Goal: Find specific page/section: Find specific page/section

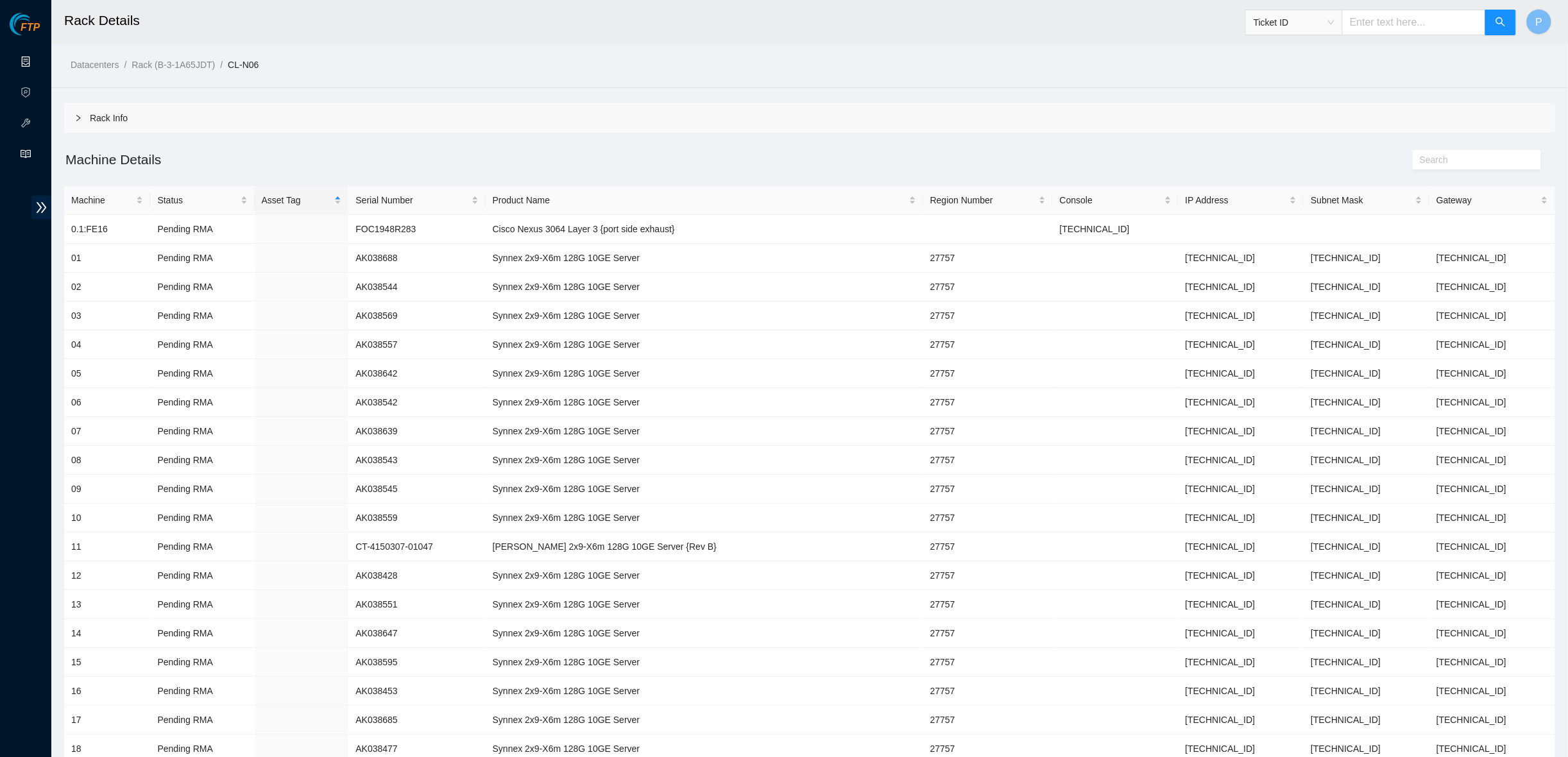
click at [37, 62] on link "Data Centers" at bounding box center [64, 62] width 53 height 10
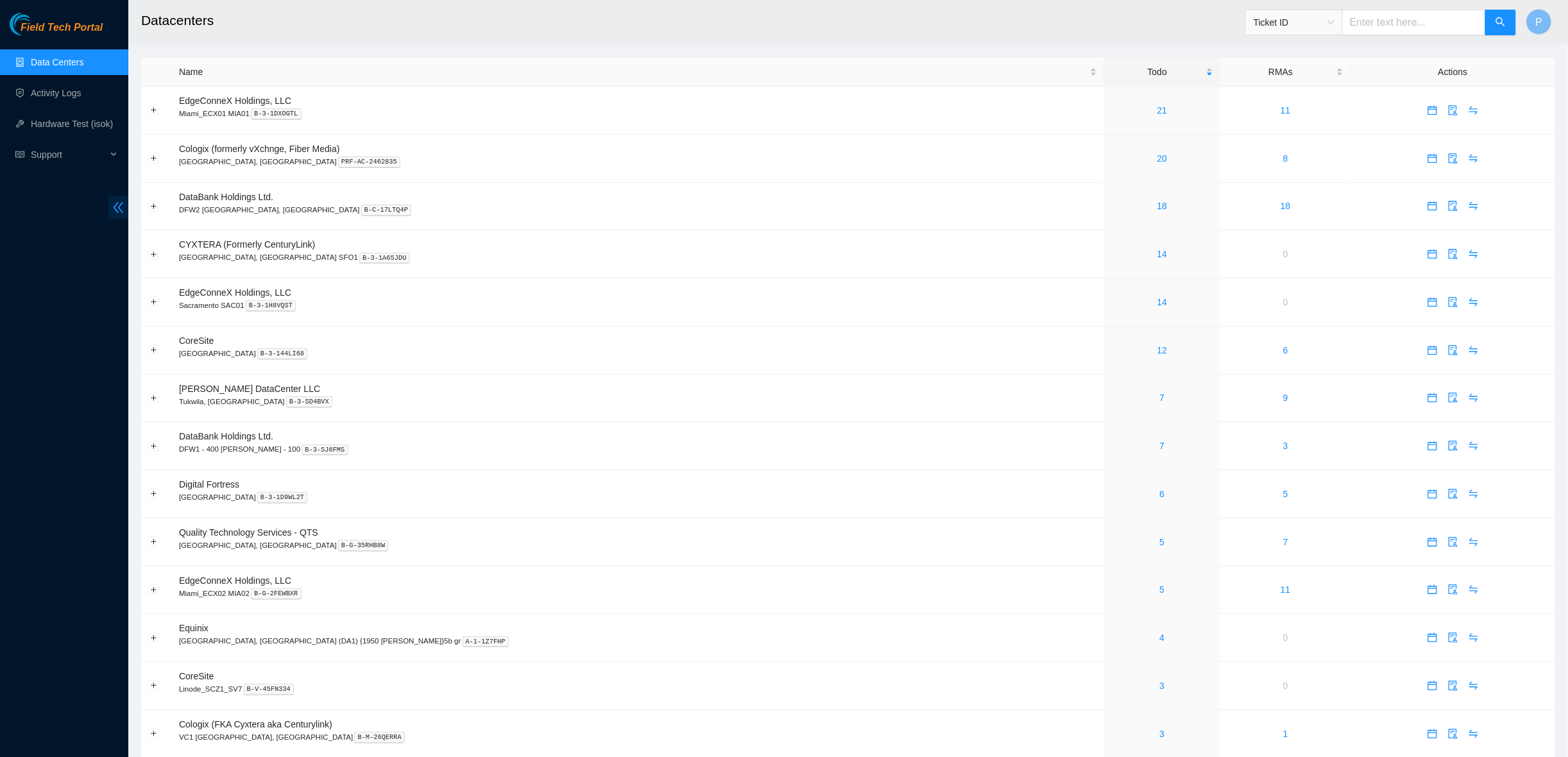
click at [115, 207] on icon "double-left" at bounding box center [119, 207] width 14 height 14
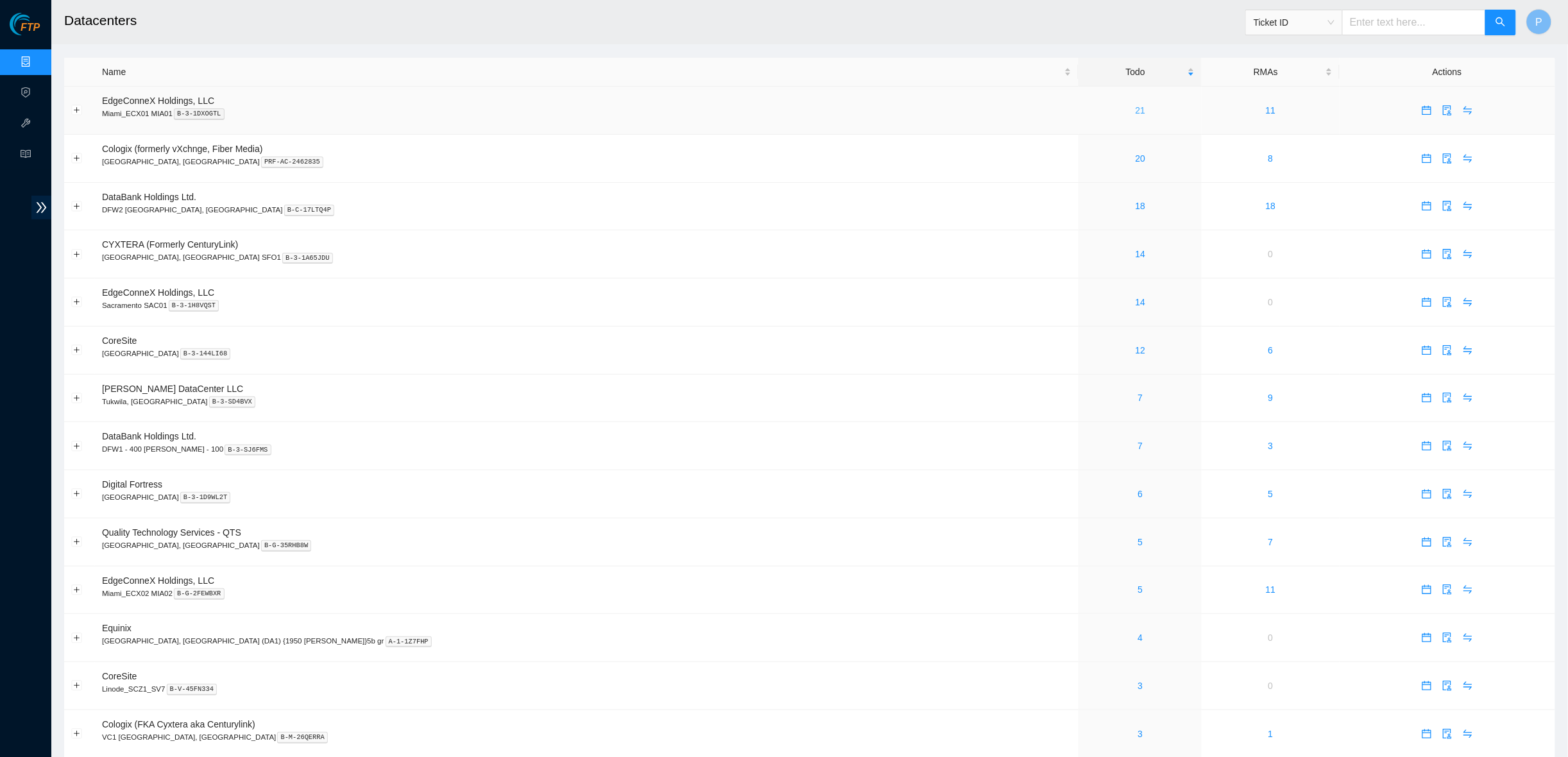
click at [1136, 108] on link "21" at bounding box center [1141, 110] width 10 height 10
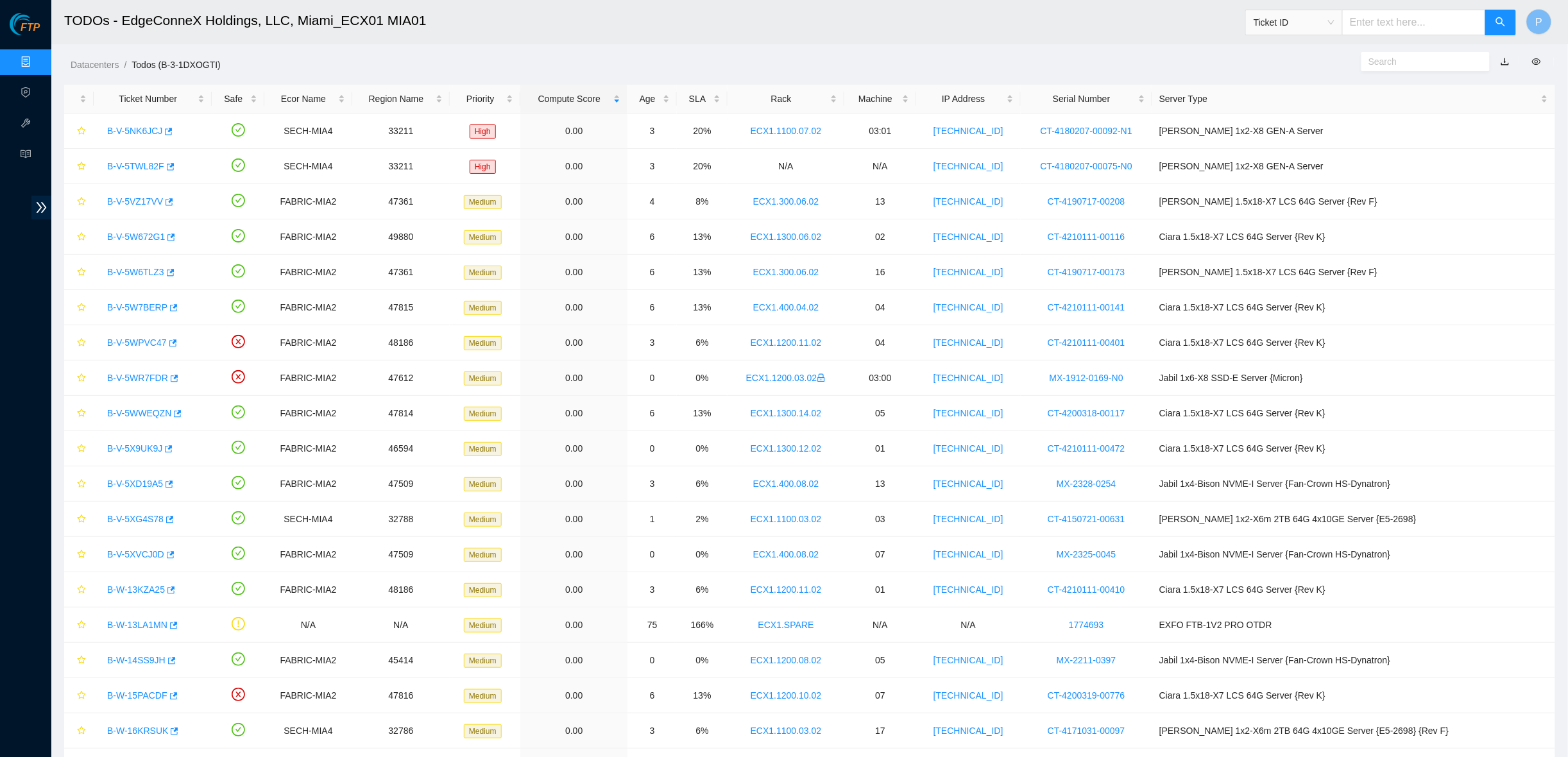
click at [1504, 64] on link "button" at bounding box center [1504, 61] width 9 height 10
click at [37, 57] on link "Data Centers" at bounding box center [64, 62] width 53 height 10
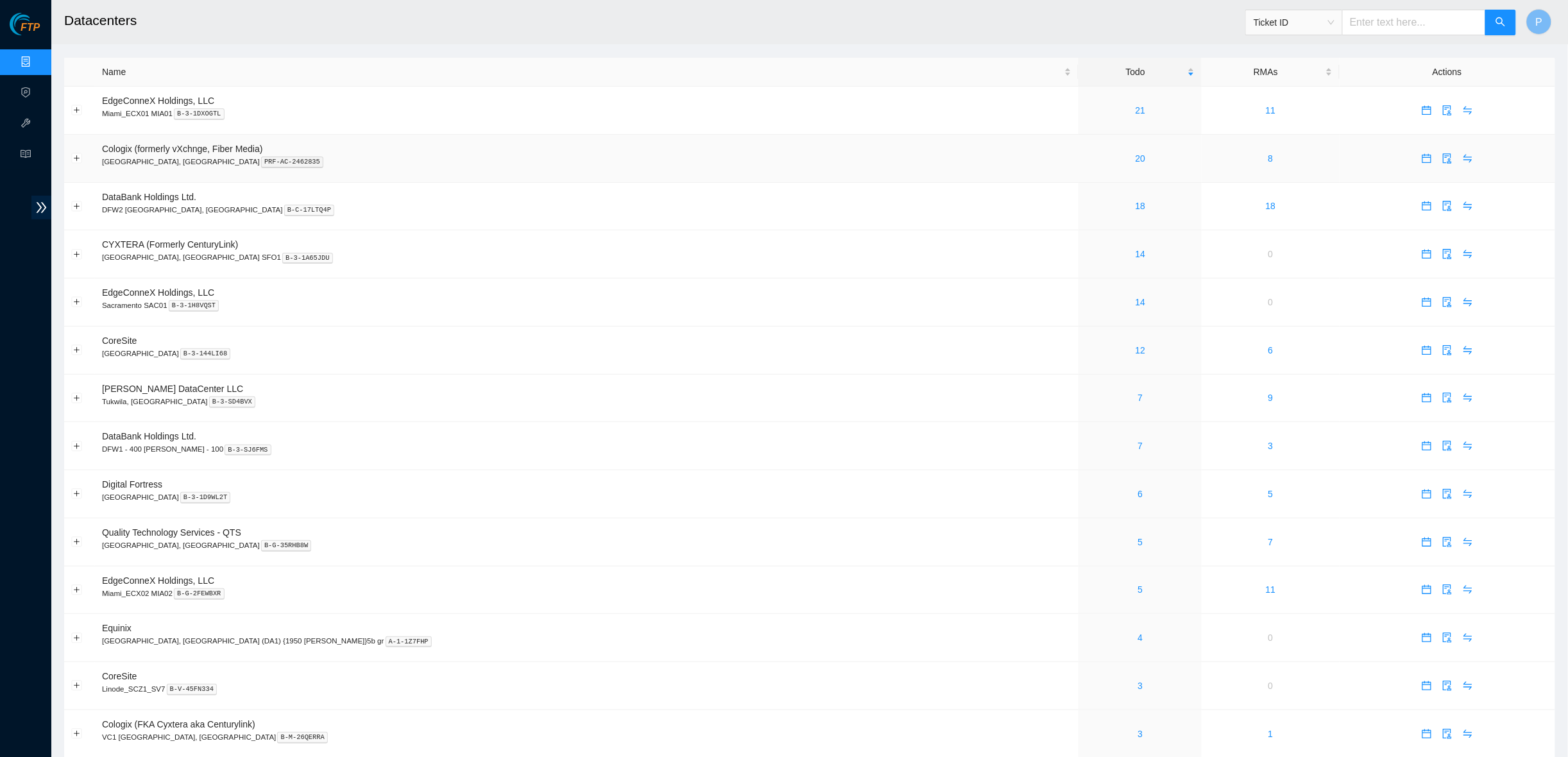
click at [1086, 156] on div "20" at bounding box center [1140, 158] width 109 height 14
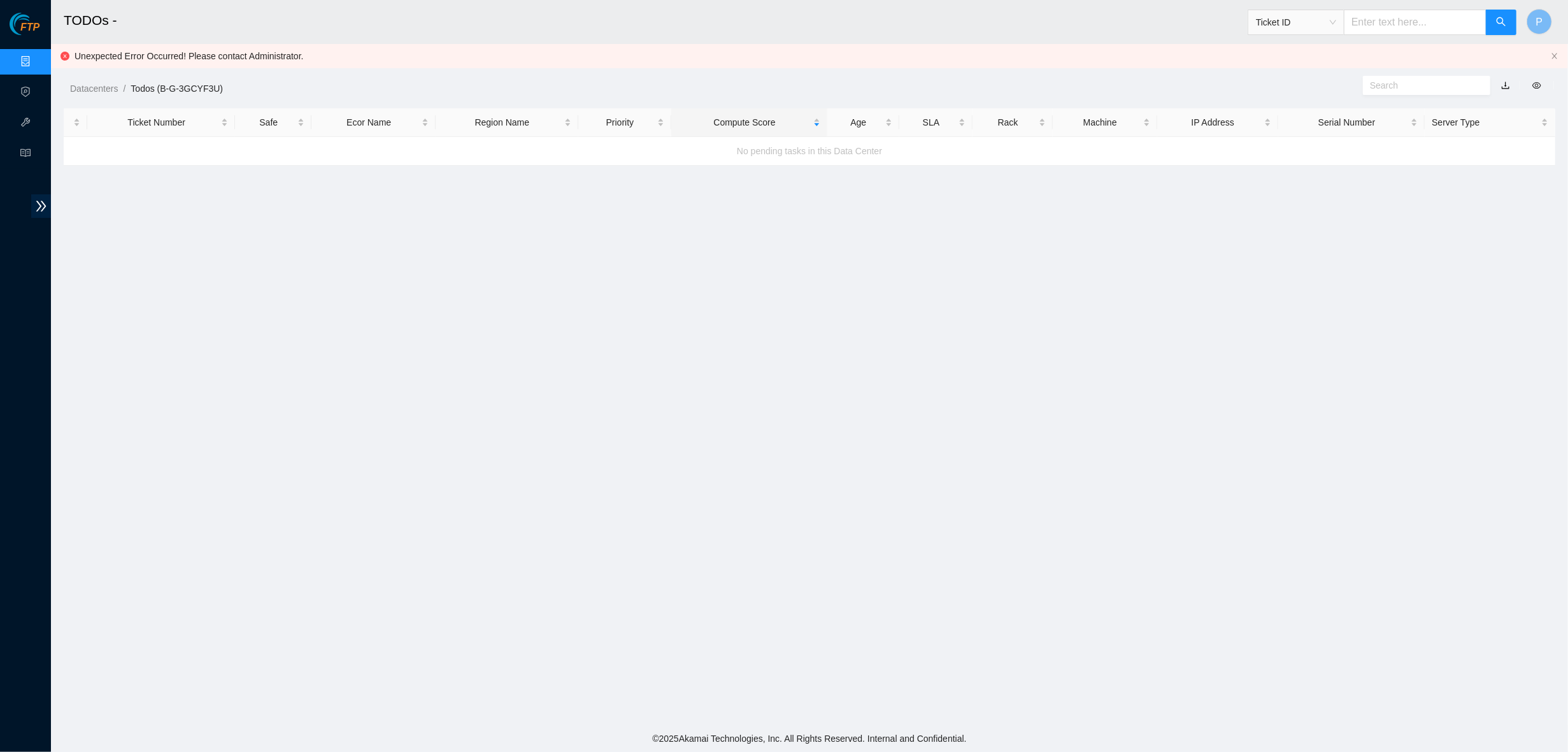
click at [1548, 58] on div "Unexpected Error Occurred! Please contact Administrator." at bounding box center [808, 56] width 1516 height 24
click at [1555, 53] on icon "close" at bounding box center [1554, 57] width 8 height 8
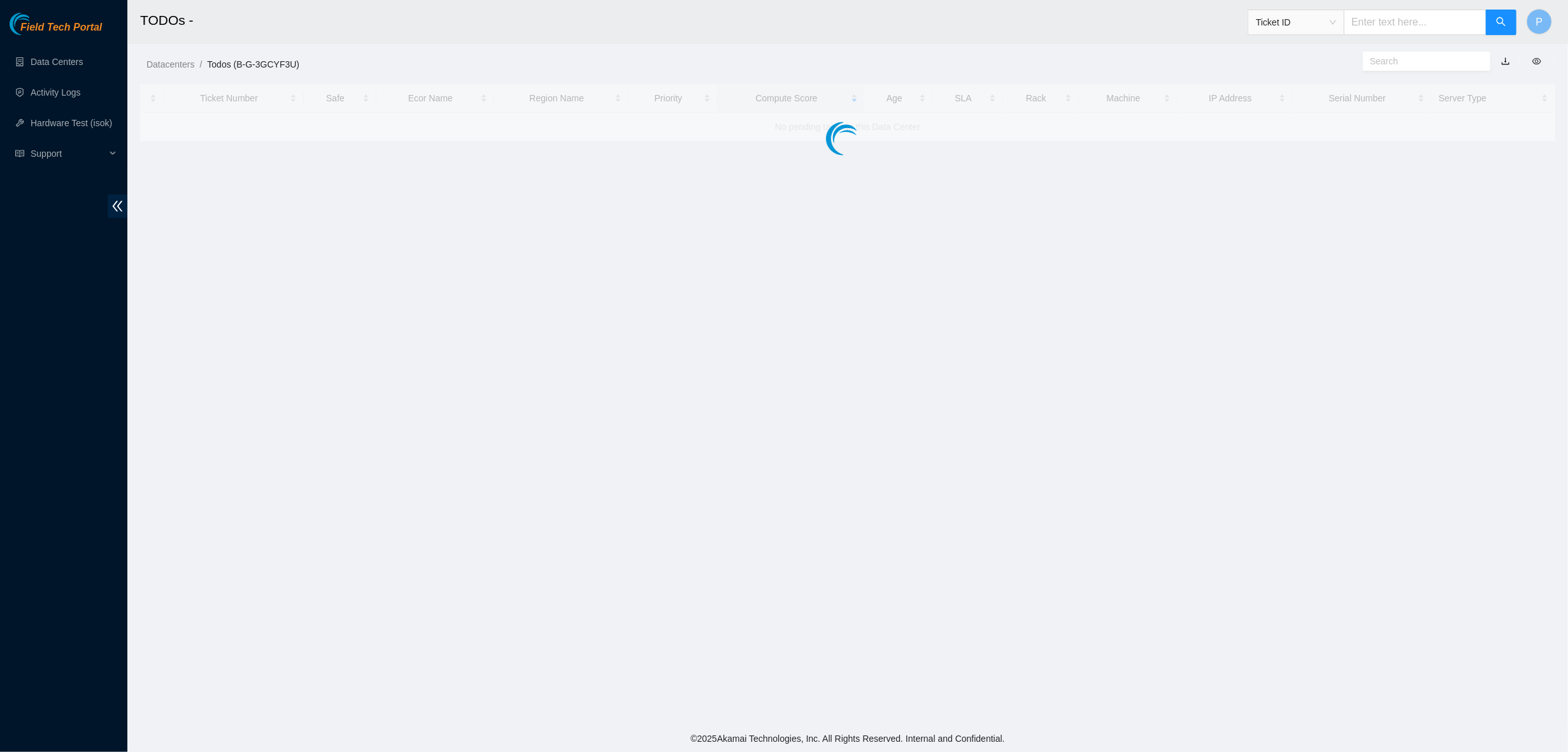
click at [116, 192] on div "Field Tech Portal Data Centers Activity Logs Hardware Test (isok) Support" at bounding box center [63, 381] width 128 height 738
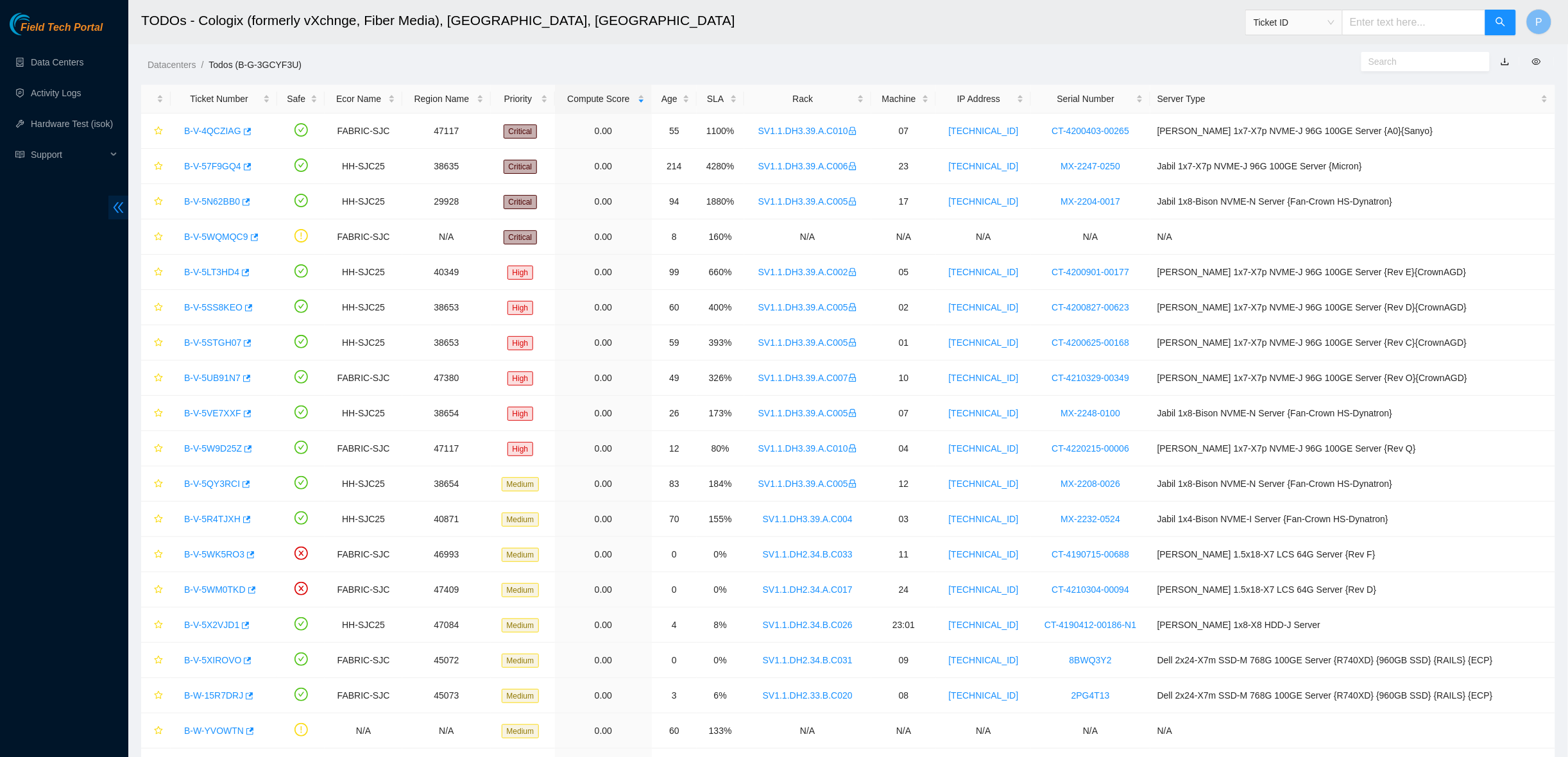
scroll to position [1, 0]
click at [1507, 56] on link "button" at bounding box center [1504, 61] width 9 height 10
click at [85, 47] on ul "Data Centers Activity Logs Hardware Test (isok) Support" at bounding box center [64, 108] width 129 height 123
click at [68, 63] on link "Data Centers" at bounding box center [57, 62] width 53 height 10
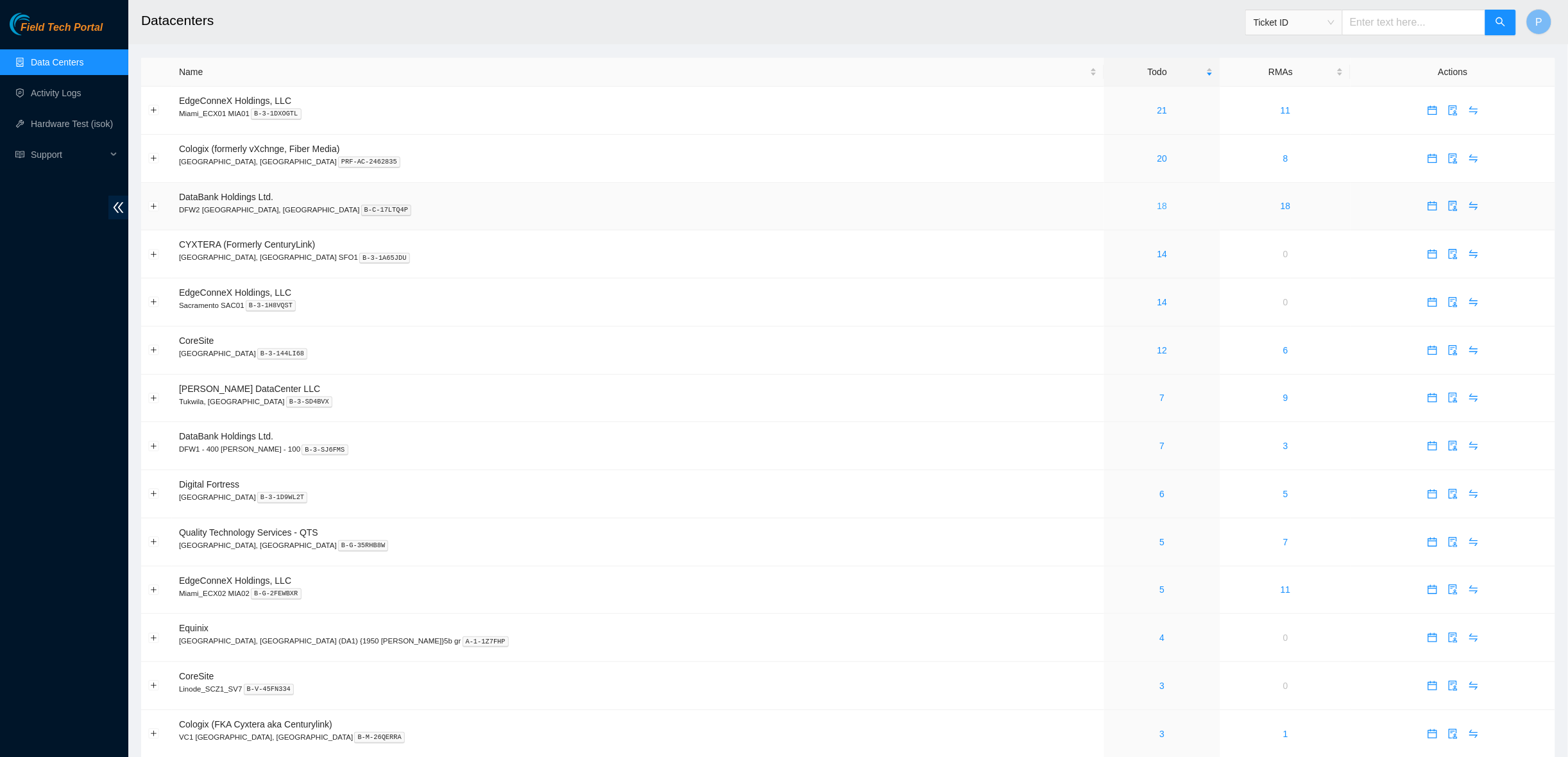
click at [1157, 200] on link "18" at bounding box center [1162, 205] width 10 height 10
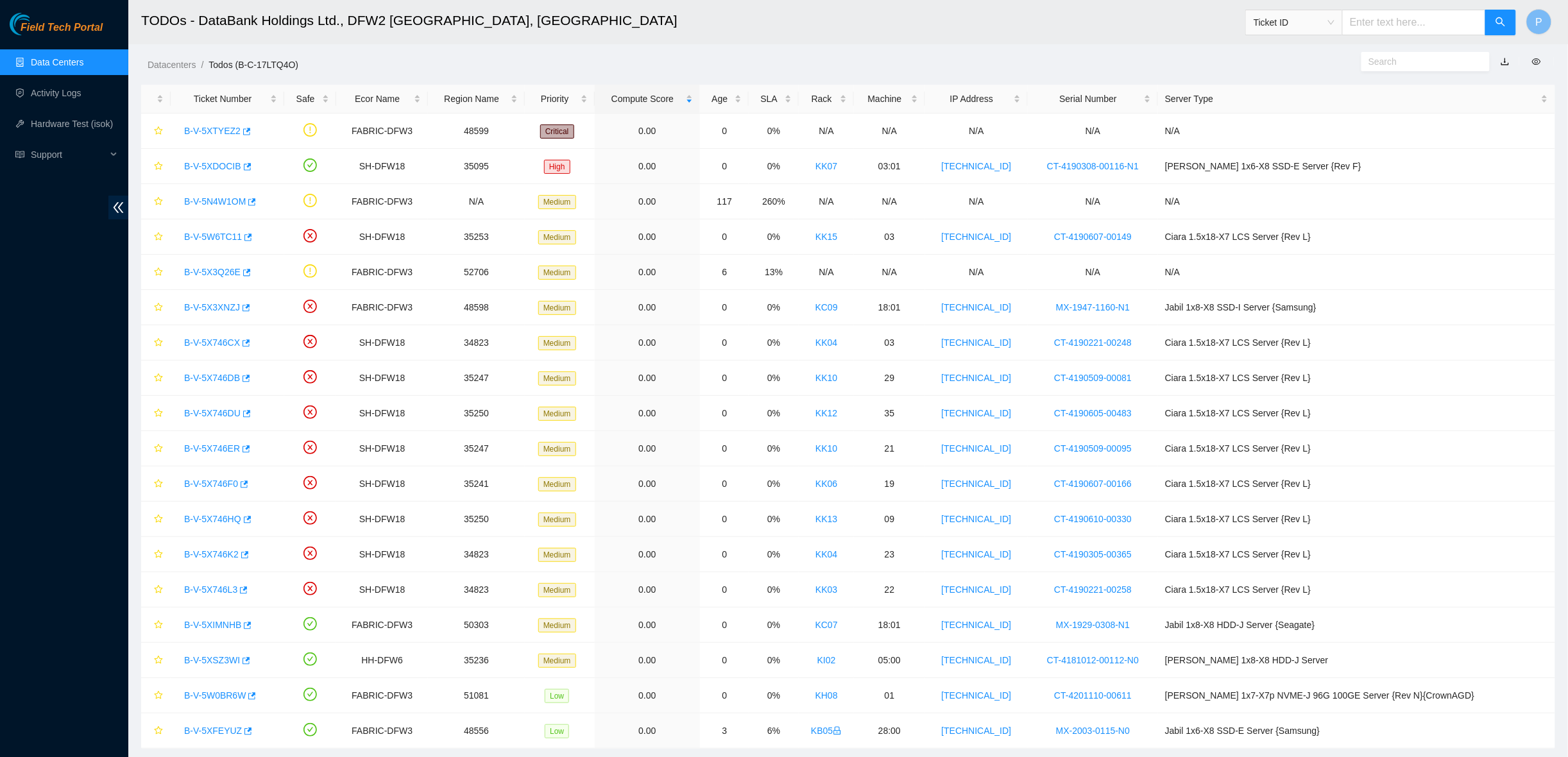
click at [1502, 64] on link "button" at bounding box center [1504, 61] width 9 height 10
click at [62, 68] on link "Data Centers" at bounding box center [57, 62] width 53 height 10
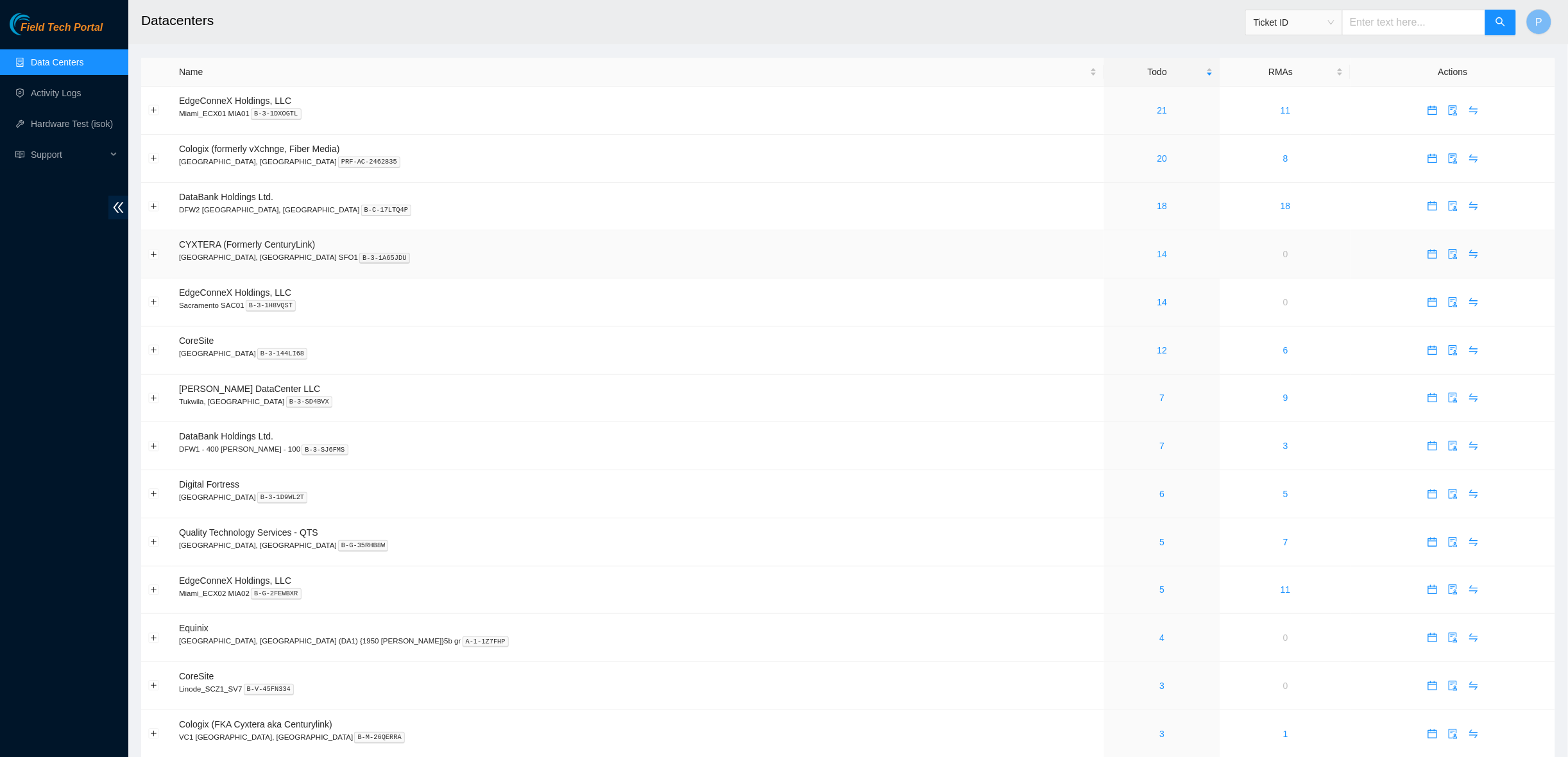
click at [1157, 248] on link "14" at bounding box center [1162, 253] width 10 height 10
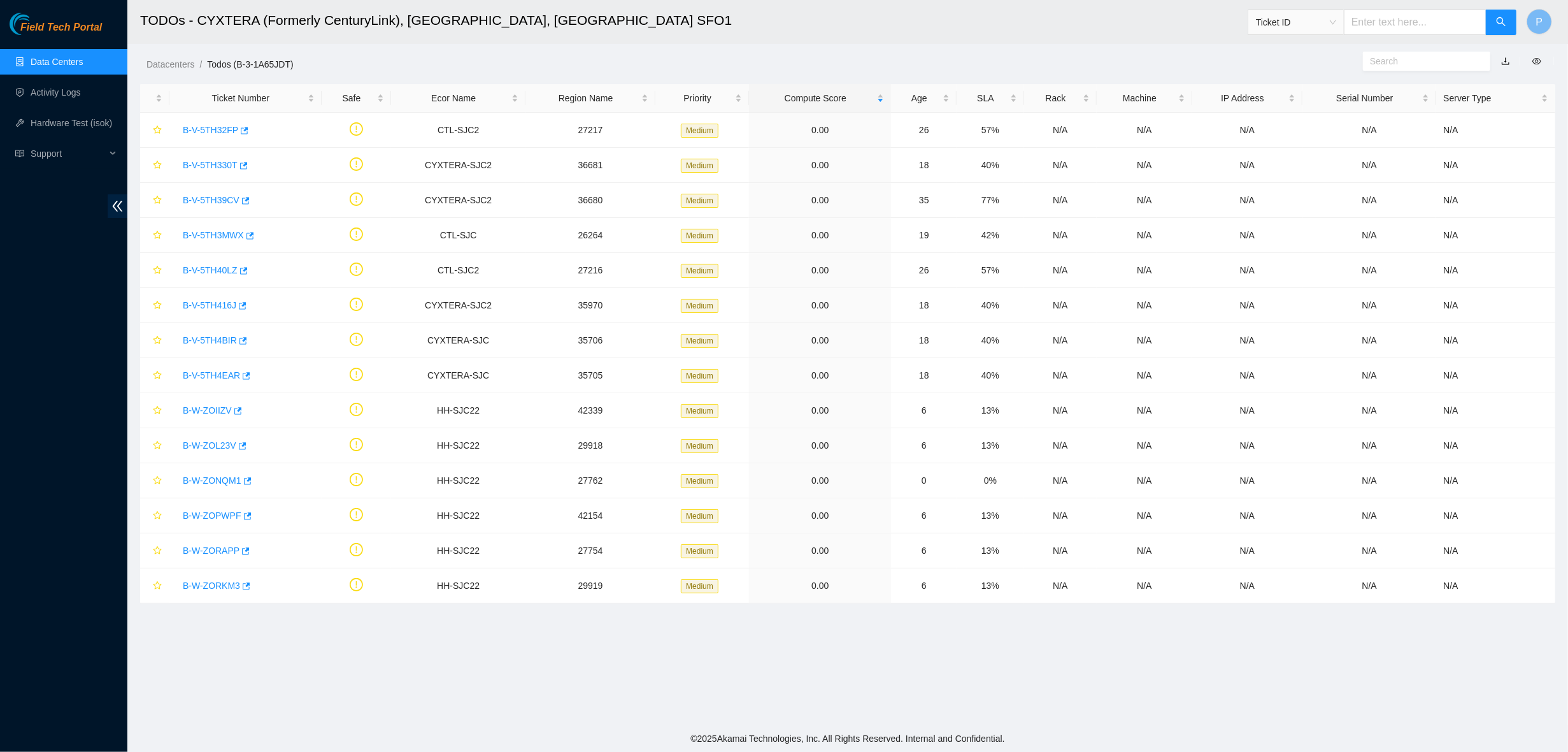
click at [1506, 58] on link "button" at bounding box center [1505, 60] width 9 height 10
click at [67, 57] on link "Data Centers" at bounding box center [57, 61] width 53 height 10
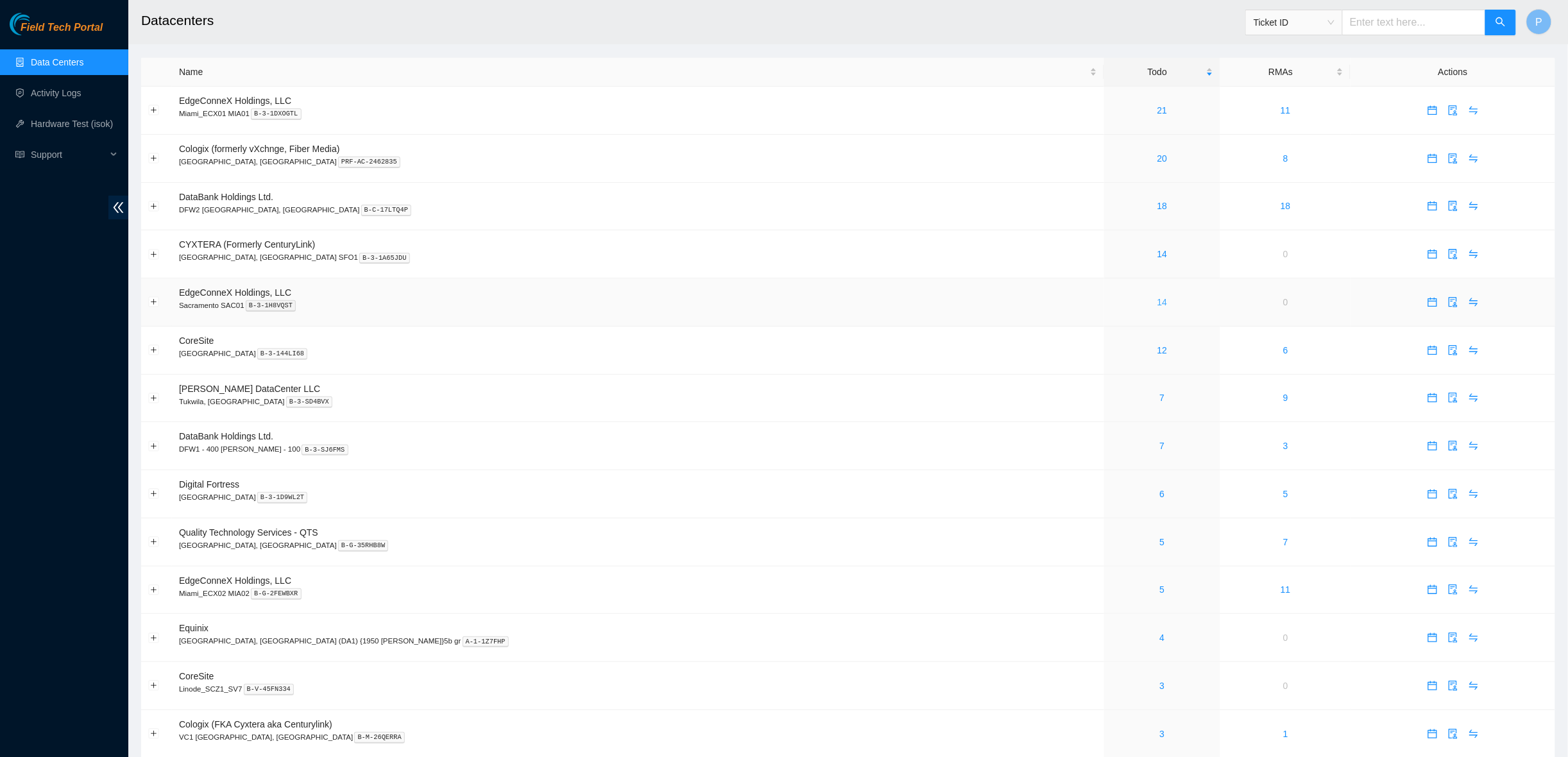
click at [1157, 297] on link "14" at bounding box center [1162, 301] width 10 height 10
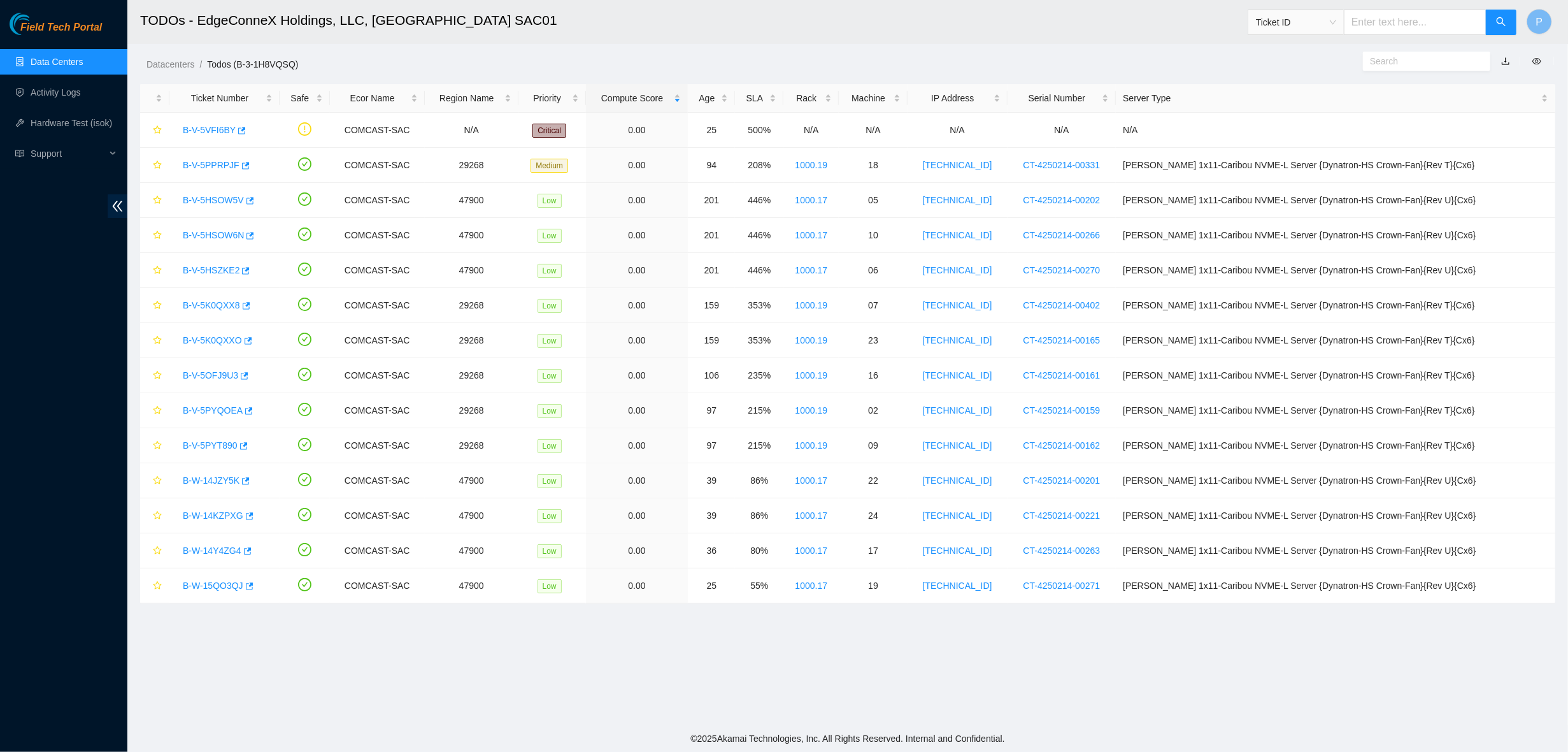
click at [1508, 62] on link "button" at bounding box center [1505, 60] width 9 height 10
click at [59, 62] on link "Data Centers" at bounding box center [57, 61] width 53 height 10
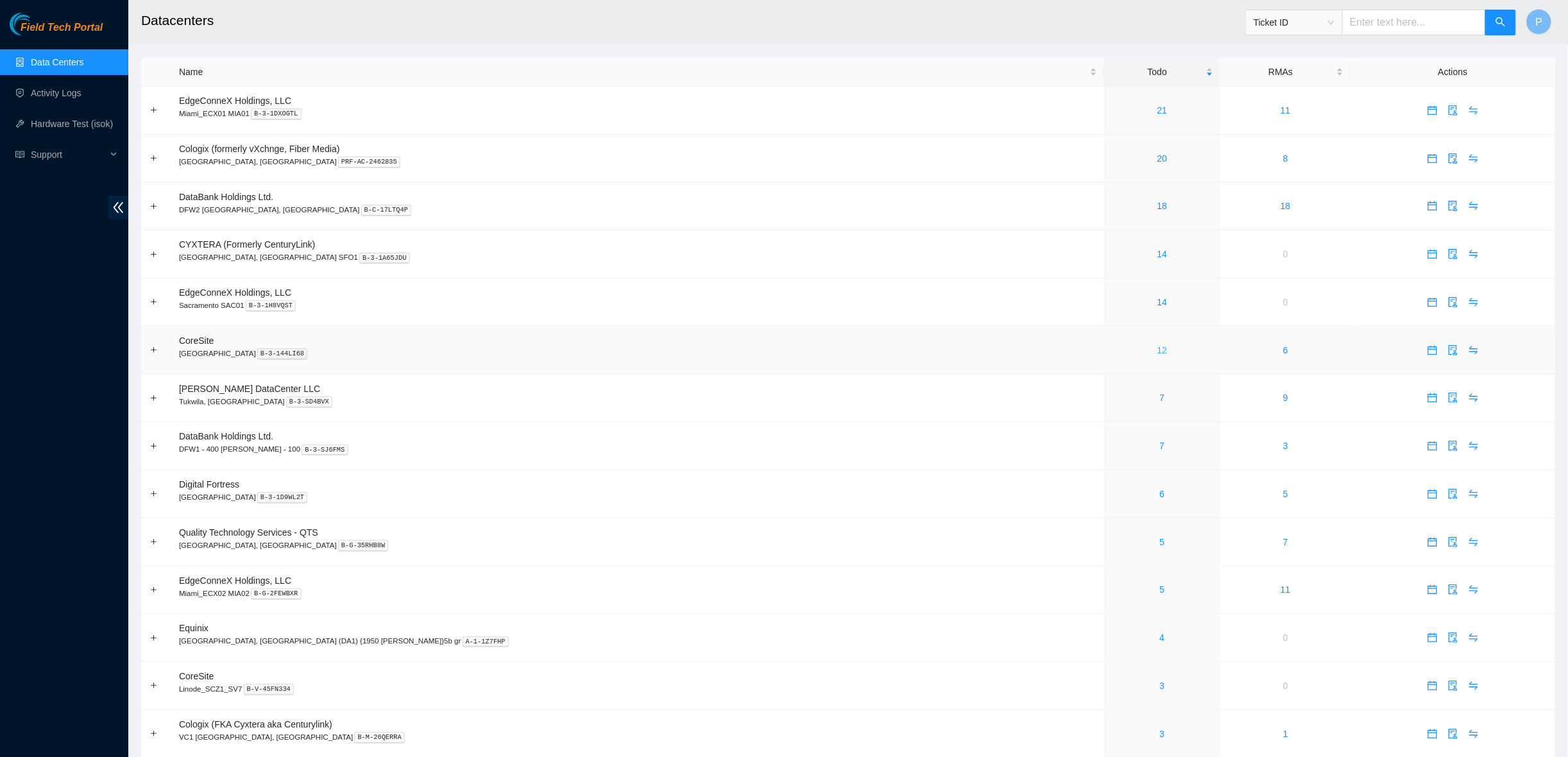
click at [1157, 345] on link "12" at bounding box center [1162, 350] width 10 height 10
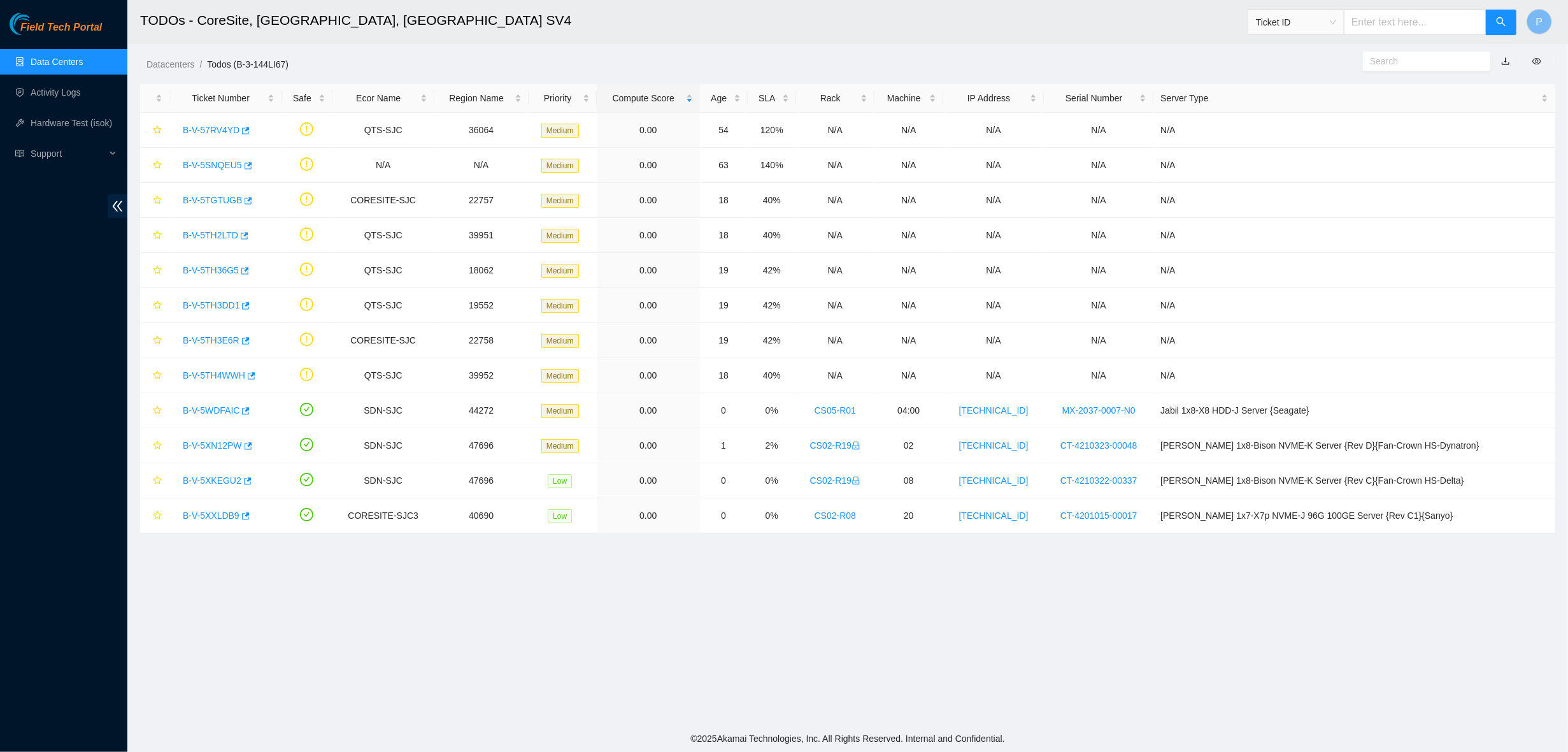
click at [1506, 61] on link "button" at bounding box center [1505, 60] width 9 height 10
click at [35, 63] on link "Data Centers" at bounding box center [57, 61] width 53 height 10
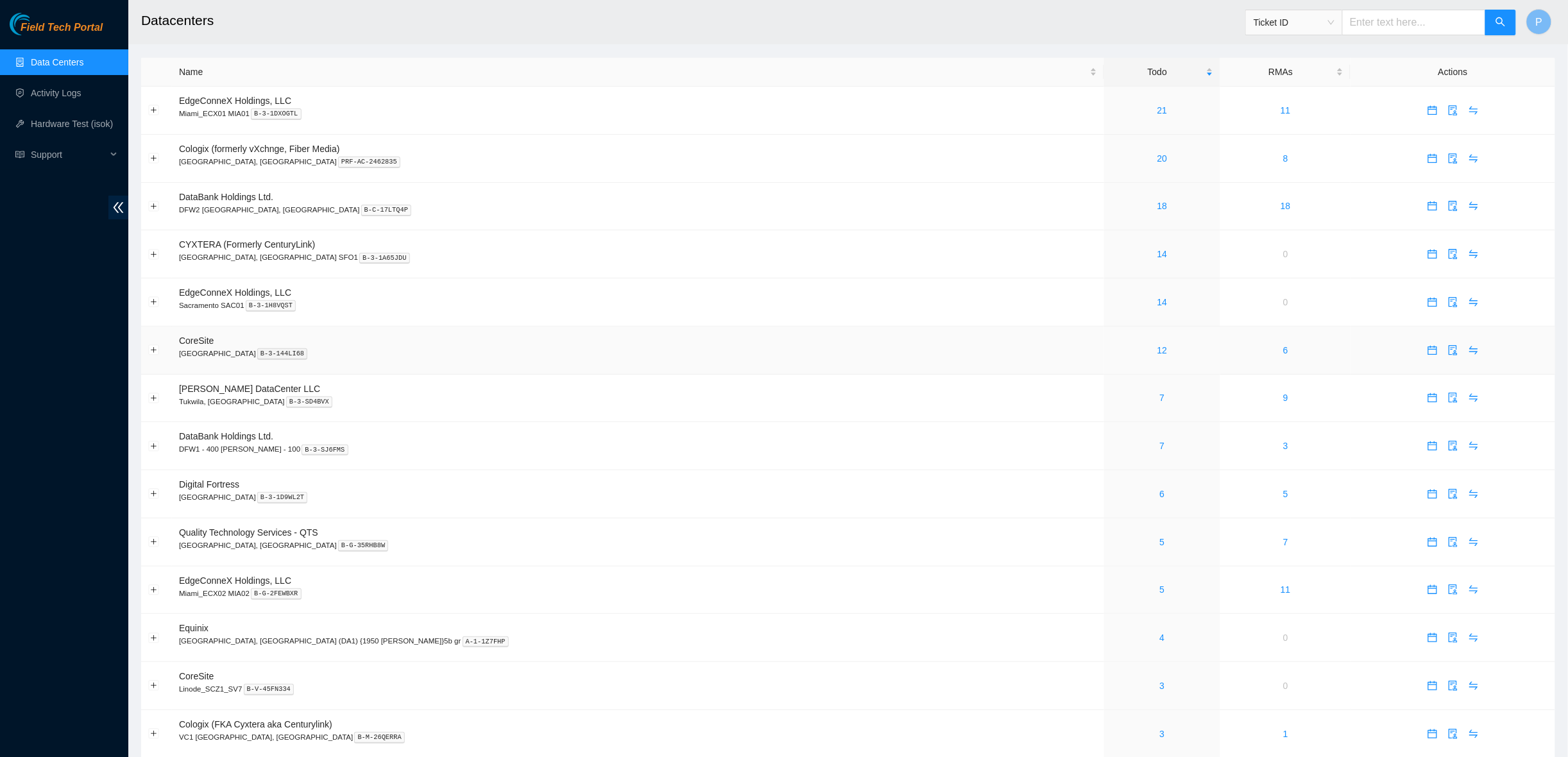
scroll to position [88, 0]
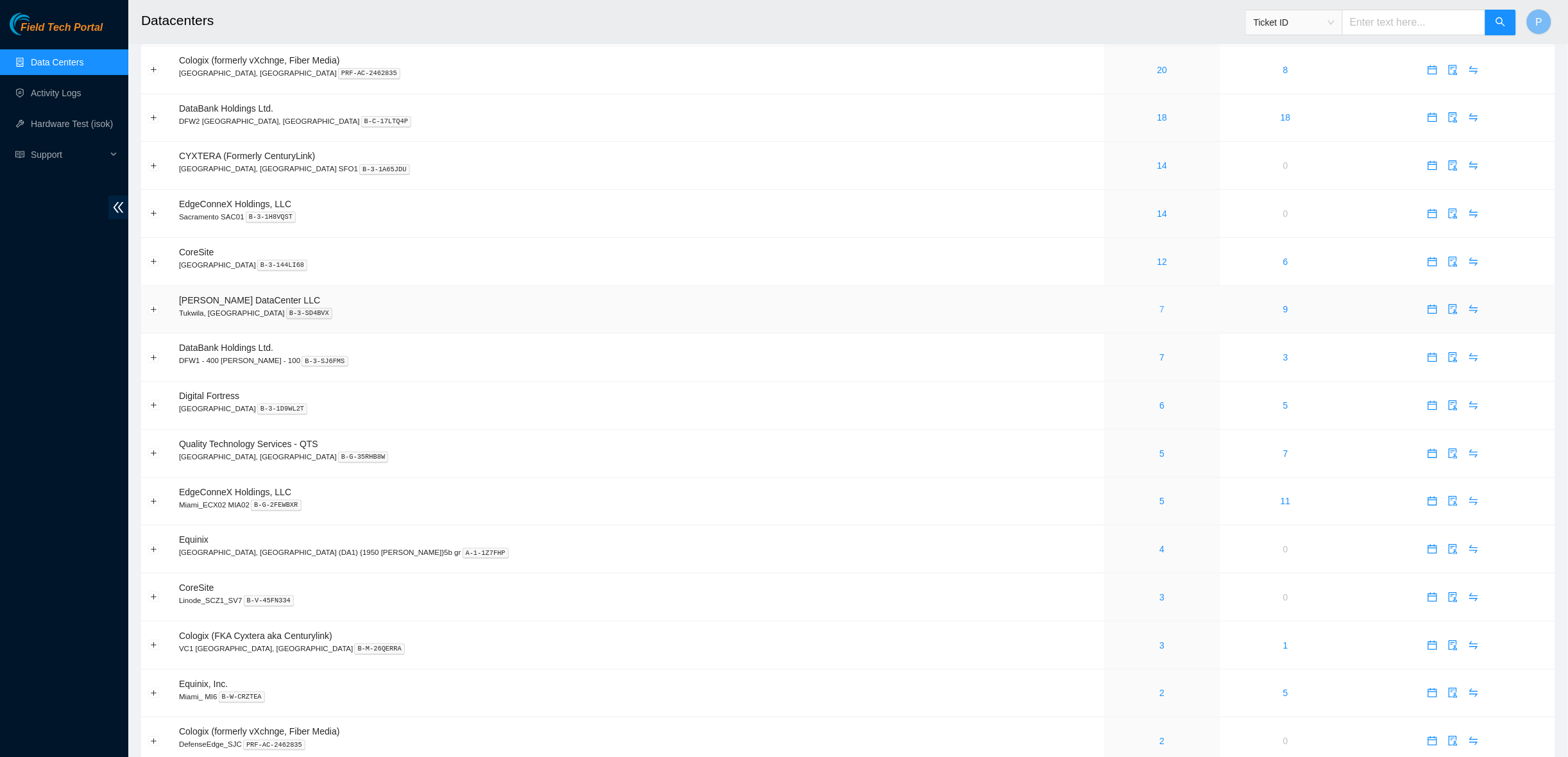
click at [1160, 304] on link "7" at bounding box center [1162, 309] width 5 height 10
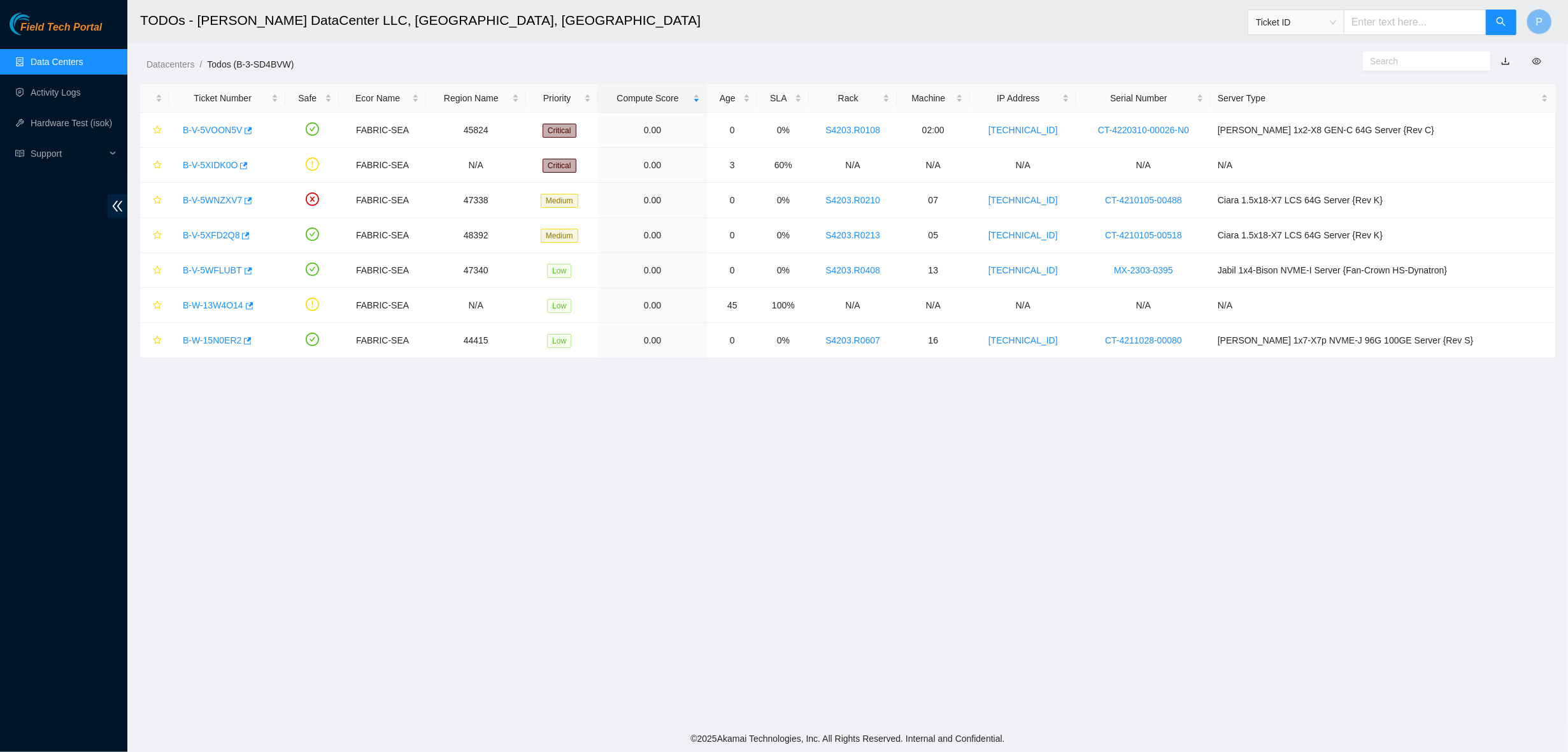
click at [1505, 61] on link "button" at bounding box center [1505, 60] width 9 height 10
click at [61, 57] on link "Data Centers" at bounding box center [57, 61] width 53 height 10
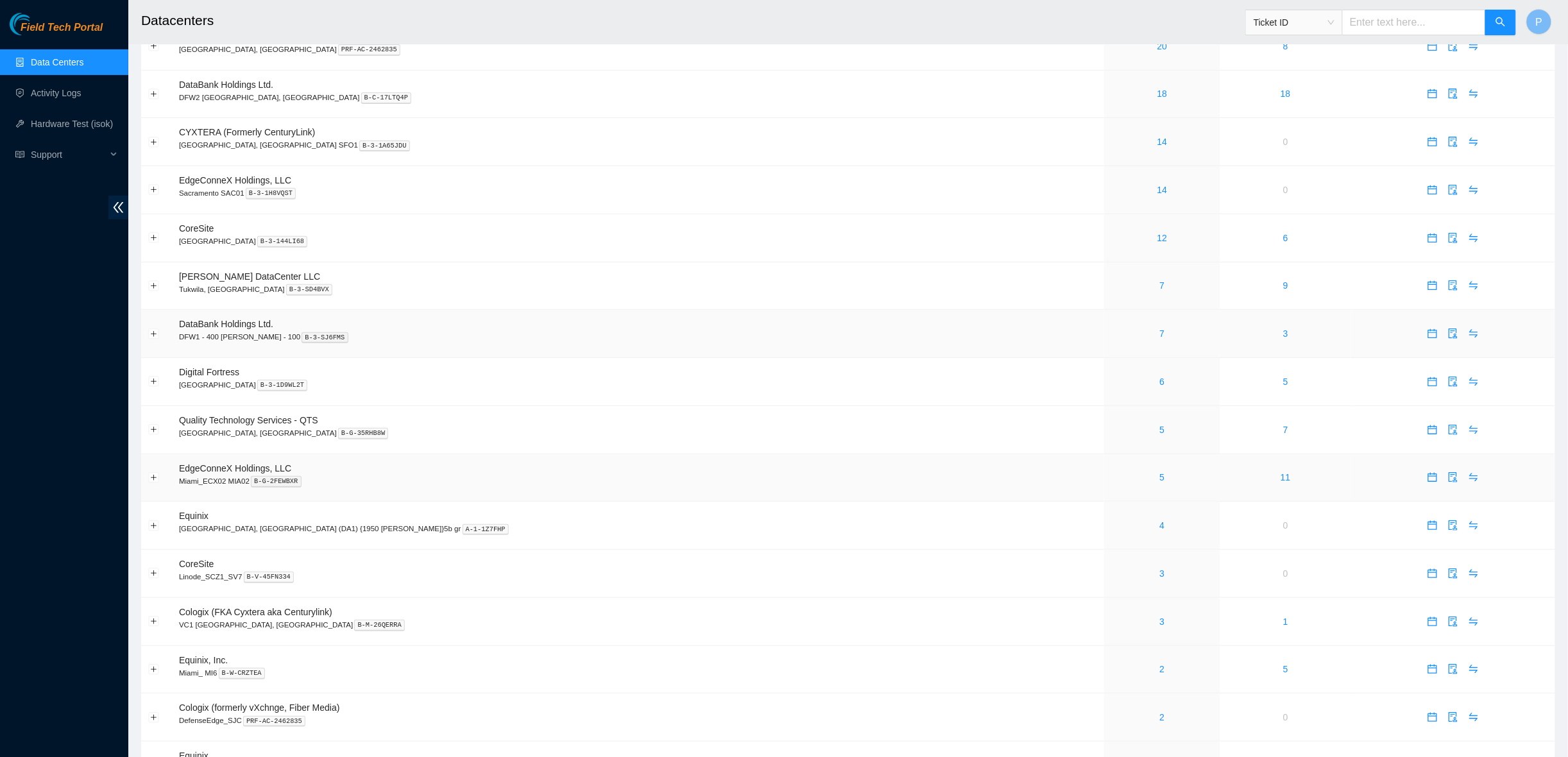
scroll to position [125, 0]
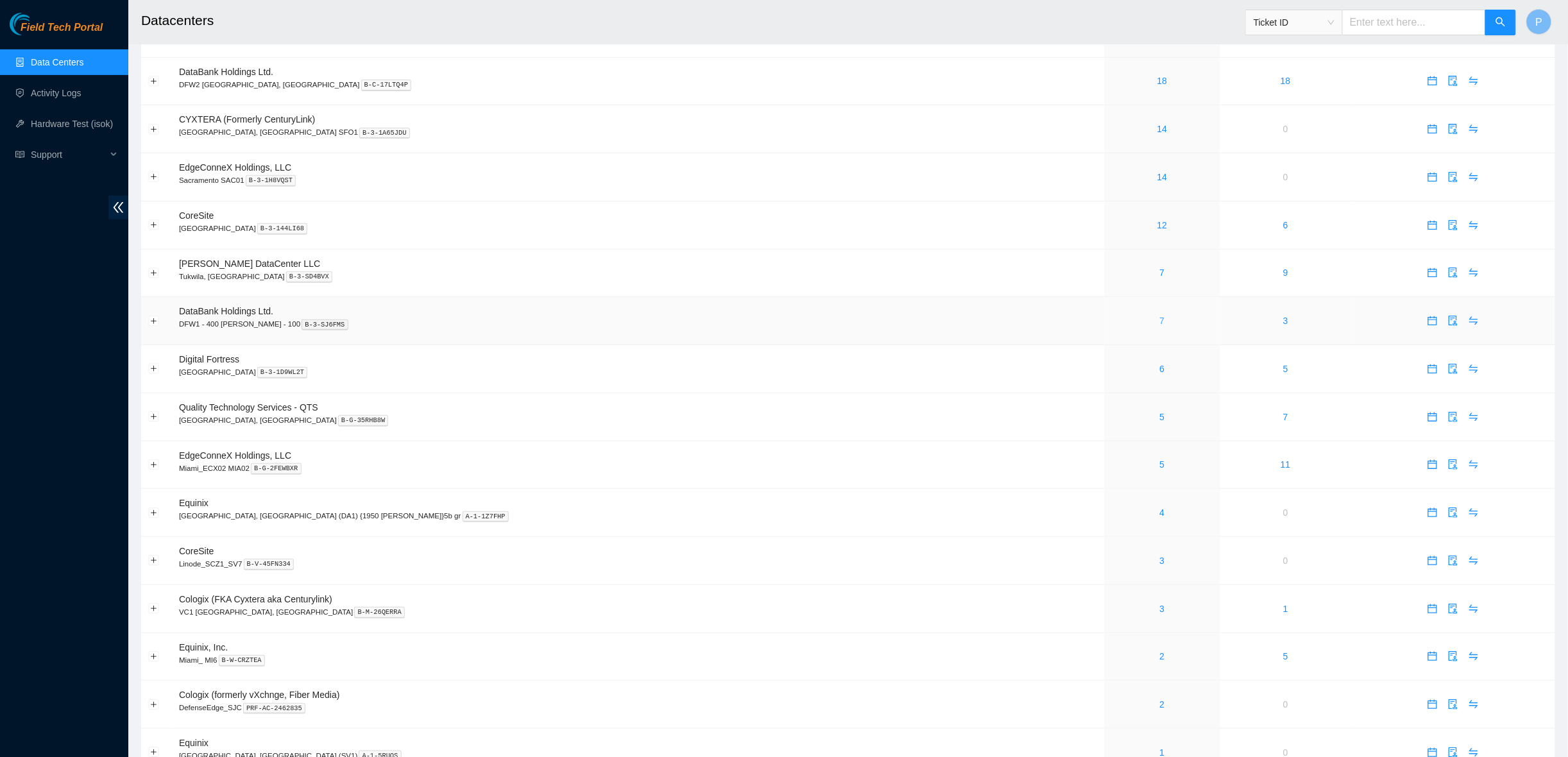
click at [1160, 315] on link "7" at bounding box center [1162, 320] width 5 height 10
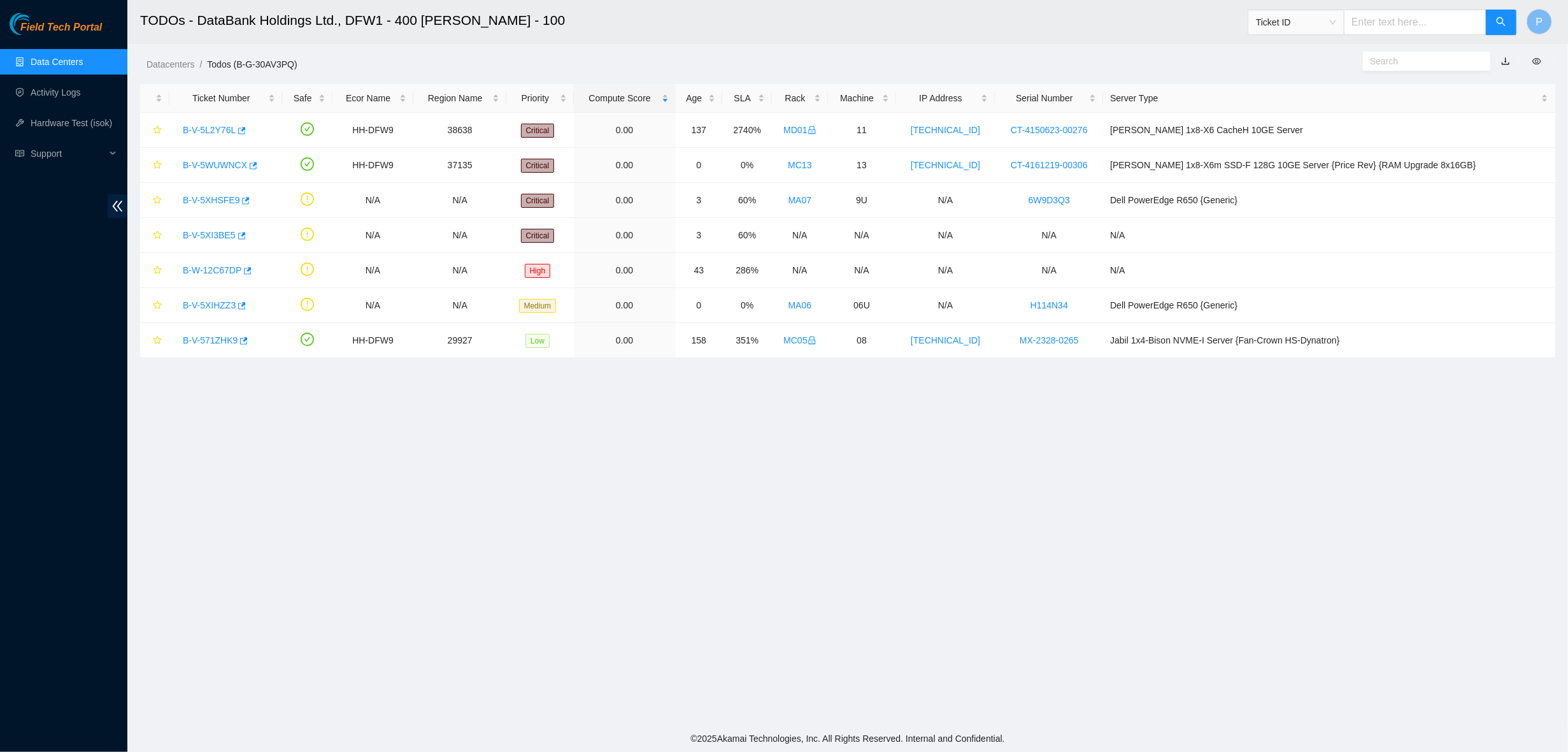
click at [1506, 59] on link "button" at bounding box center [1505, 60] width 9 height 10
drag, startPoint x: 61, startPoint y: 60, endPoint x: 78, endPoint y: 81, distance: 27.0
click at [61, 60] on link "Data Centers" at bounding box center [57, 61] width 53 height 10
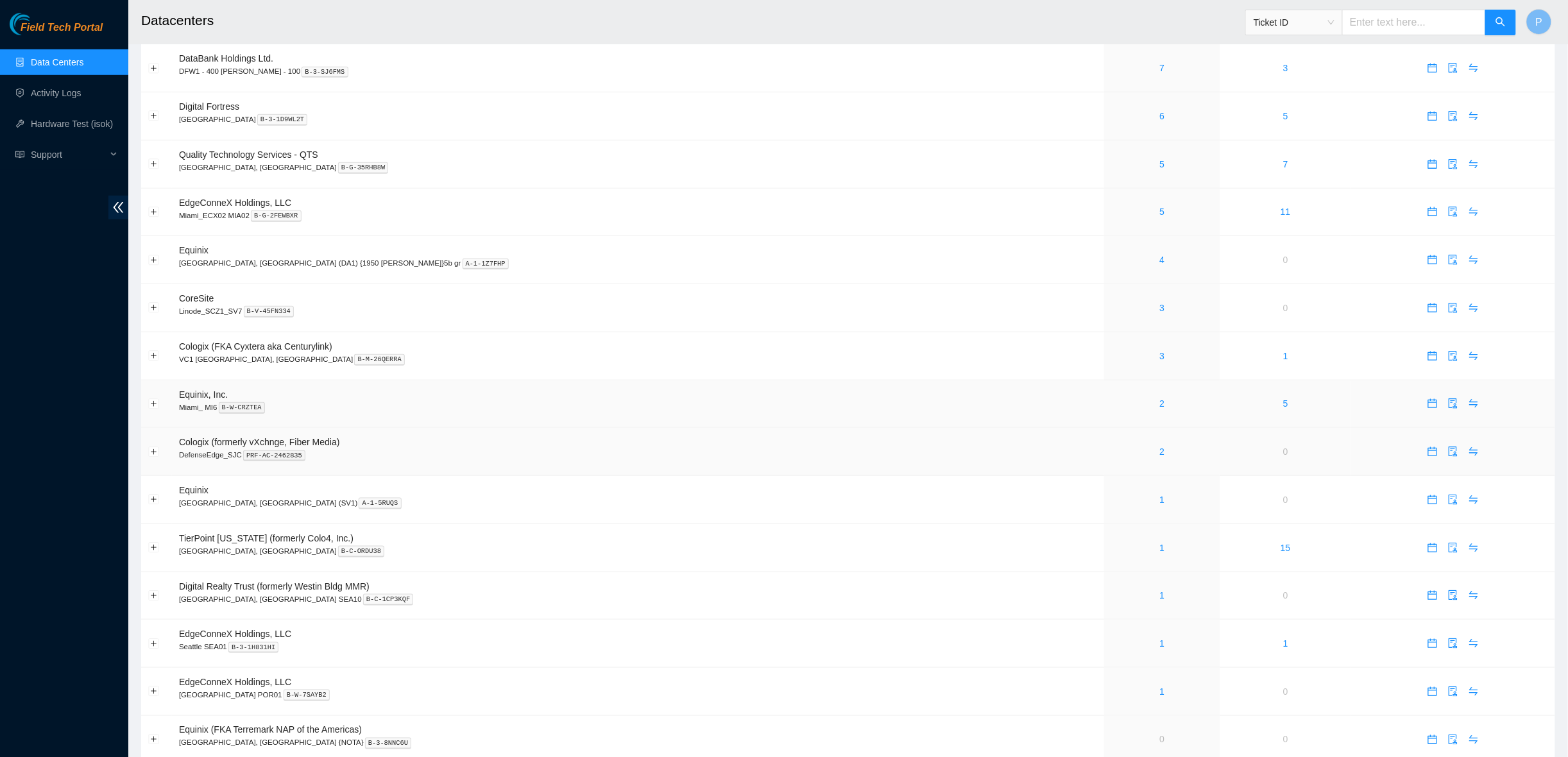
scroll to position [377, 0]
click at [1160, 112] on link "6" at bounding box center [1162, 117] width 5 height 10
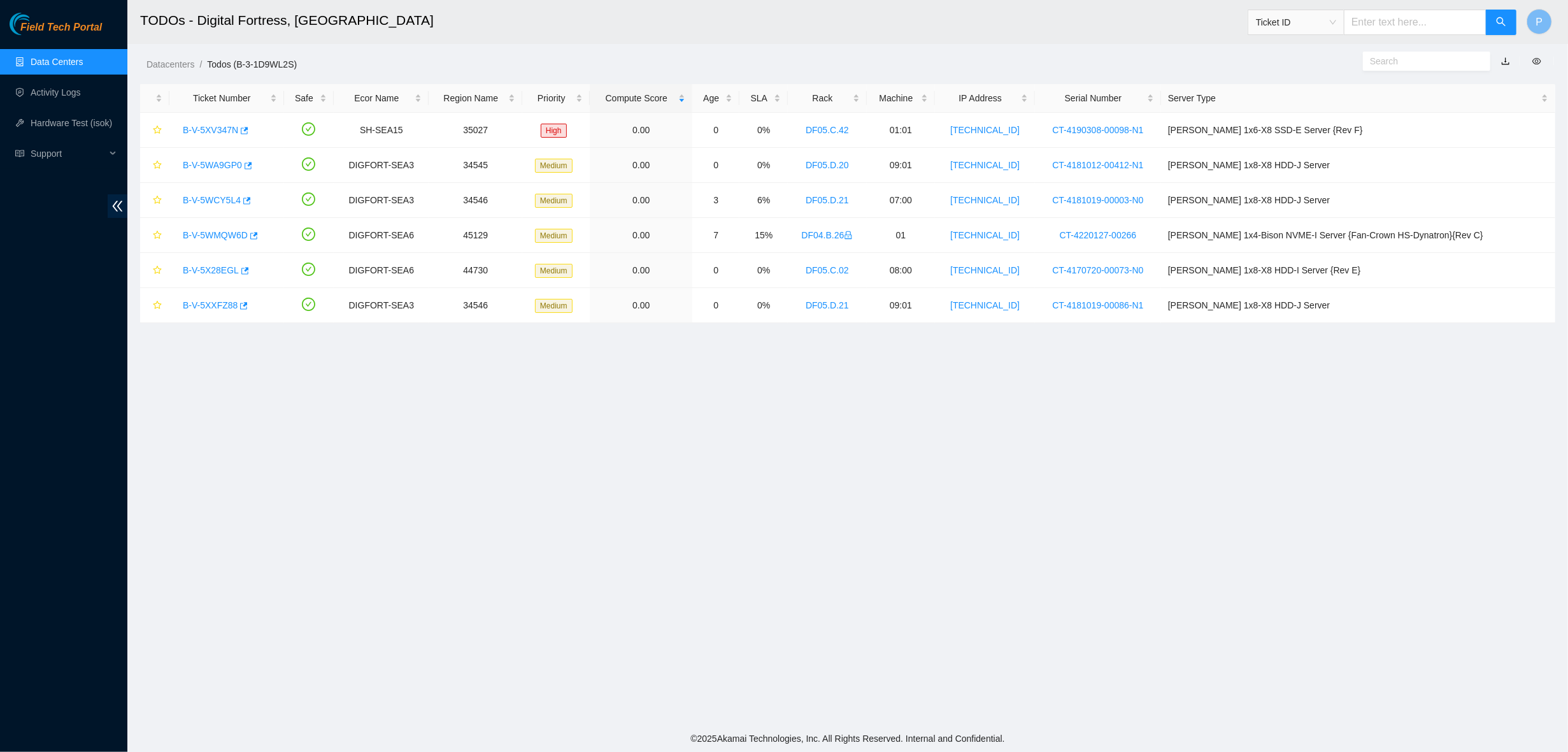
click at [1100, 56] on div "Datacenters / Todos (B-3-1D9WL2S) /" at bounding box center [668, 35] width 1080 height 71
click at [1506, 58] on link "button" at bounding box center [1505, 60] width 9 height 10
click at [60, 57] on link "Data Centers" at bounding box center [57, 61] width 53 height 10
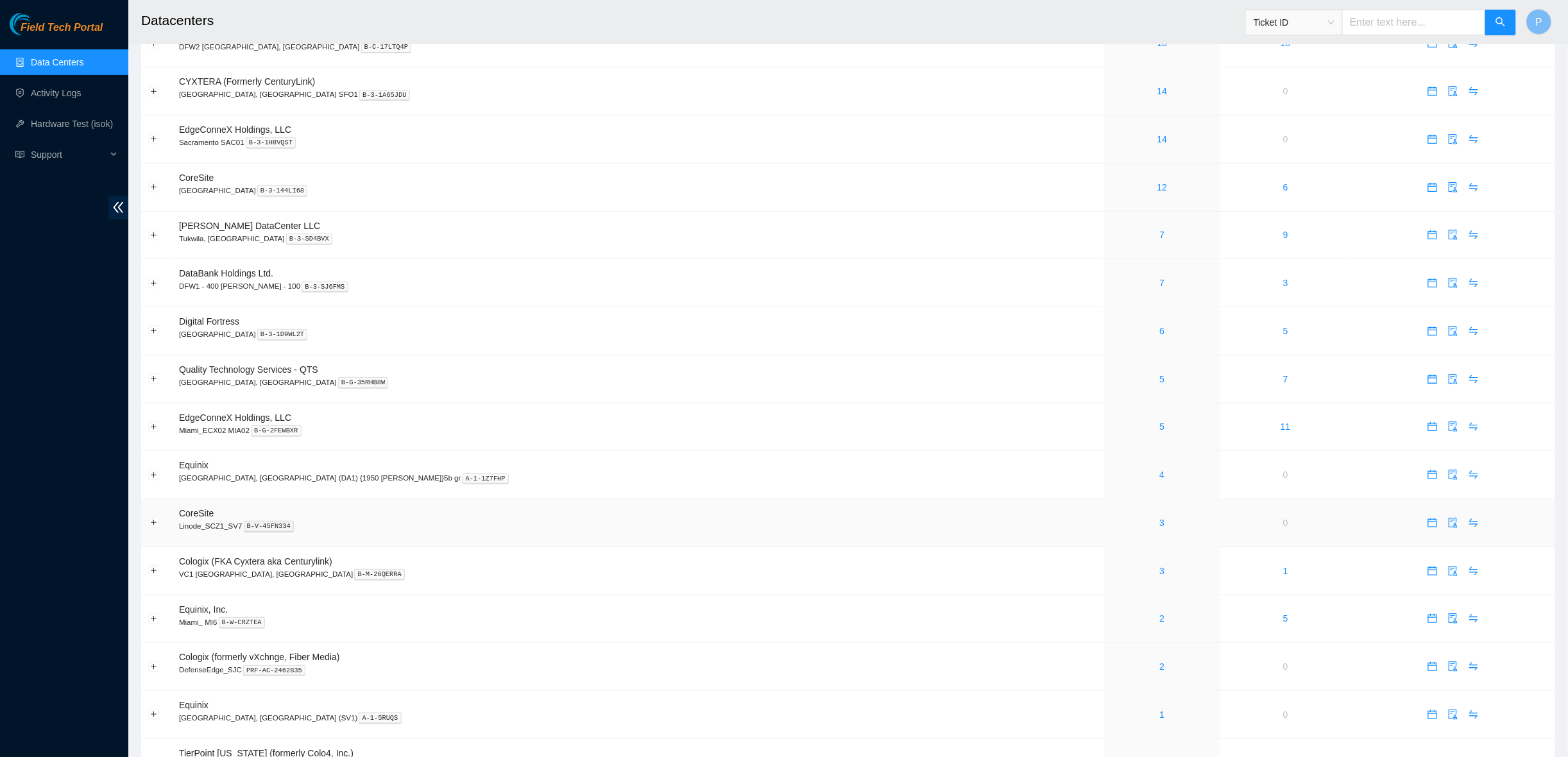
scroll to position [189, 0]
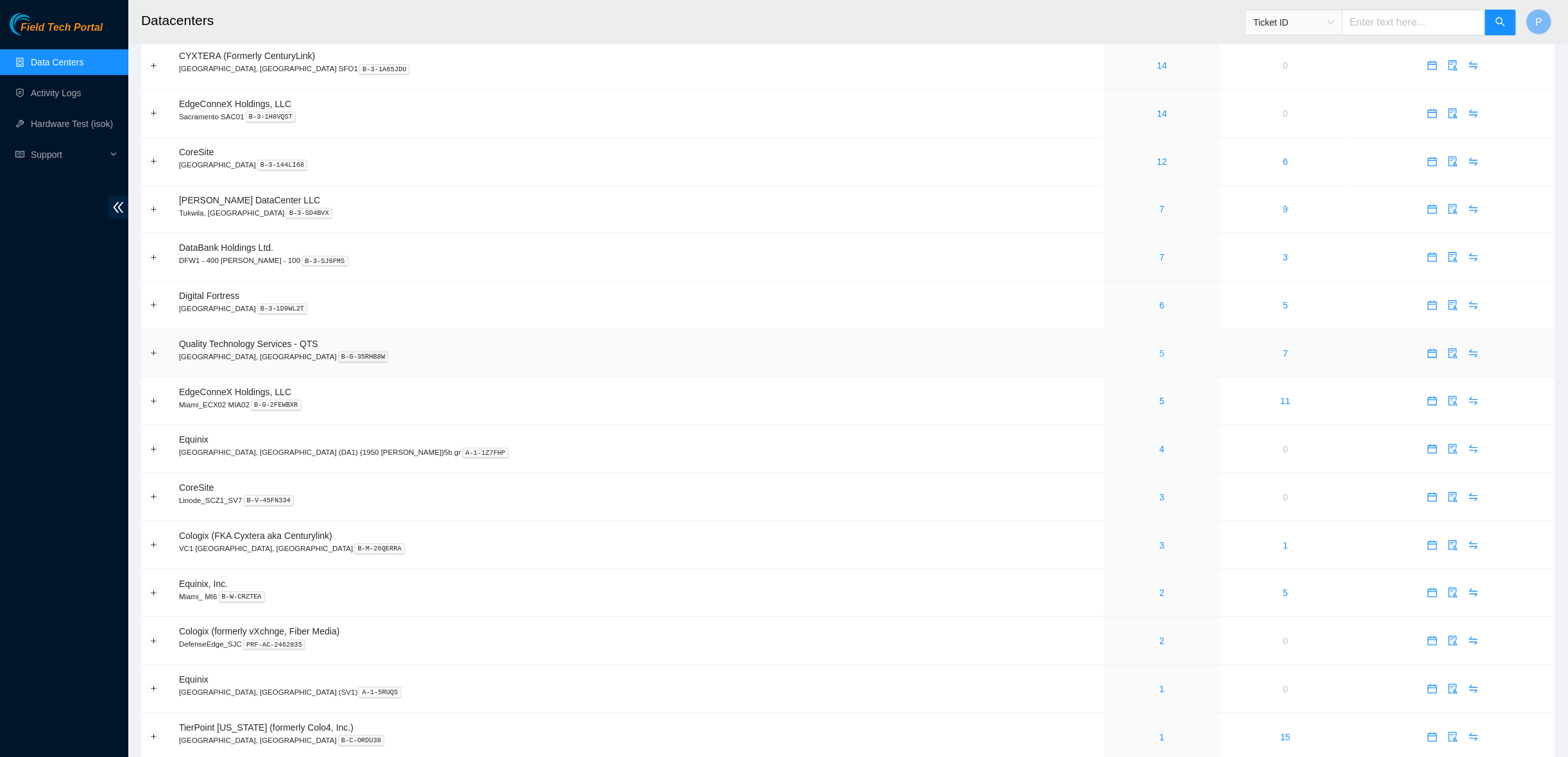
click at [1160, 349] on link "5" at bounding box center [1162, 353] width 5 height 10
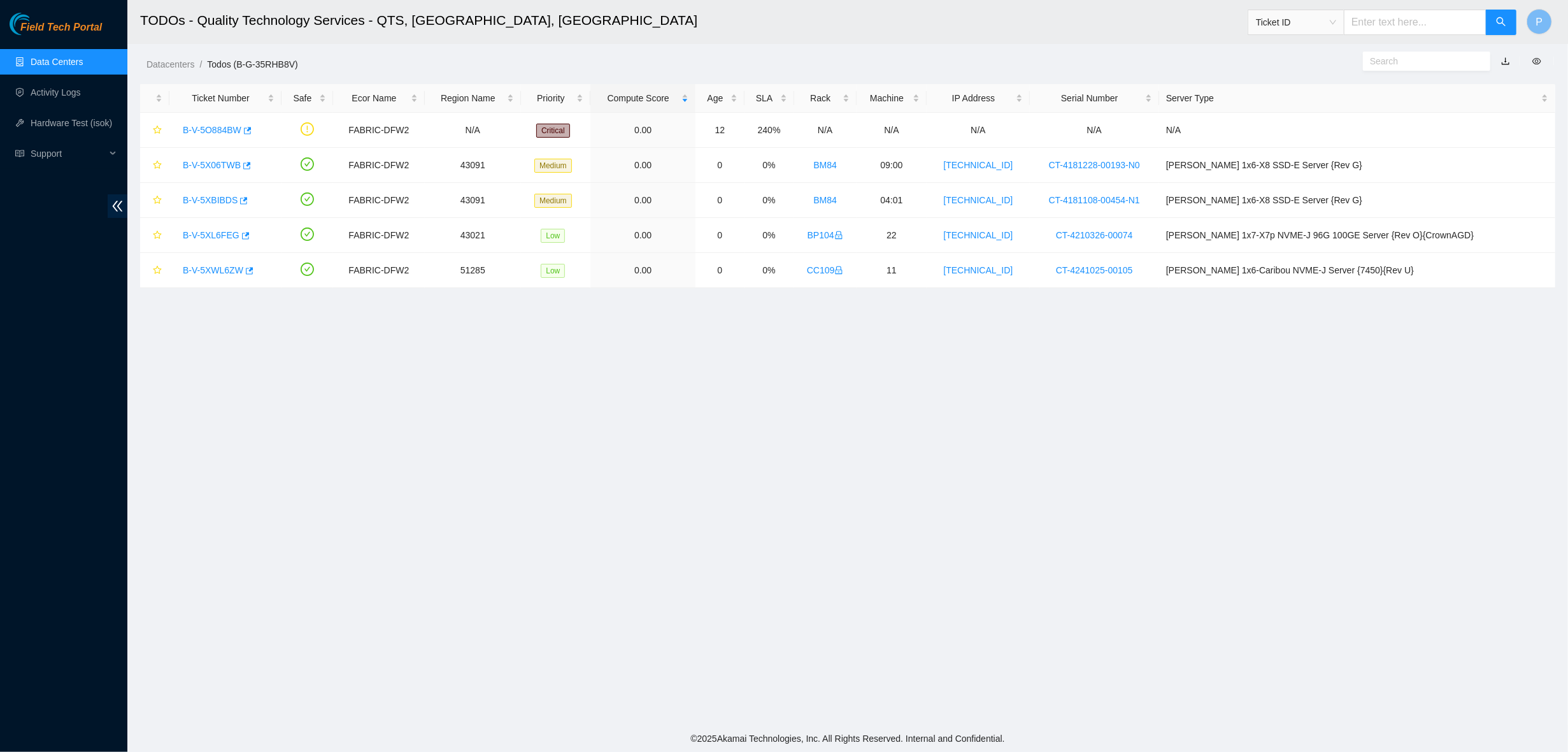
click at [1506, 61] on link "button" at bounding box center [1505, 60] width 9 height 10
click at [83, 59] on link "Data Centers" at bounding box center [57, 61] width 53 height 10
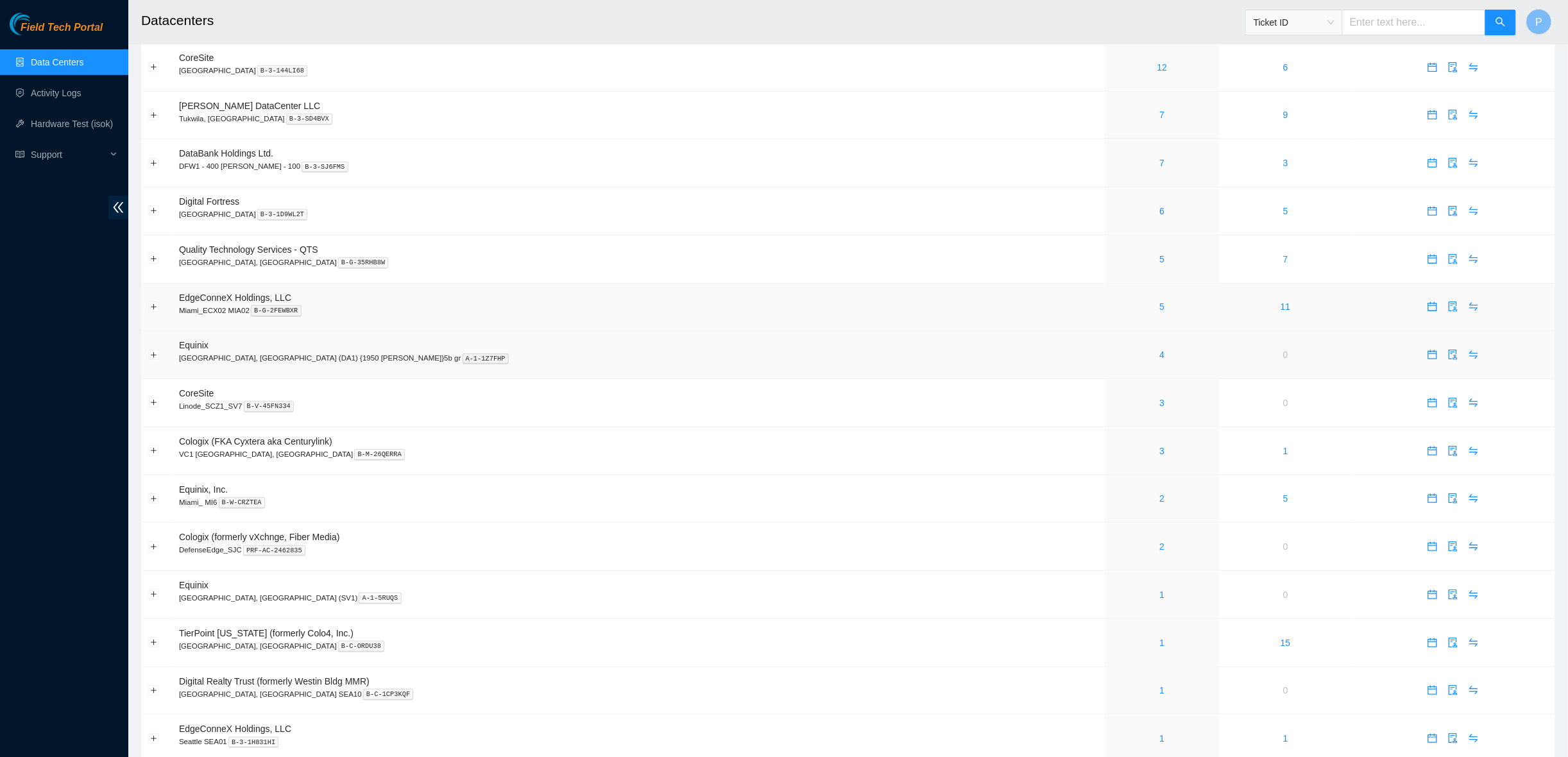
scroll to position [308, 0]
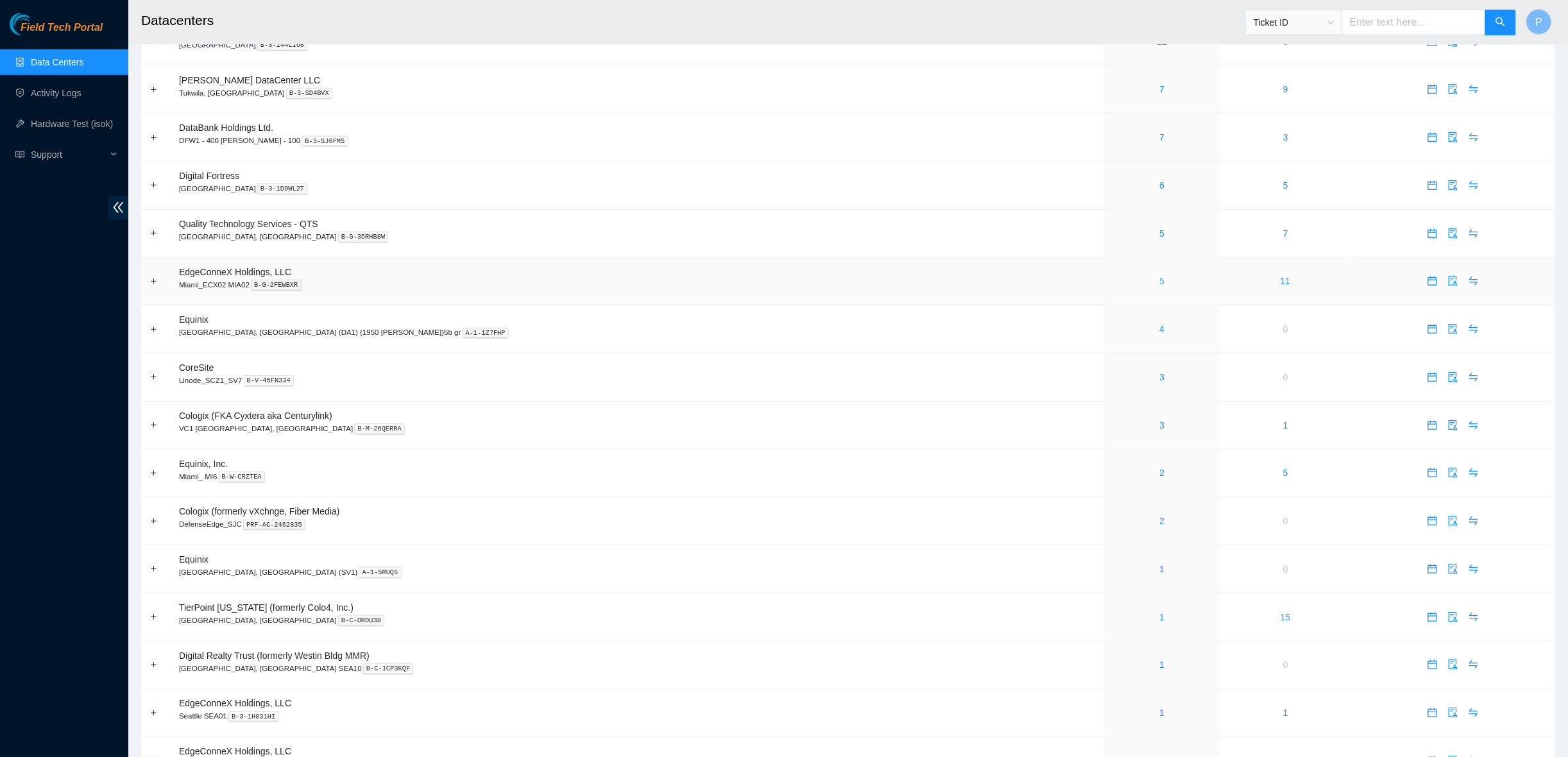
click at [1160, 276] on link "5" at bounding box center [1162, 281] width 5 height 10
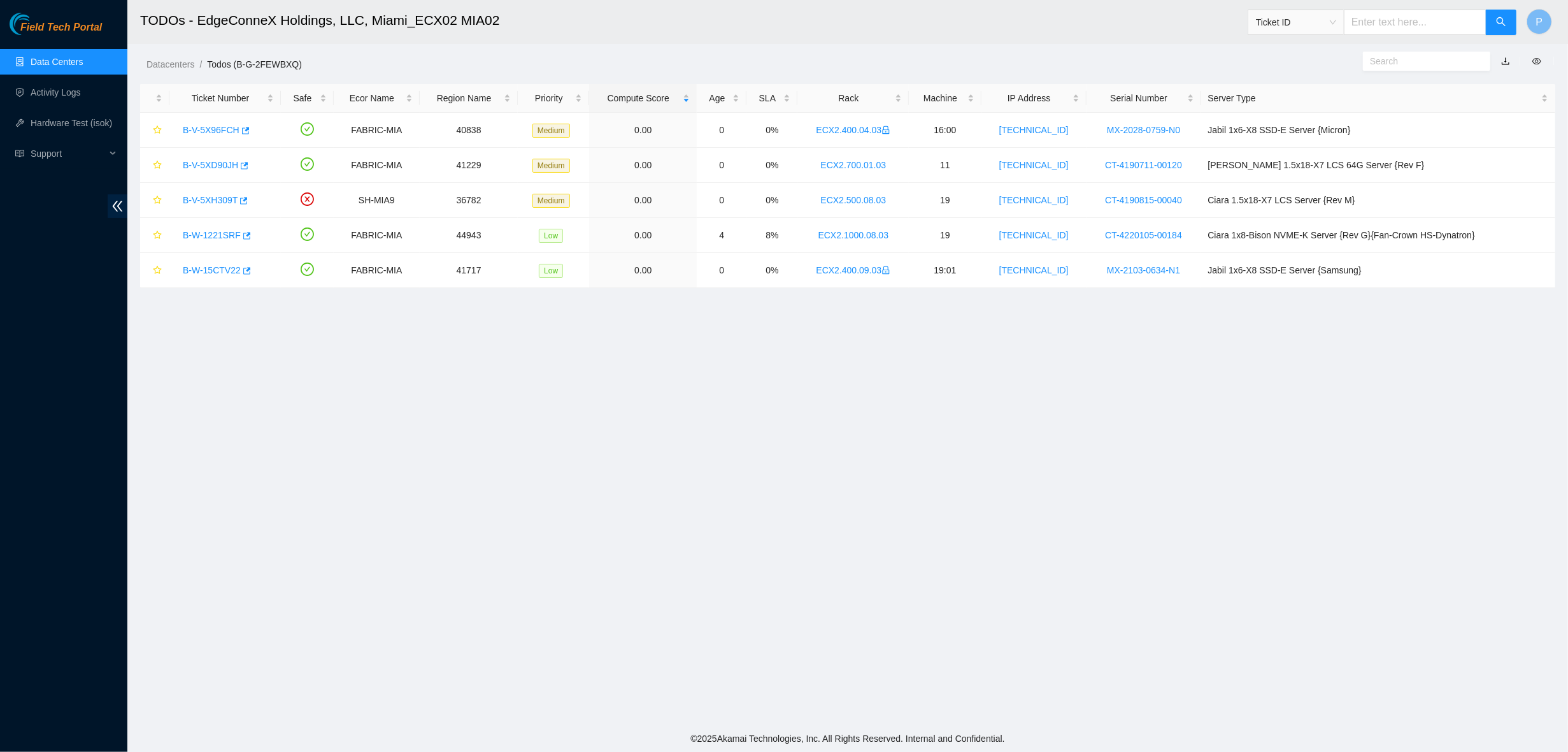
click at [1509, 58] on link "button" at bounding box center [1505, 60] width 9 height 10
click at [58, 60] on link "Data Centers" at bounding box center [57, 61] width 53 height 10
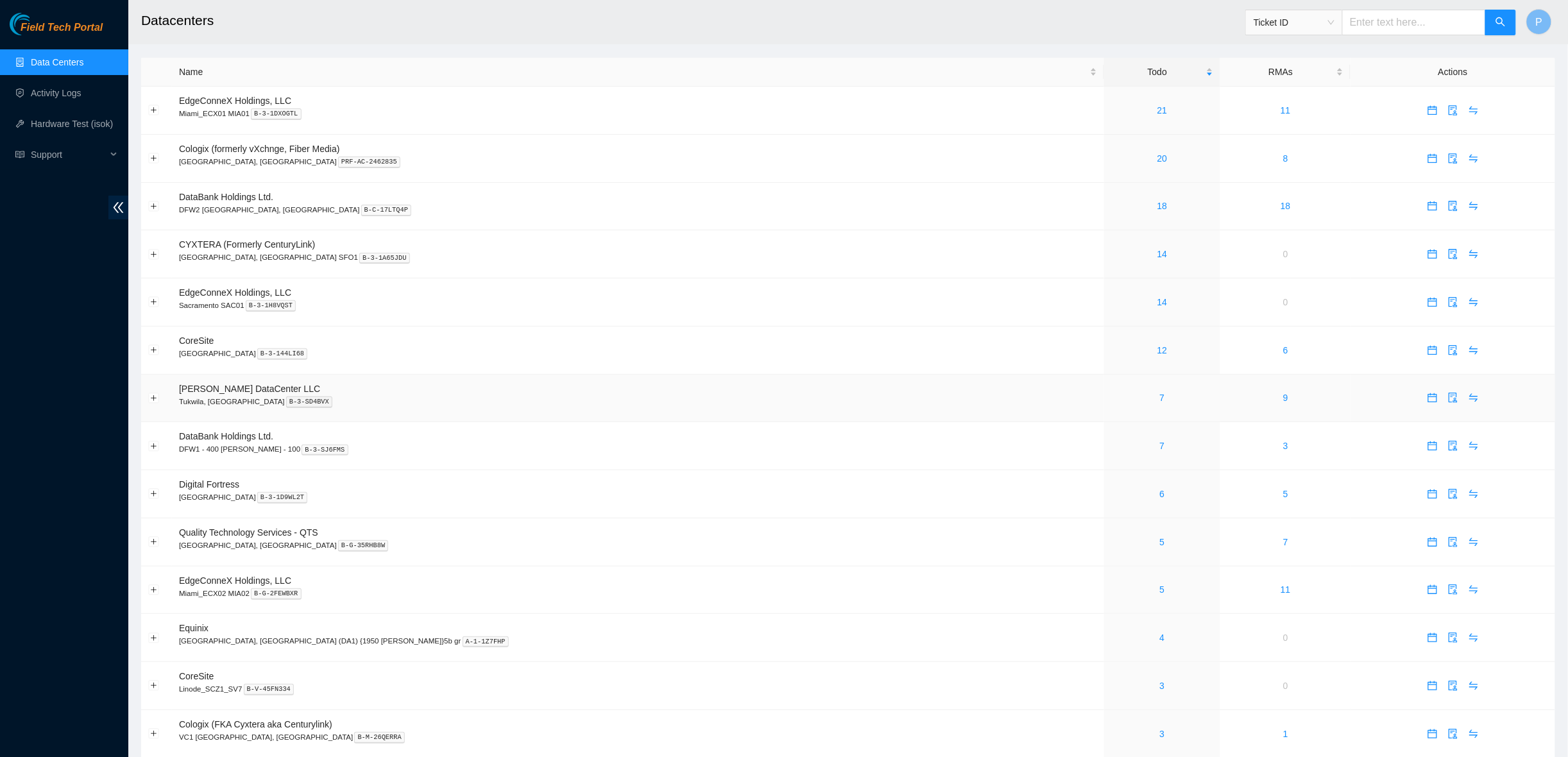
scroll to position [225, 0]
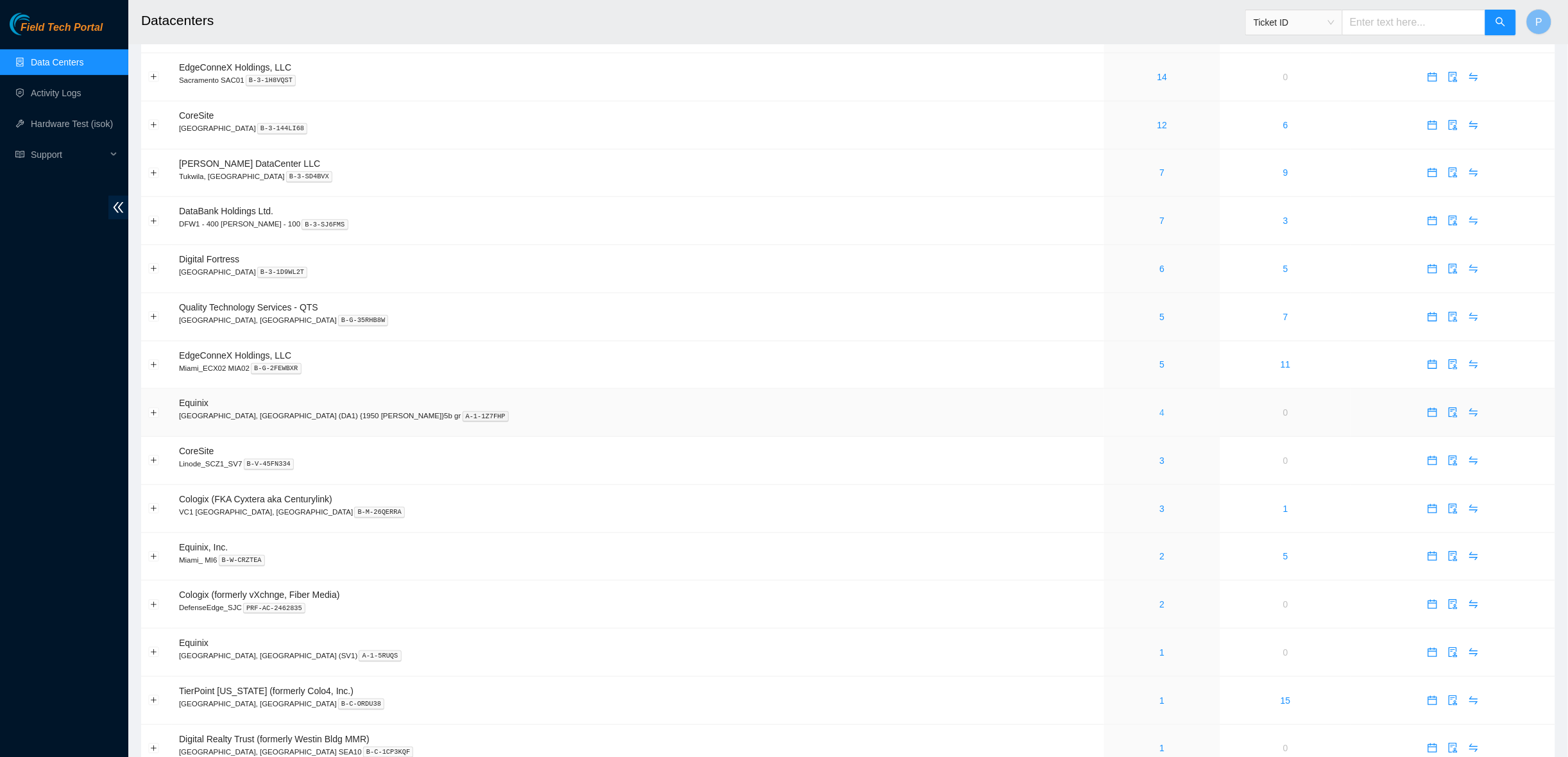
click at [1160, 407] on link "4" at bounding box center [1162, 412] width 5 height 10
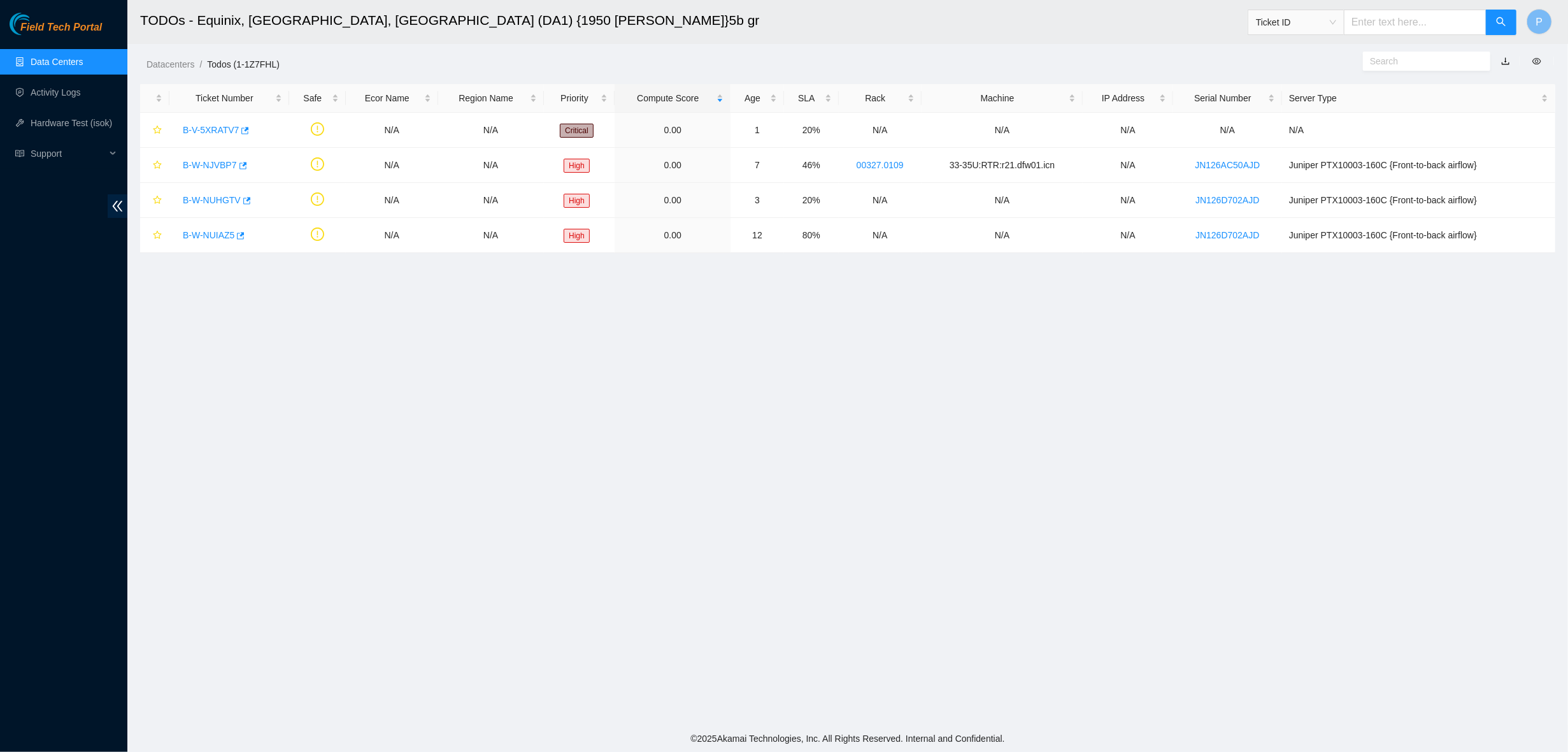
click at [1508, 61] on link "button" at bounding box center [1505, 60] width 9 height 10
click at [41, 60] on link "Data Centers" at bounding box center [57, 61] width 53 height 10
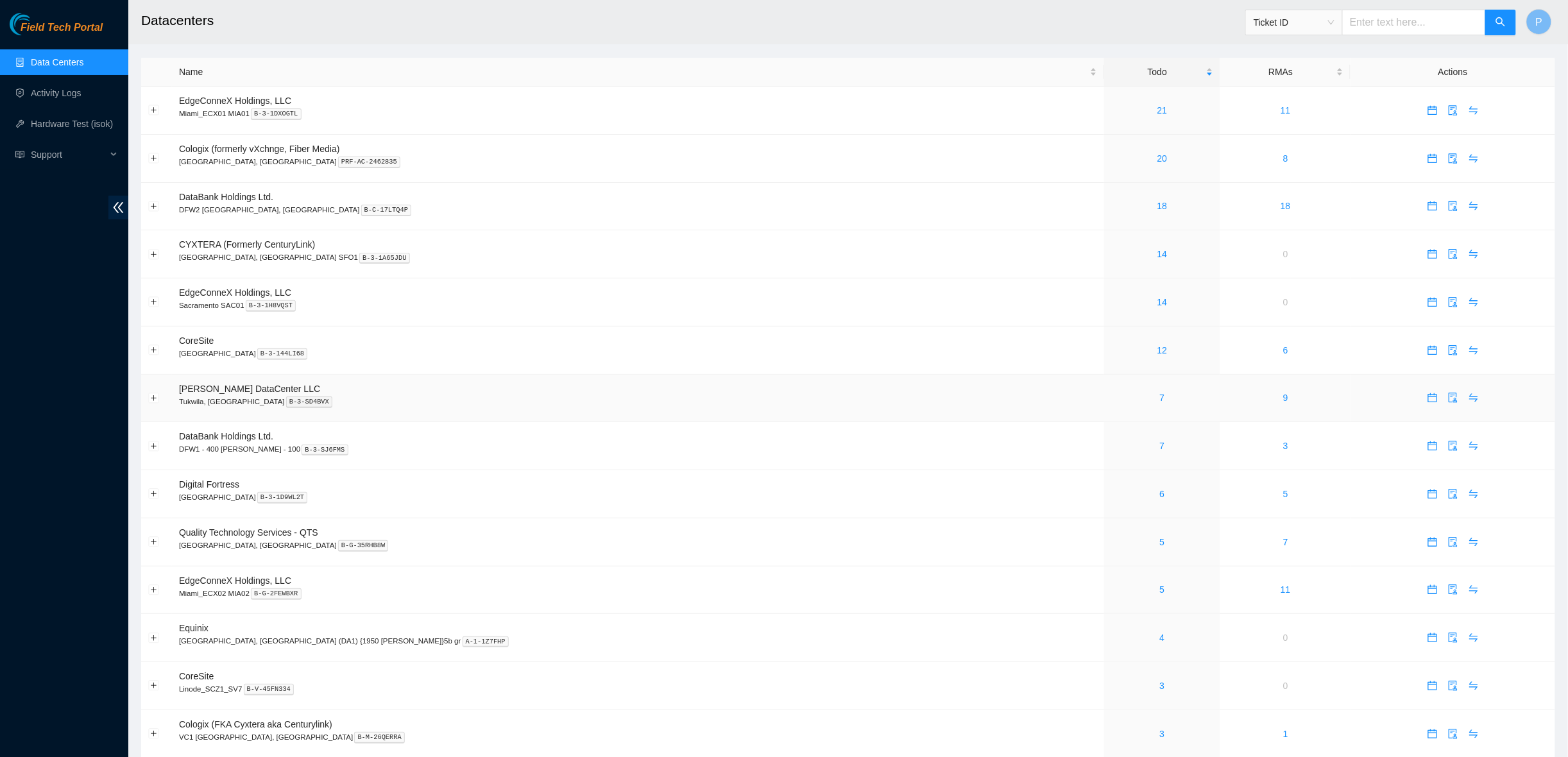
scroll to position [351, 0]
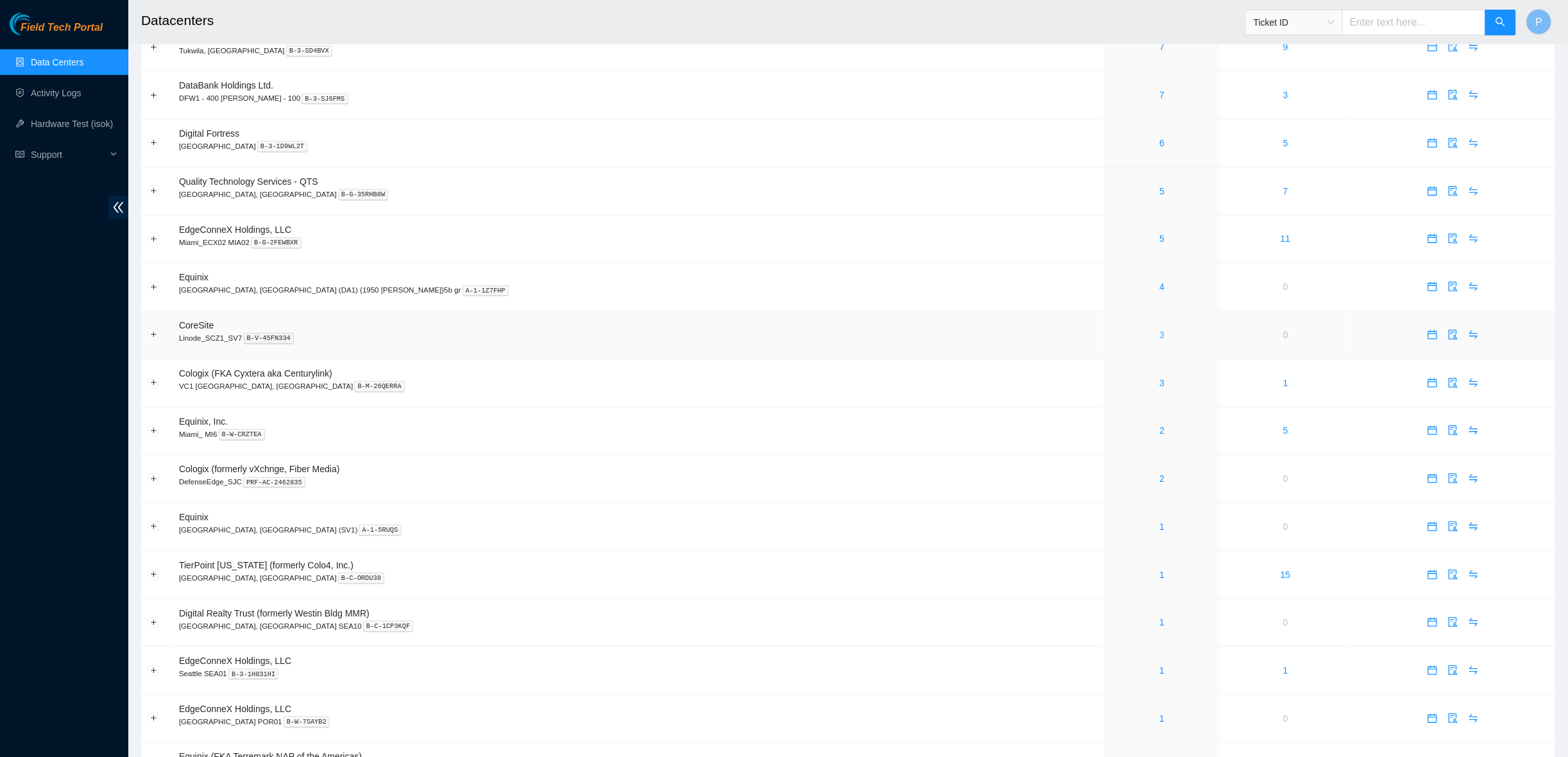
click at [1160, 330] on link "3" at bounding box center [1162, 335] width 5 height 10
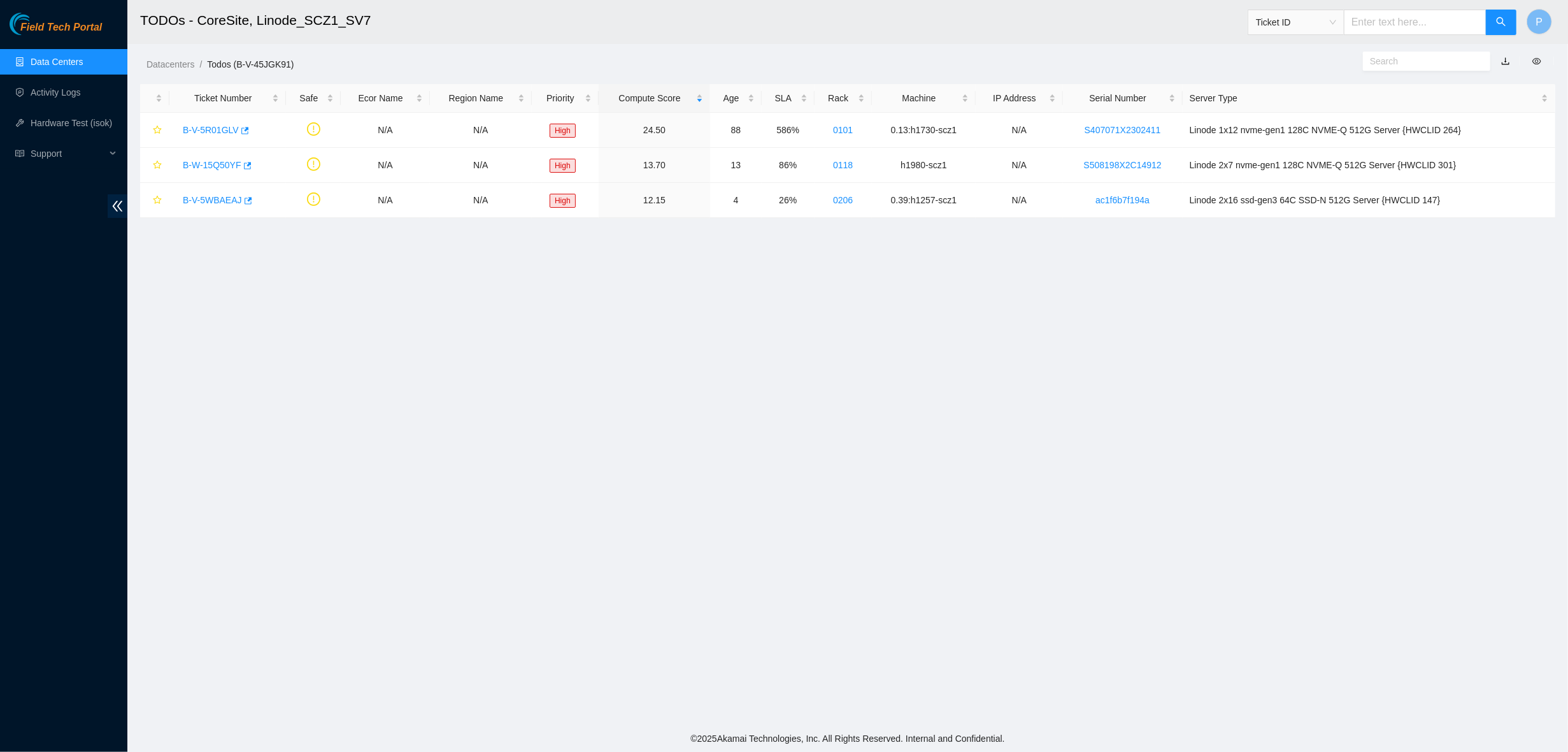
click at [1504, 58] on link "button" at bounding box center [1505, 60] width 9 height 10
click at [59, 66] on link "Data Centers" at bounding box center [57, 61] width 53 height 10
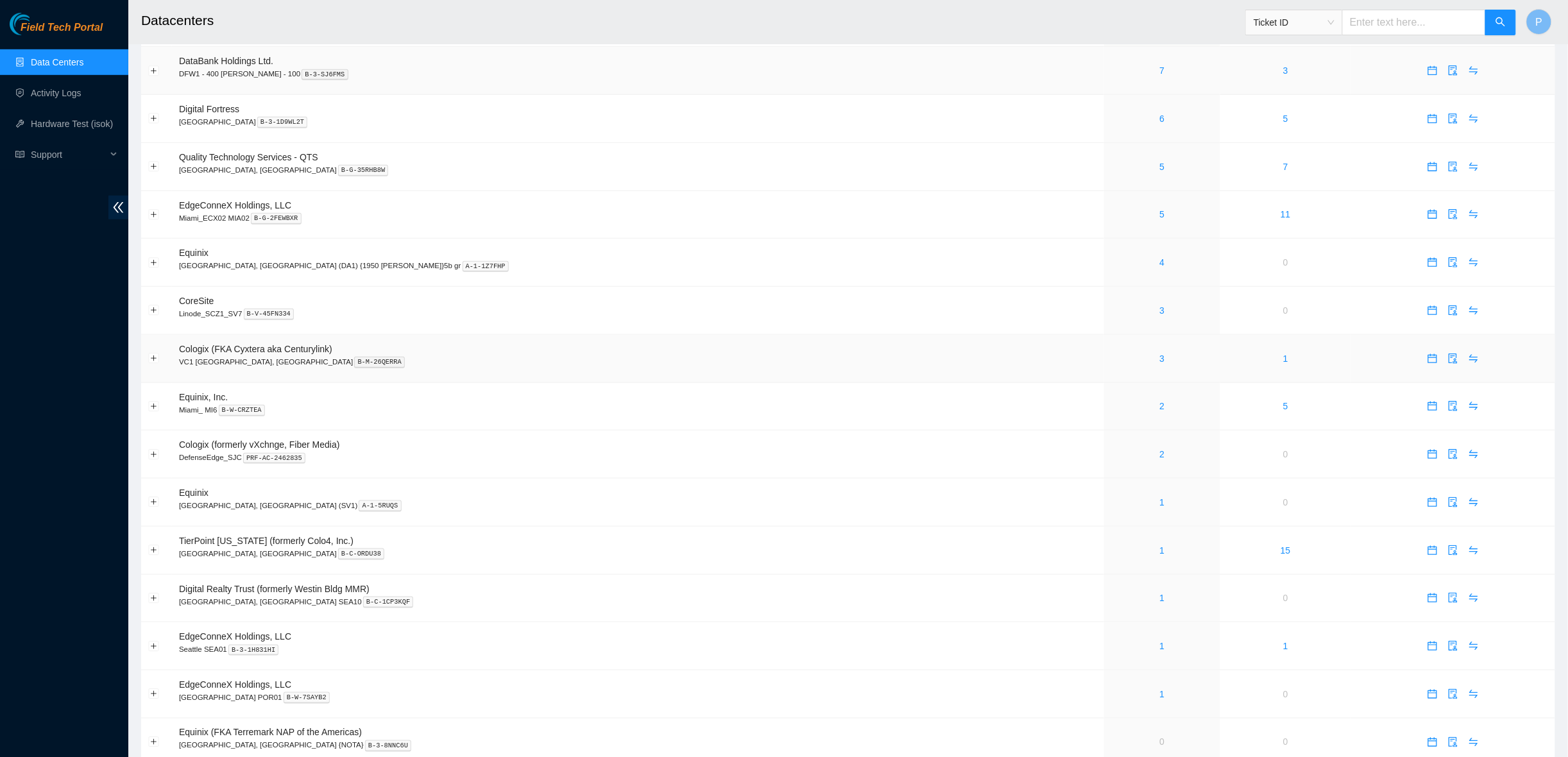
scroll to position [351, 0]
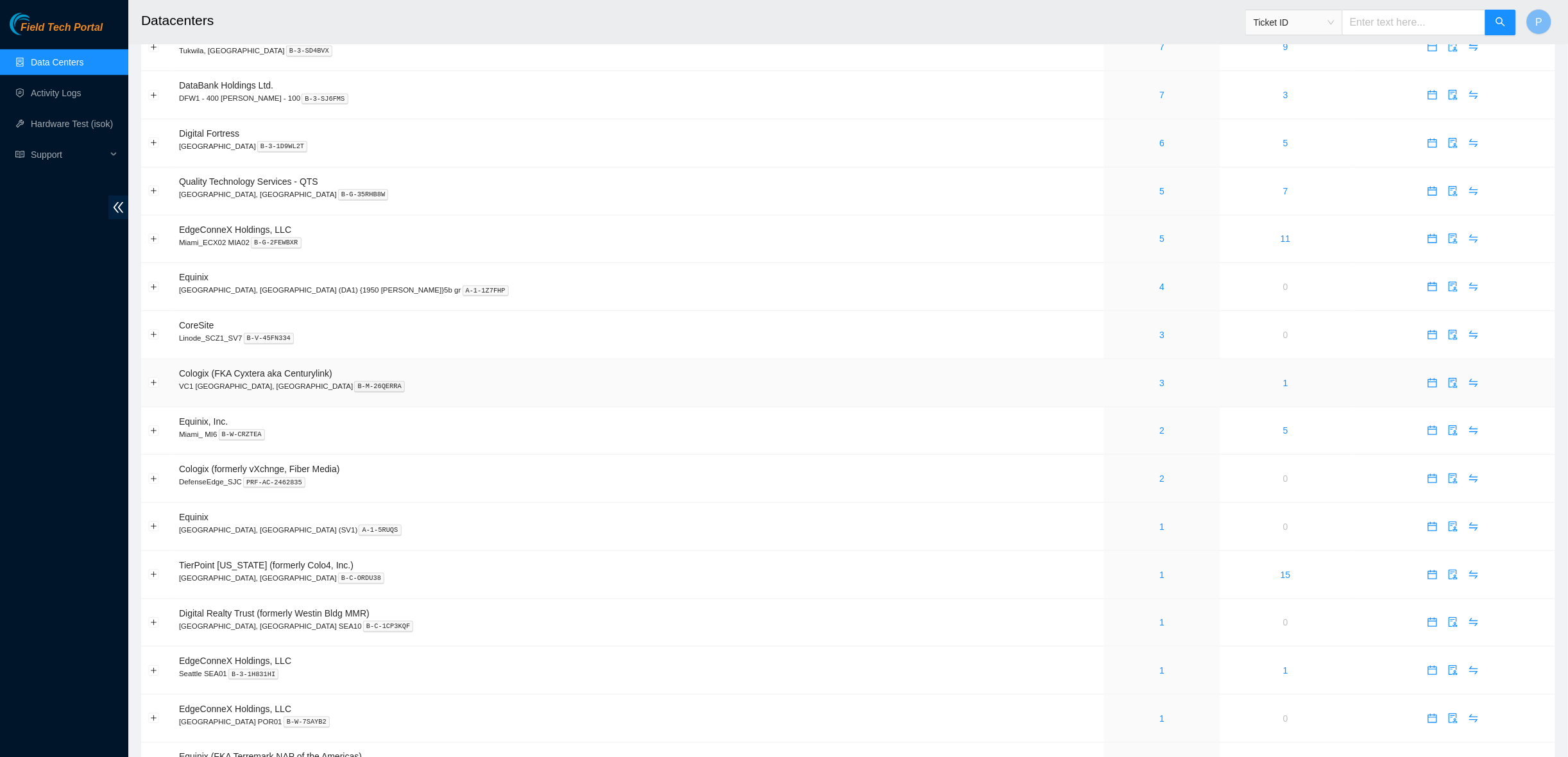
click at [1111, 376] on div "3" at bounding box center [1162, 383] width 102 height 14
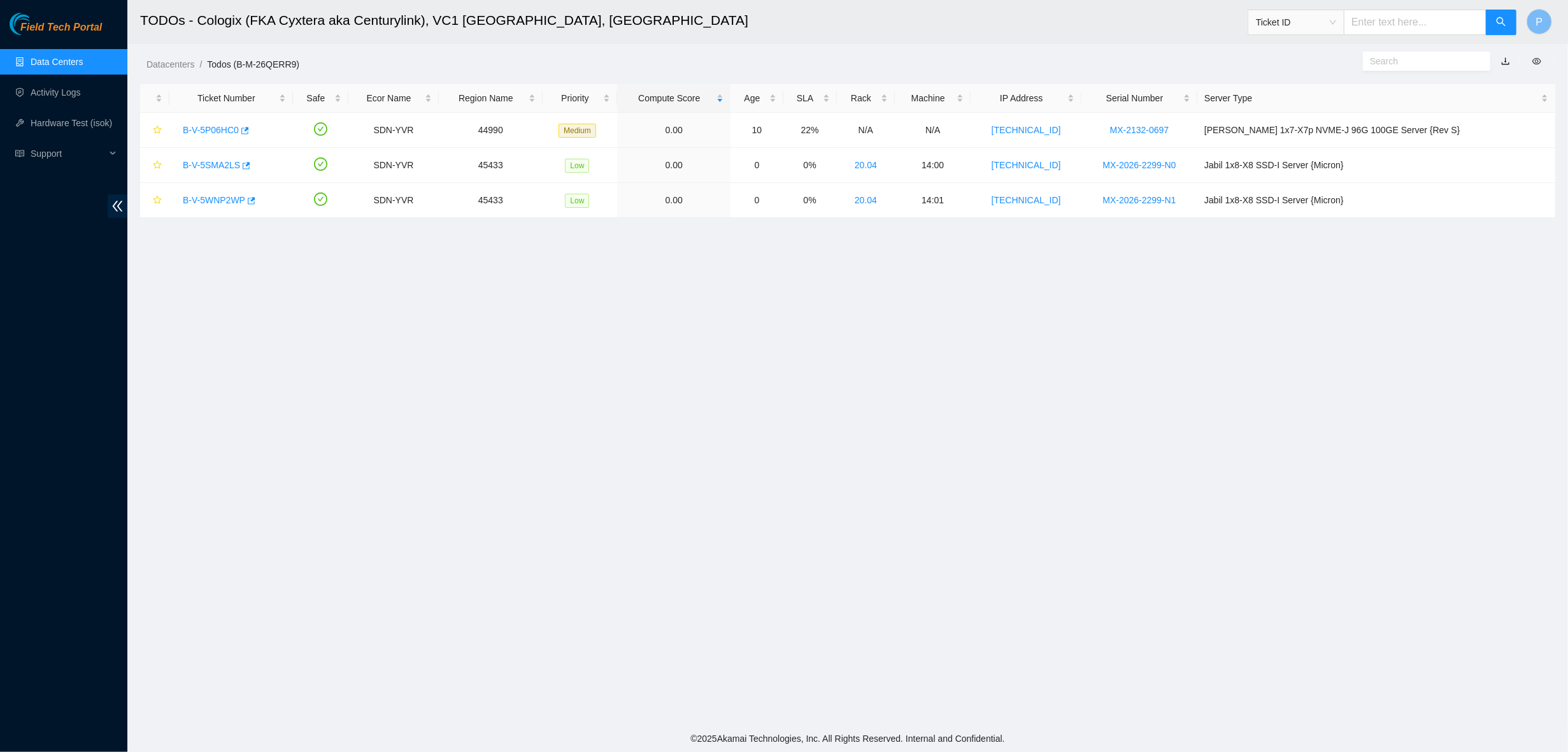
click at [1506, 59] on link "button" at bounding box center [1505, 60] width 9 height 10
click at [43, 59] on link "Data Centers" at bounding box center [57, 61] width 53 height 10
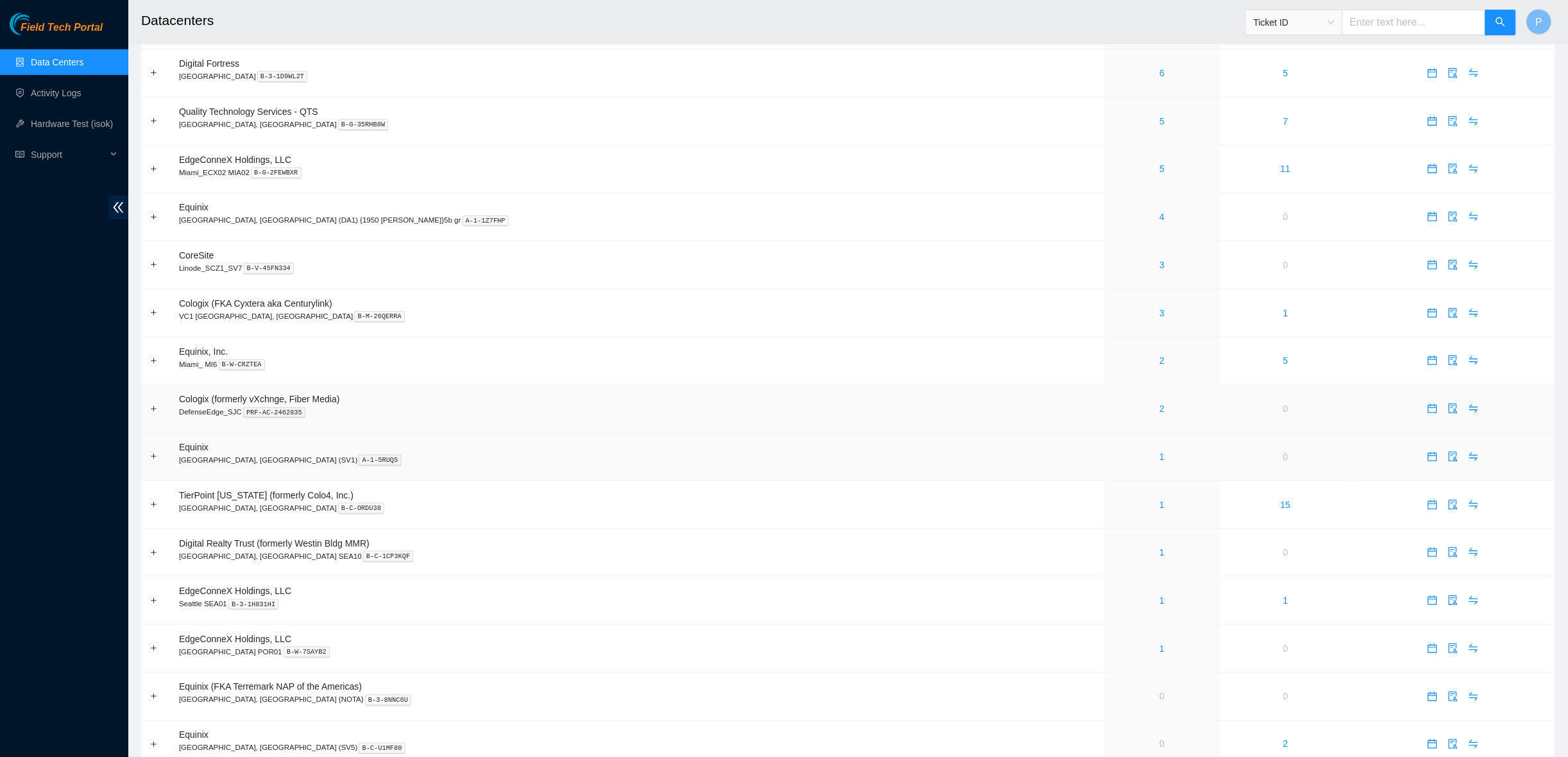
scroll to position [433, 0]
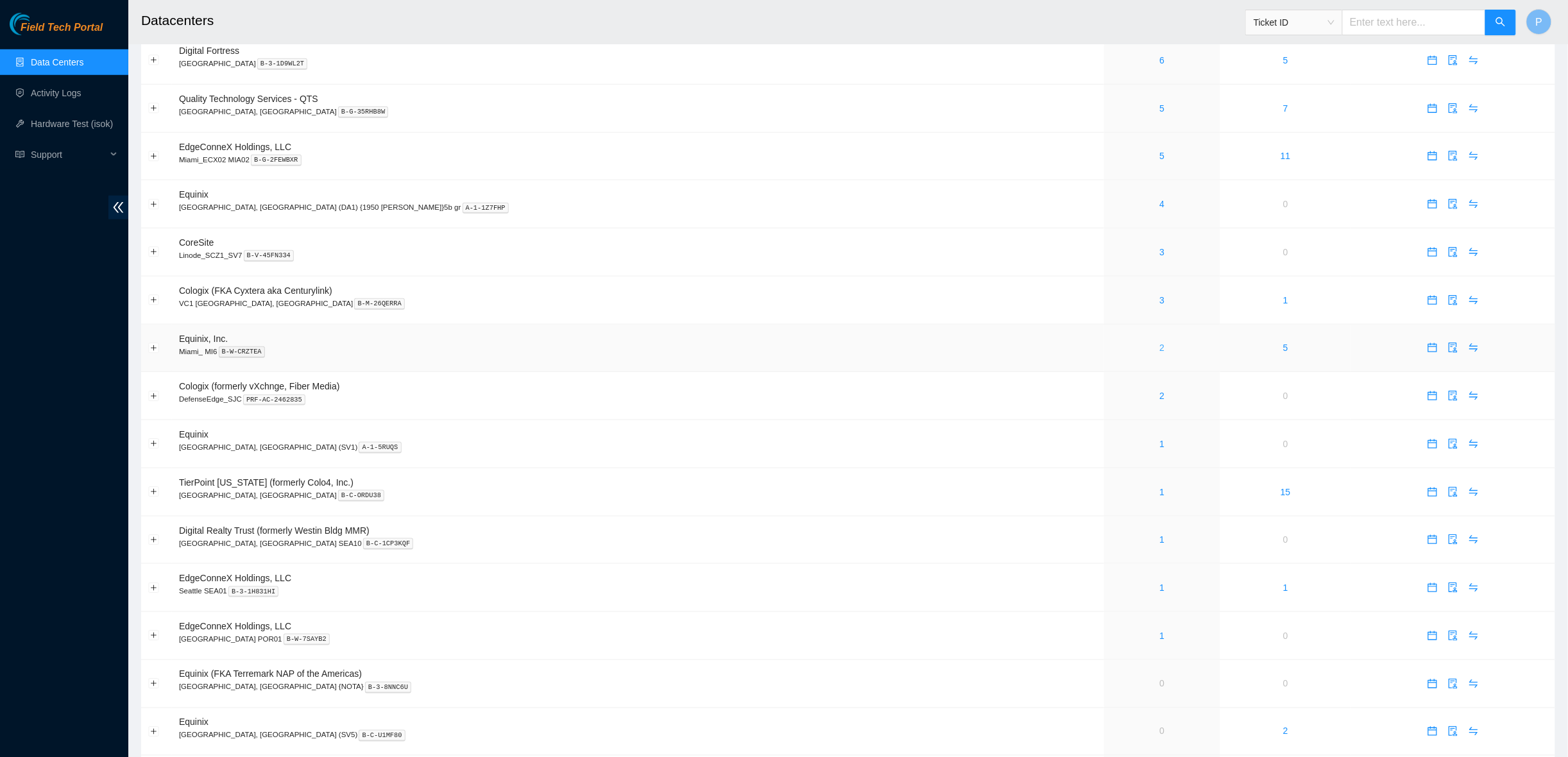
click at [1160, 343] on link "2" at bounding box center [1162, 348] width 5 height 10
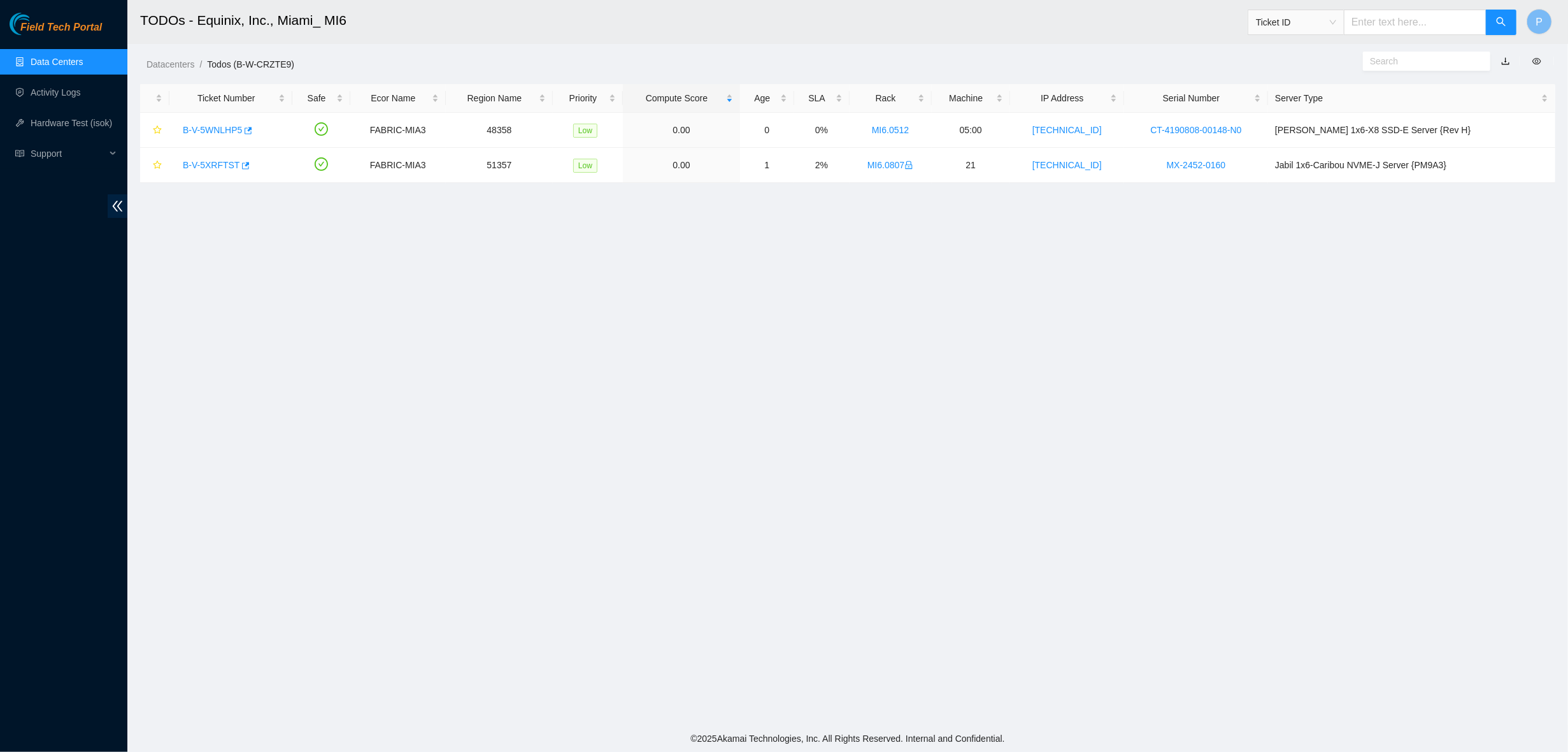
click at [1502, 58] on link "button" at bounding box center [1505, 60] width 9 height 10
click at [76, 57] on link "Data Centers" at bounding box center [57, 61] width 53 height 10
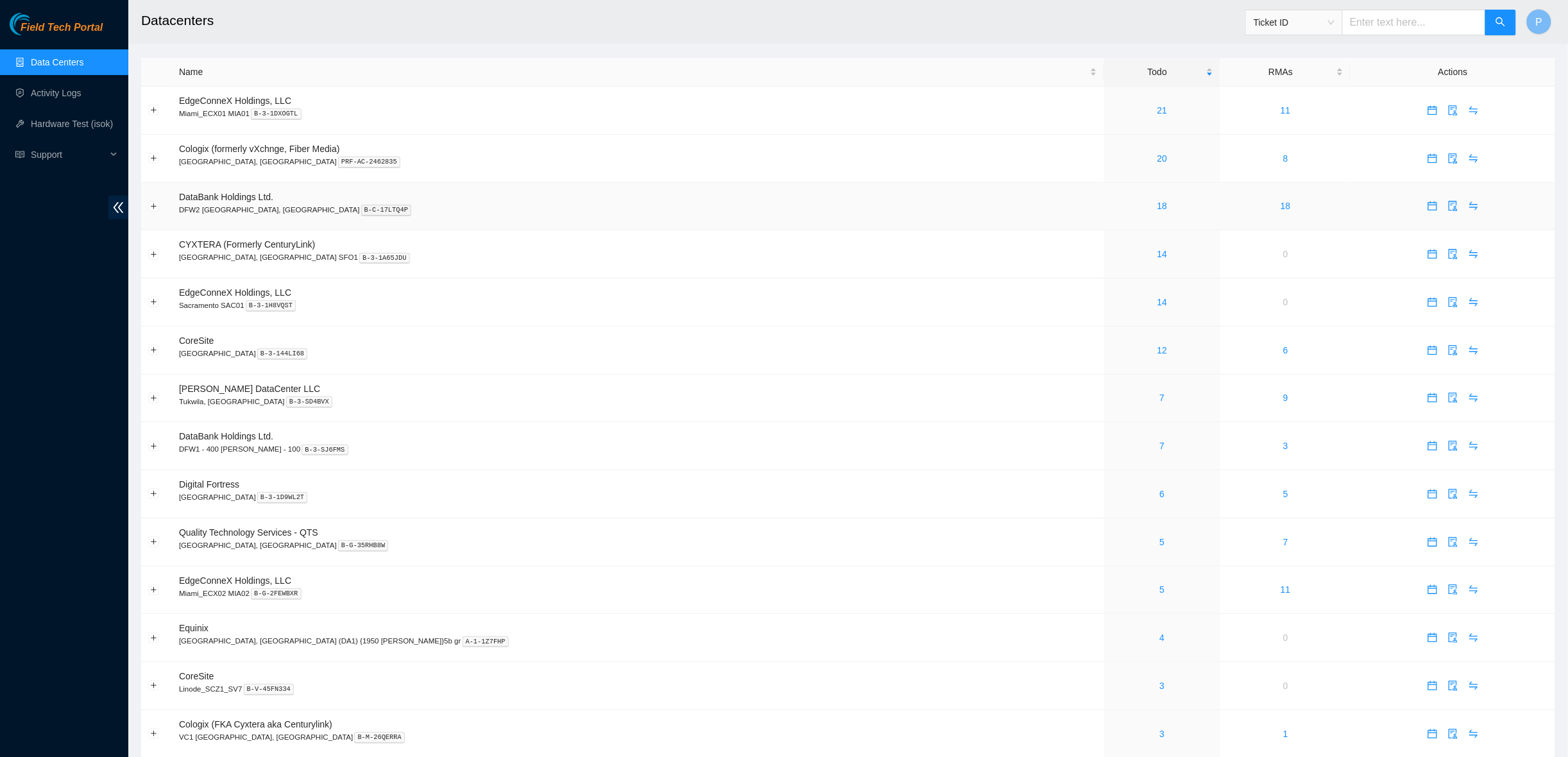
click at [798, 213] on td "DataBank Holdings Ltd. DFW2 [GEOGRAPHIC_DATA], [GEOGRAPHIC_DATA] B-C-17LTQ4P" at bounding box center [638, 206] width 932 height 48
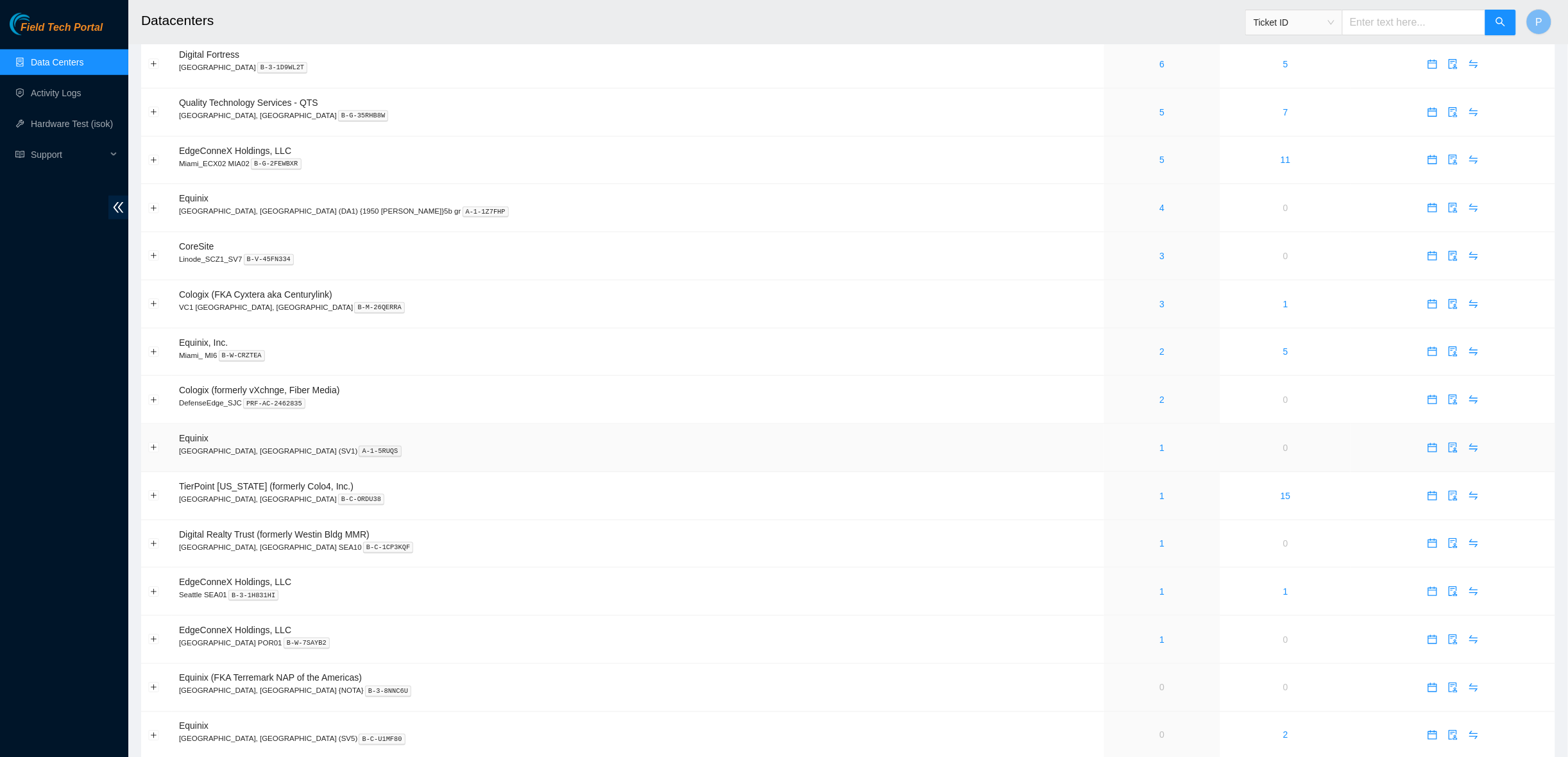
scroll to position [431, 0]
click at [1160, 441] on link "1" at bounding box center [1162, 446] width 5 height 10
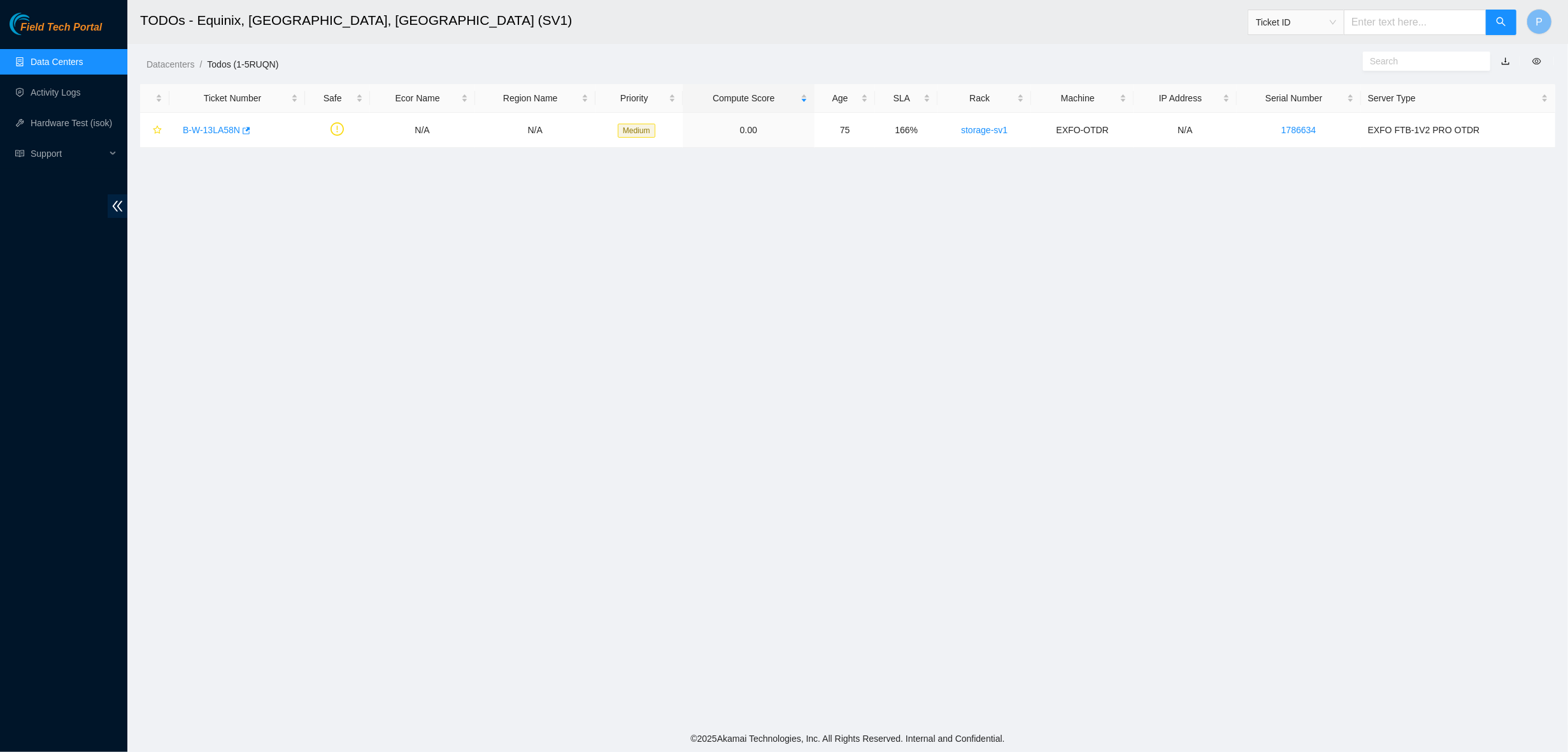
click at [1506, 58] on button "button" at bounding box center [1505, 60] width 28 height 20
click at [57, 64] on link "Data Centers" at bounding box center [57, 61] width 53 height 10
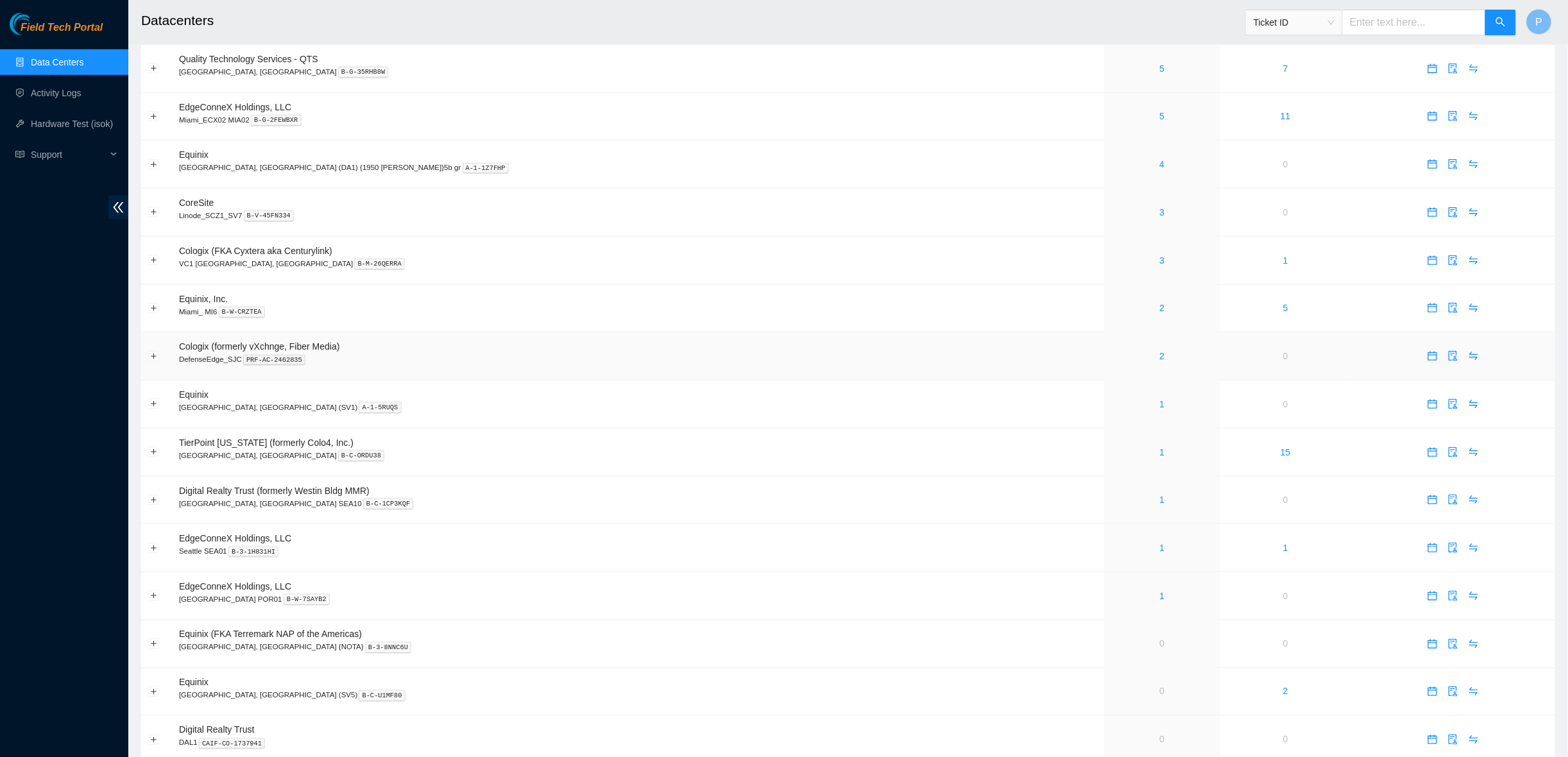
scroll to position [486, 0]
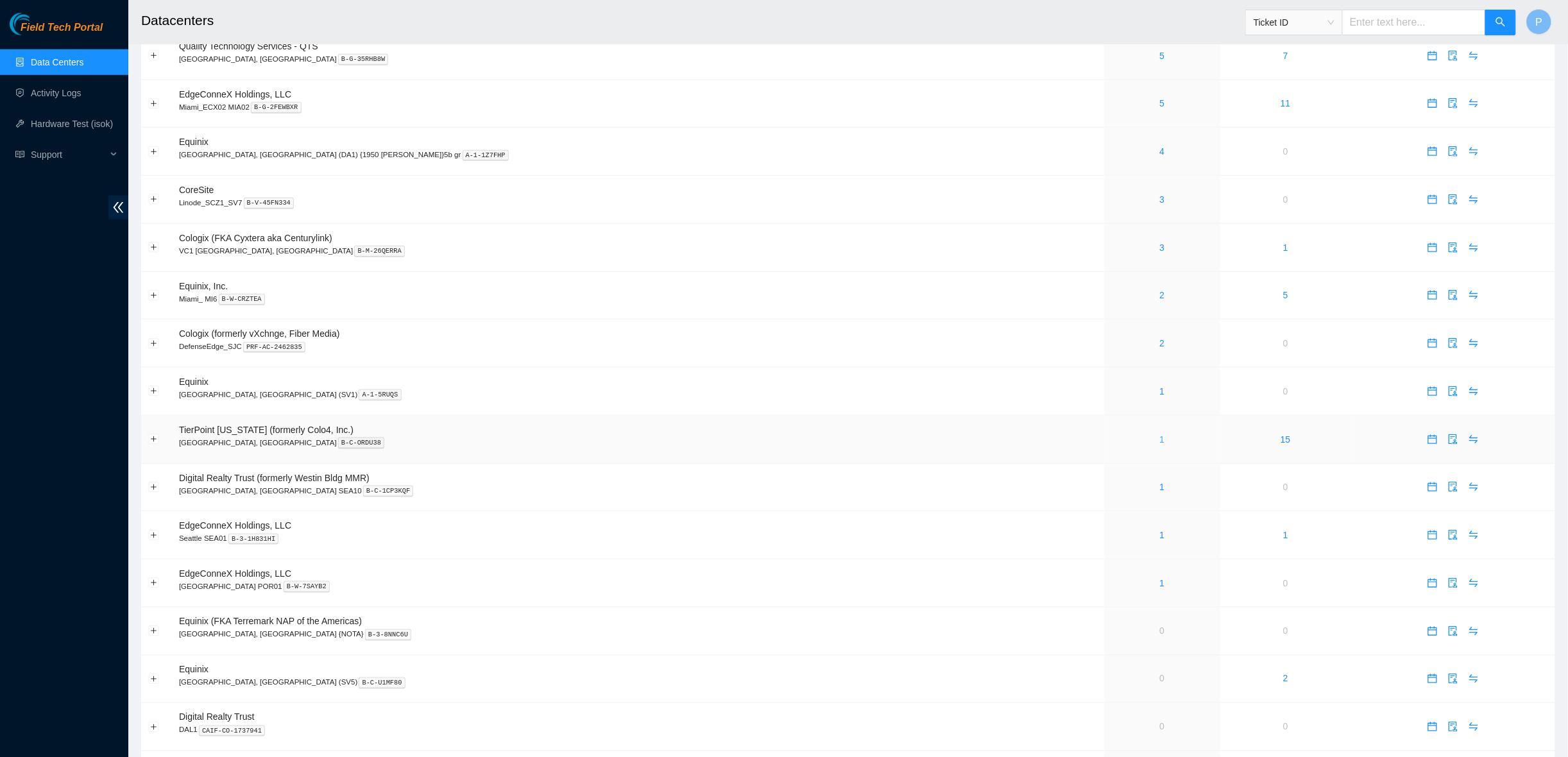
click at [1160, 434] on link "1" at bounding box center [1162, 439] width 5 height 10
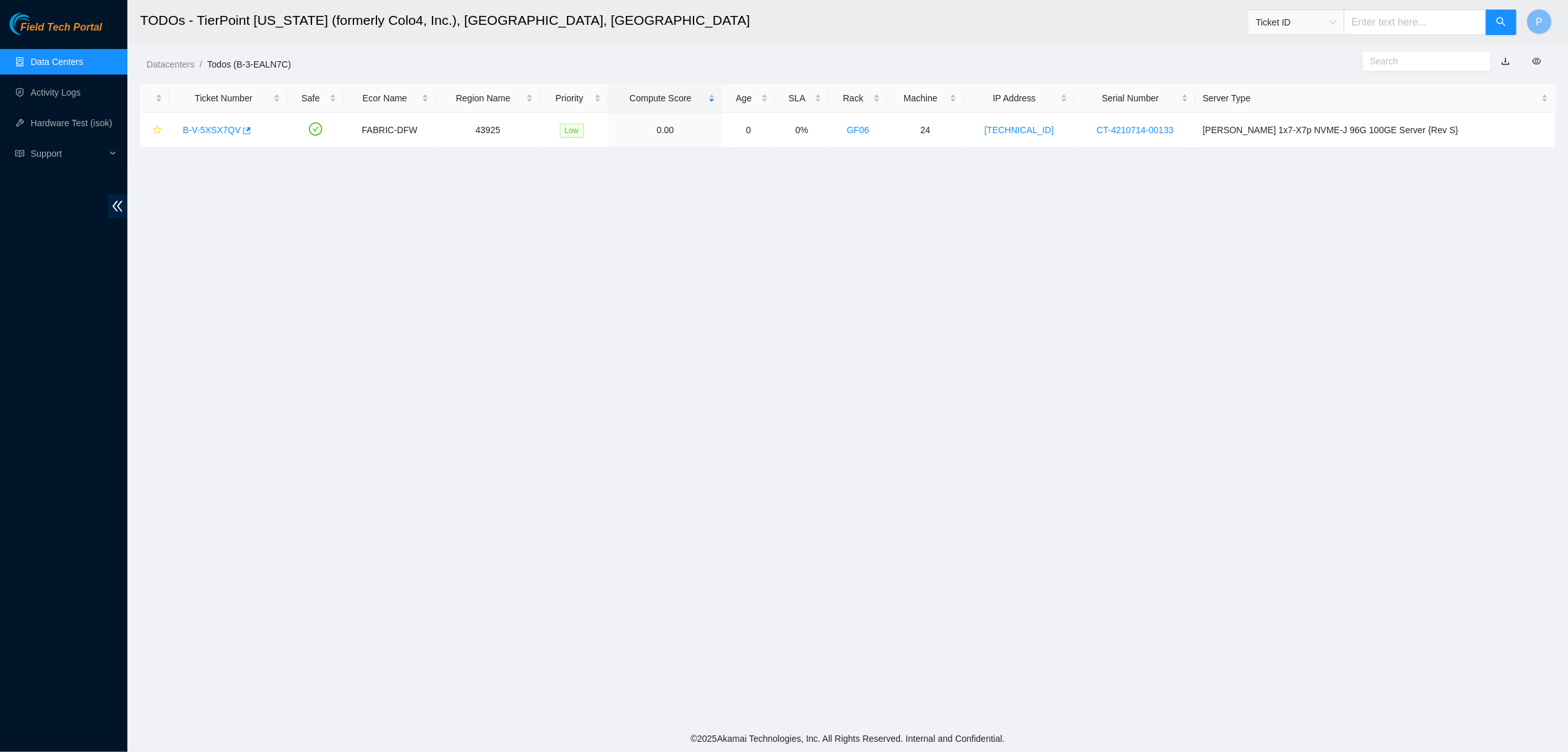
click at [1504, 58] on button "button" at bounding box center [1505, 60] width 28 height 20
click at [65, 57] on link "Data Centers" at bounding box center [57, 61] width 53 height 10
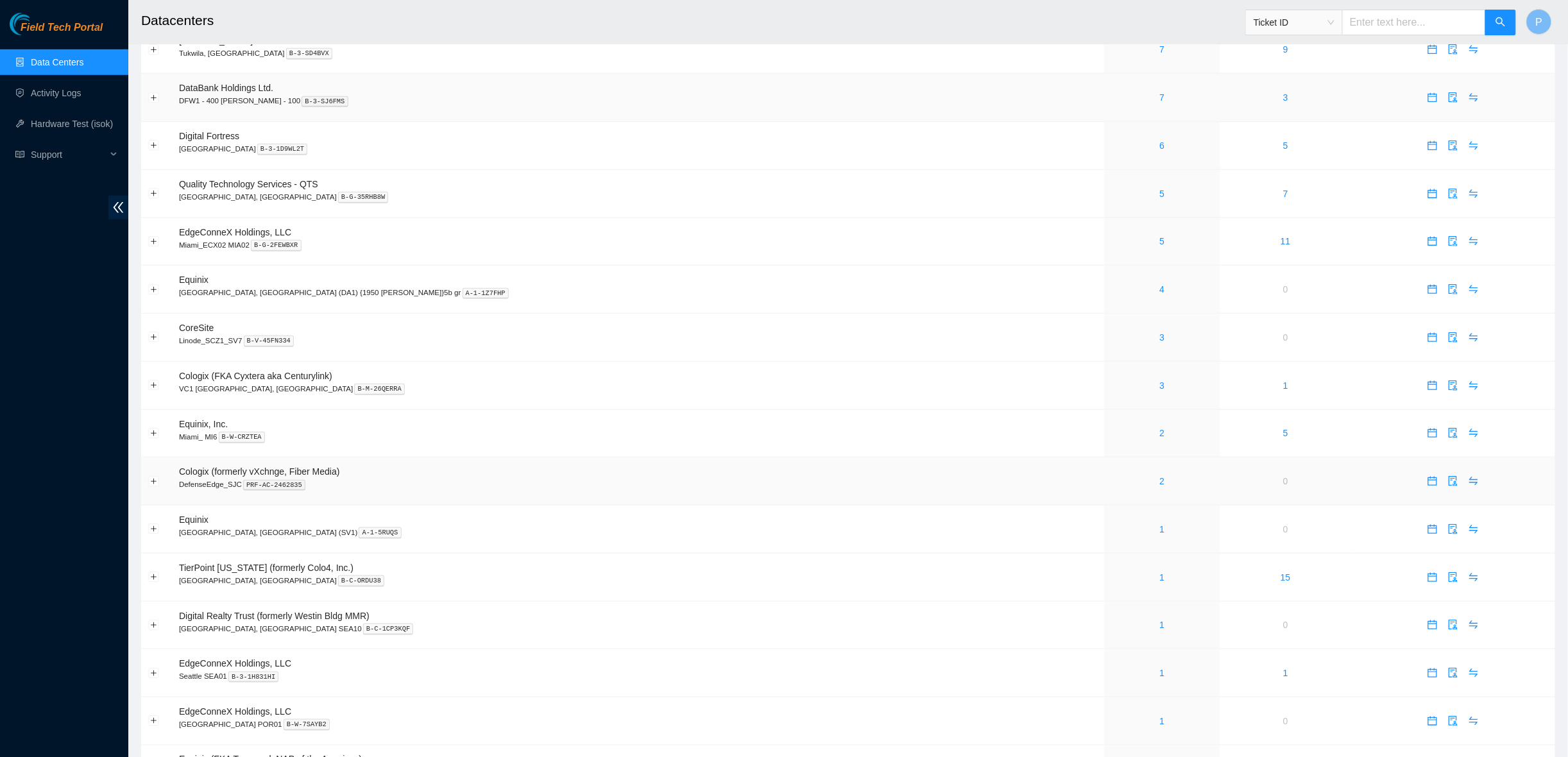
scroll to position [361, 0]
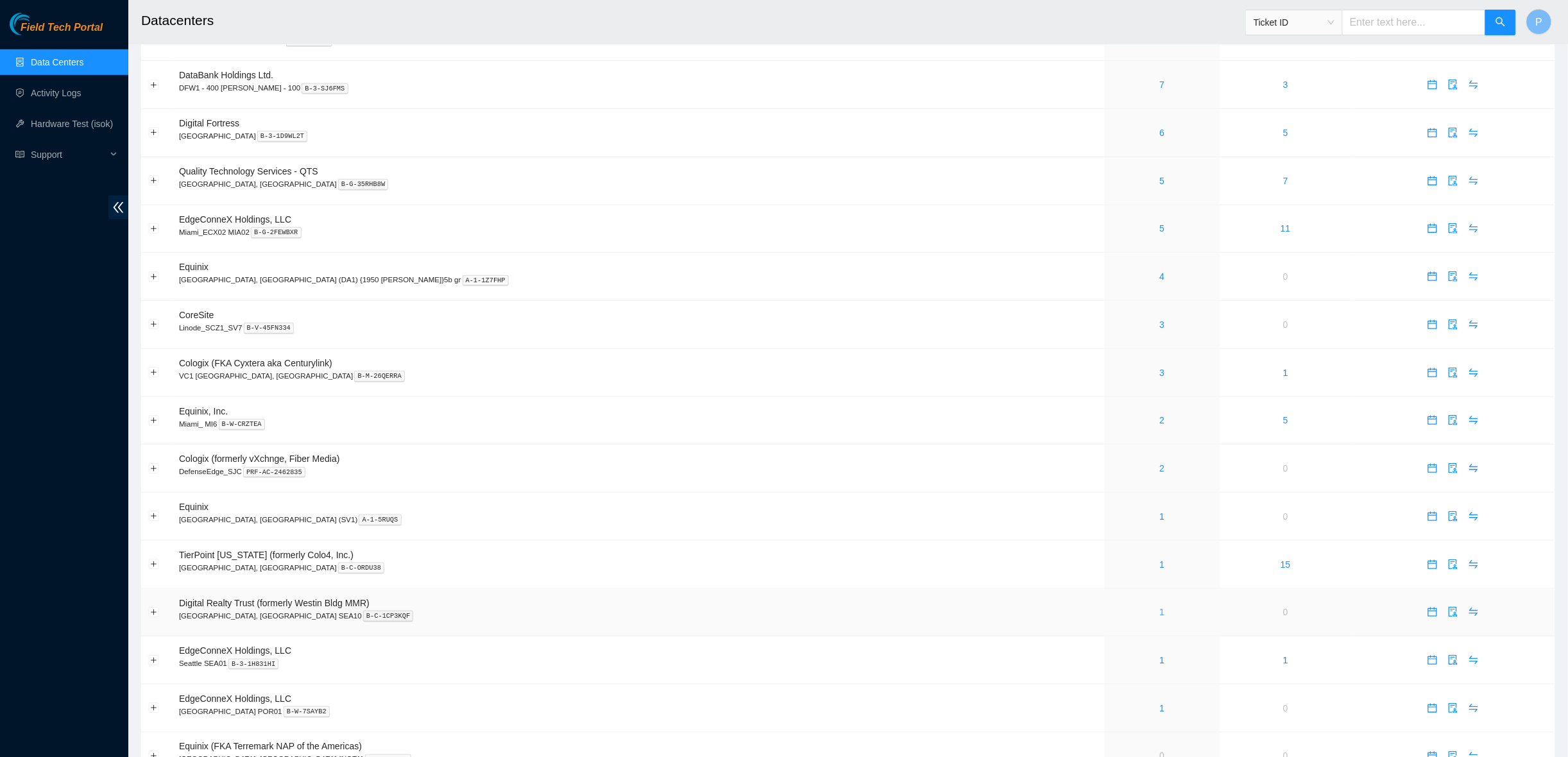
click at [1160, 607] on link "1" at bounding box center [1162, 612] width 5 height 10
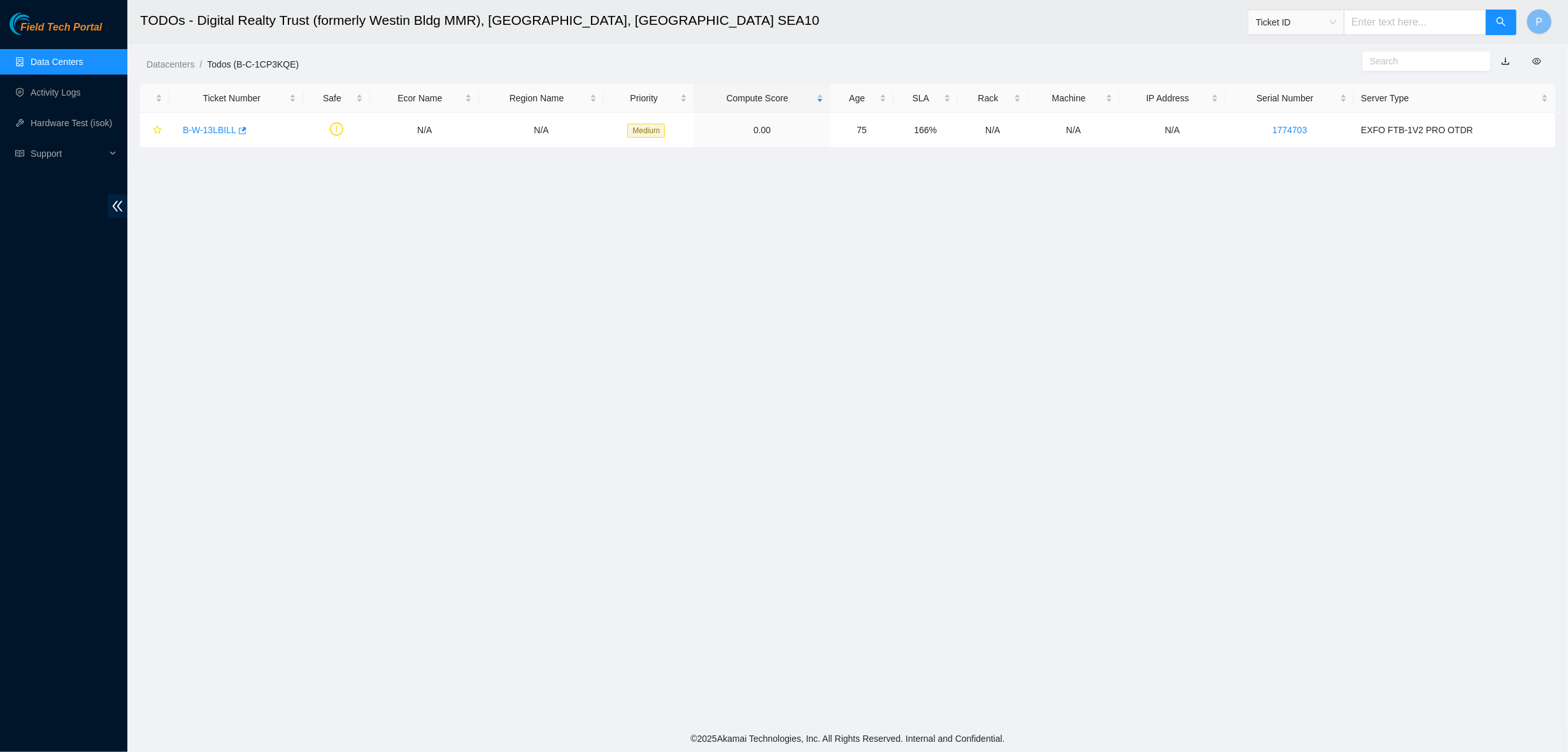
click at [1505, 61] on button "button" at bounding box center [1505, 60] width 28 height 20
click at [902, 272] on main "TODOs - Digital Realty Trust (formerly Westin Bldg MMR), [GEOGRAPHIC_DATA], [GE…" at bounding box center [847, 362] width 1440 height 725
click at [1504, 60] on link "button" at bounding box center [1505, 60] width 9 height 10
click at [83, 61] on link "Data Centers" at bounding box center [57, 61] width 53 height 10
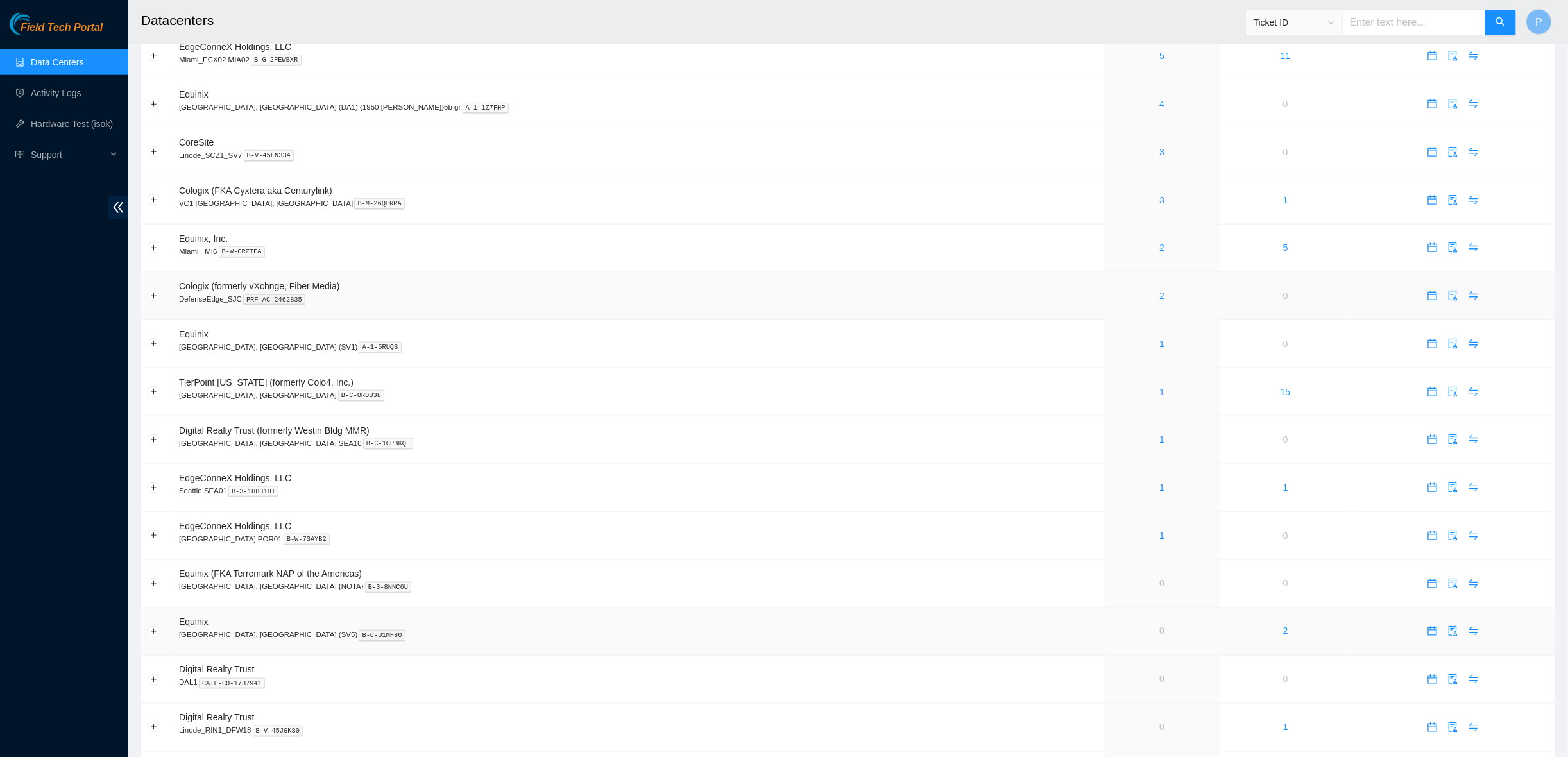
scroll to position [593, 0]
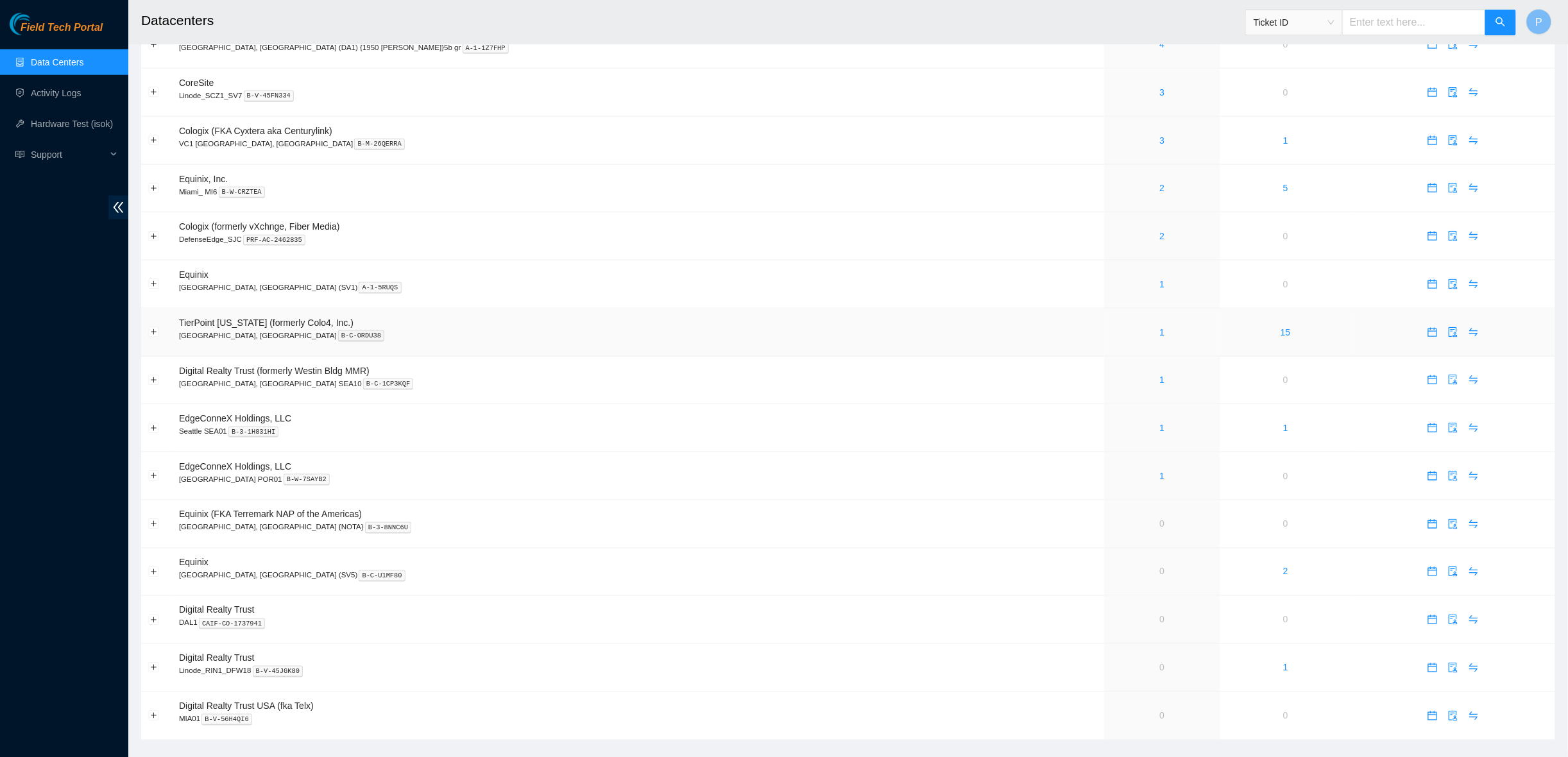
click at [1111, 325] on div "1" at bounding box center [1162, 332] width 102 height 14
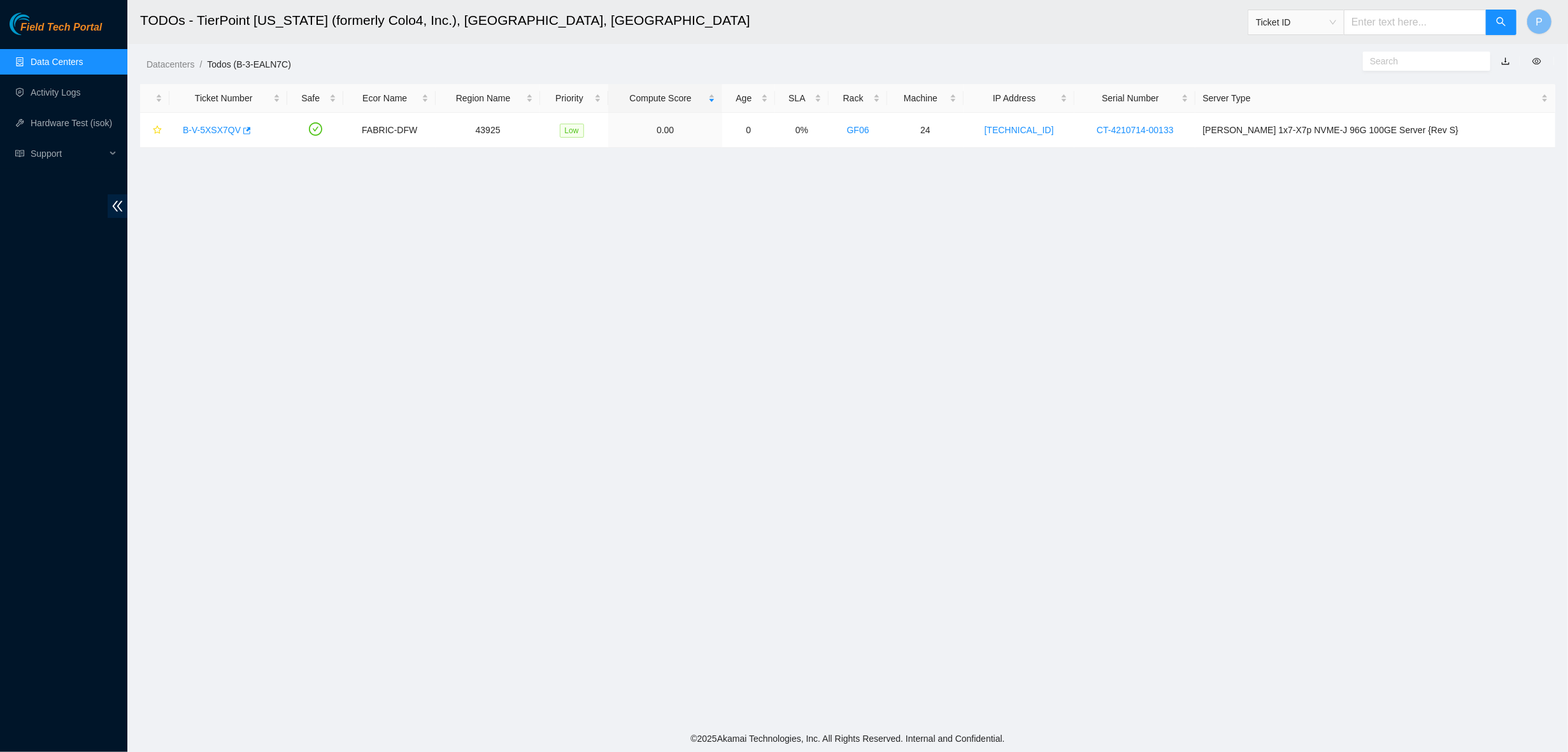
click at [1504, 60] on link "button" at bounding box center [1505, 60] width 9 height 10
click at [83, 62] on link "Data Centers" at bounding box center [57, 61] width 53 height 10
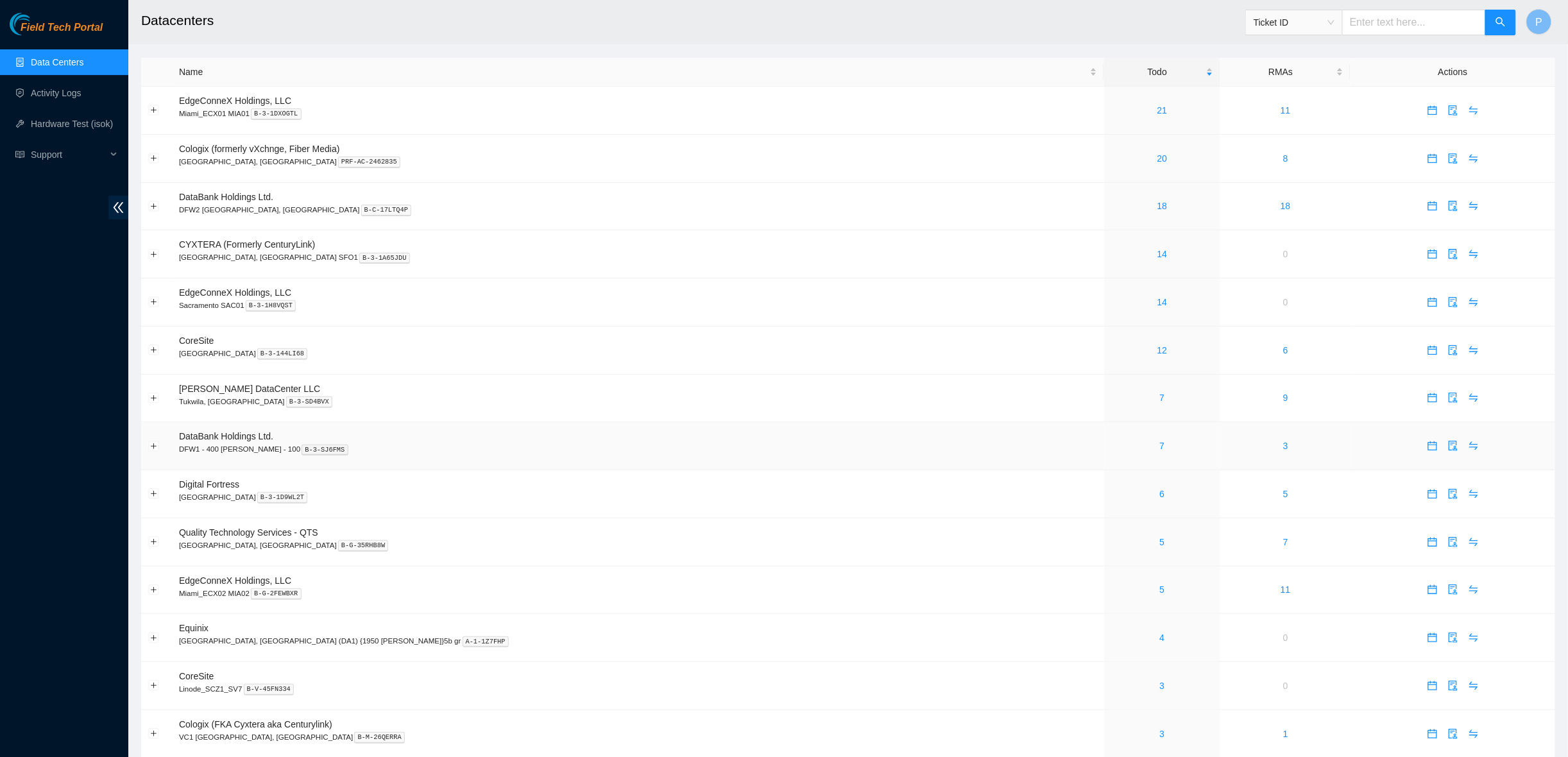
scroll to position [593, 0]
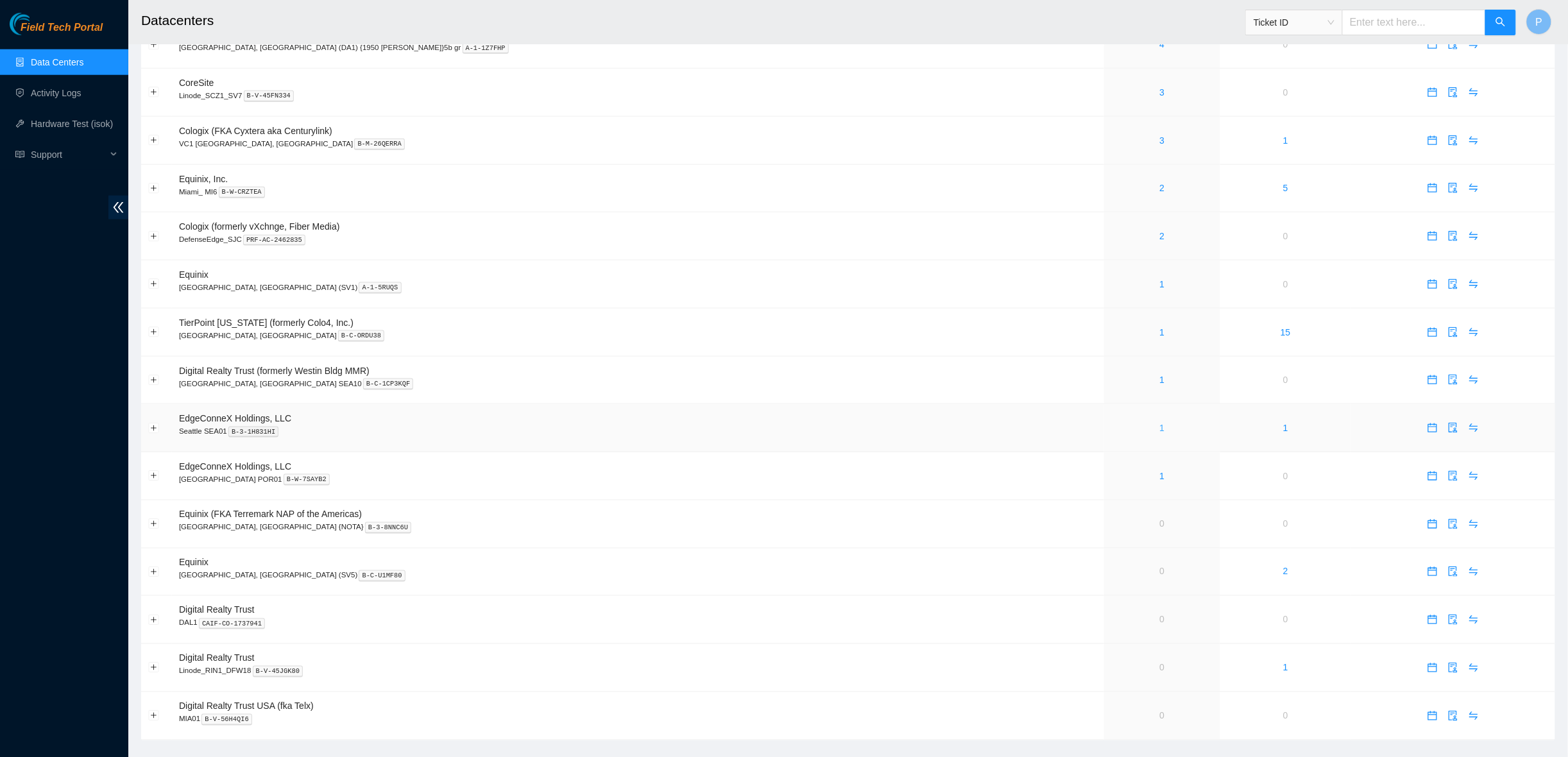
click at [1160, 422] on link "1" at bounding box center [1162, 427] width 5 height 10
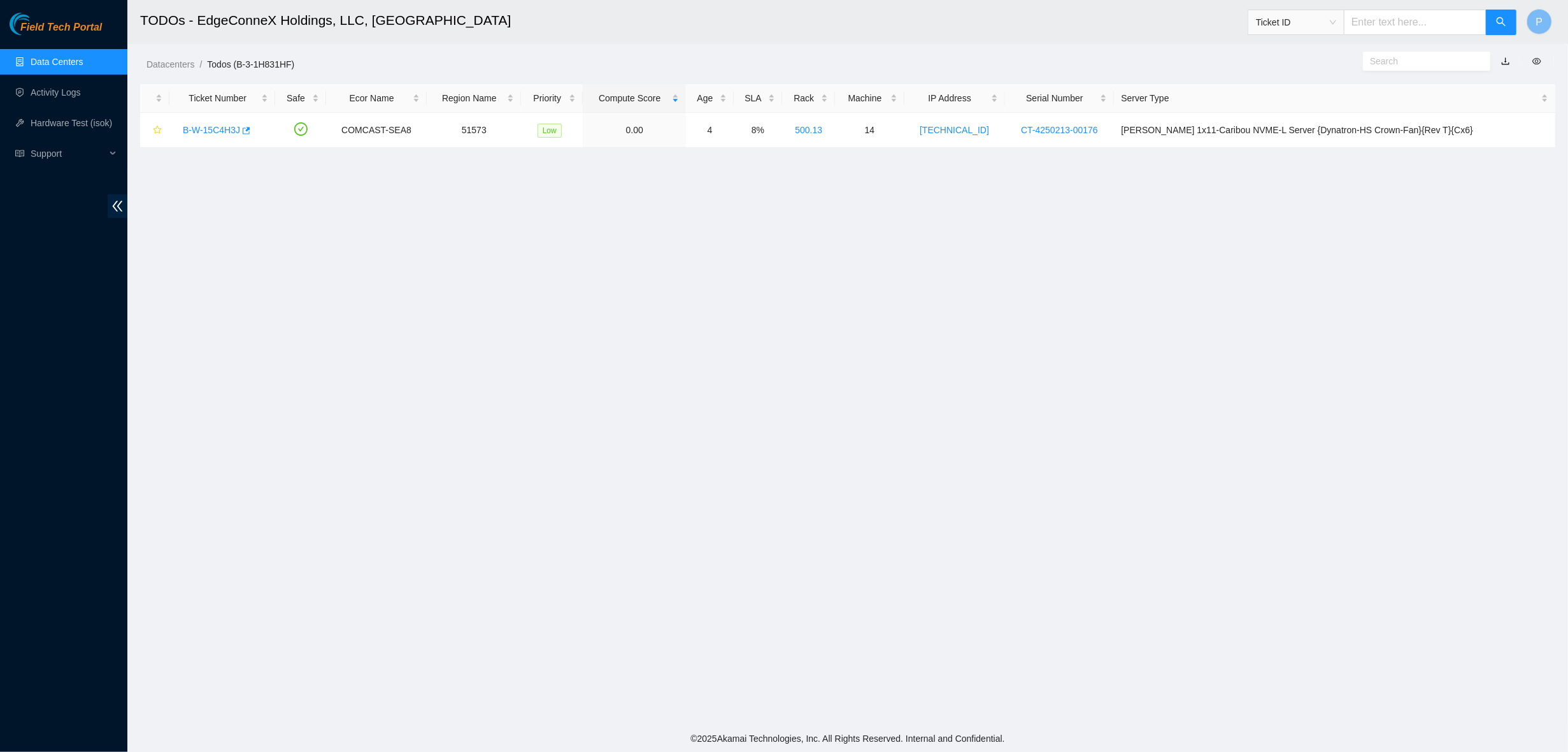
click at [1506, 60] on link "button" at bounding box center [1505, 60] width 9 height 10
click at [79, 61] on link "Data Centers" at bounding box center [57, 61] width 53 height 10
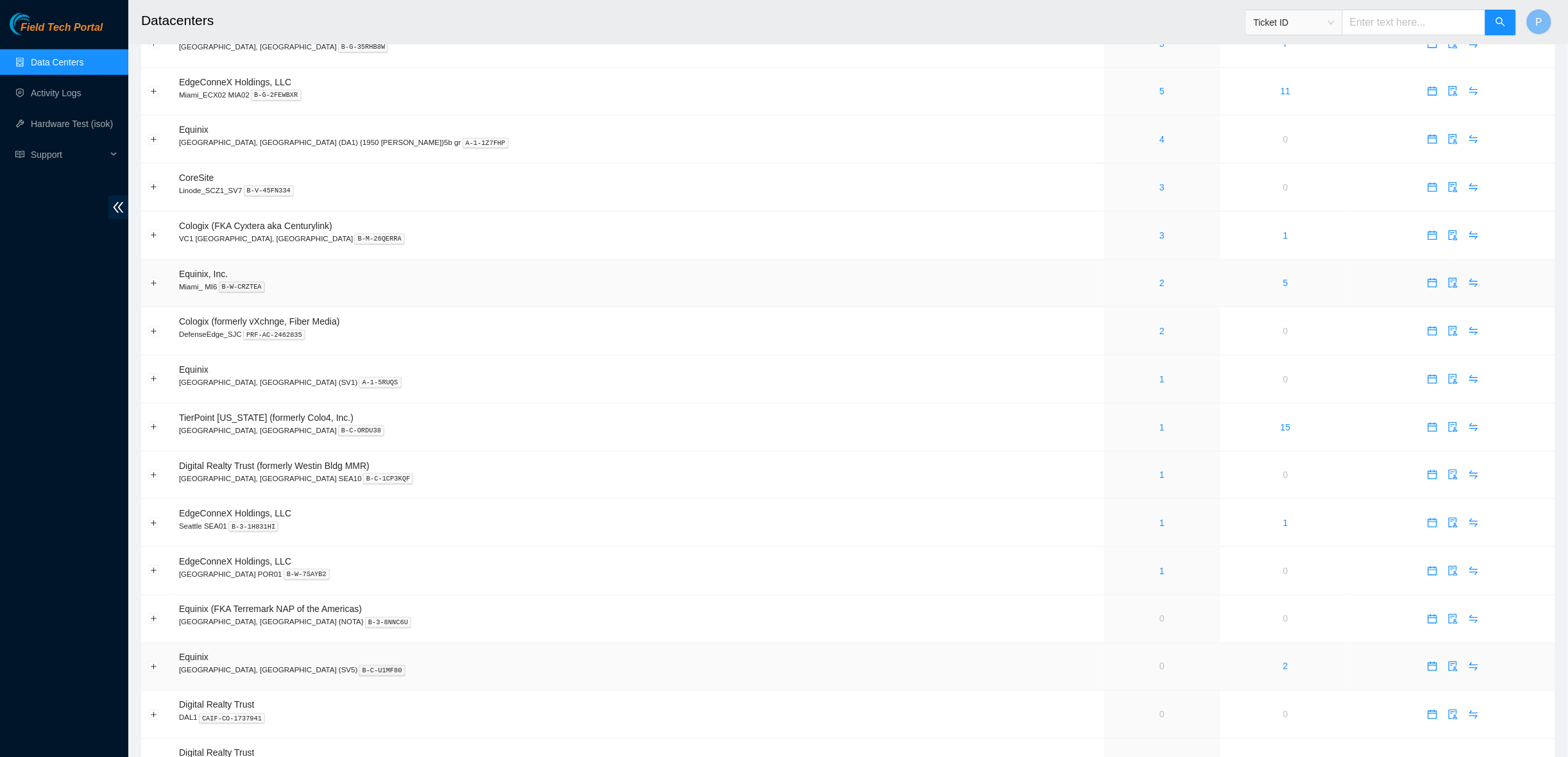
scroll to position [593, 0]
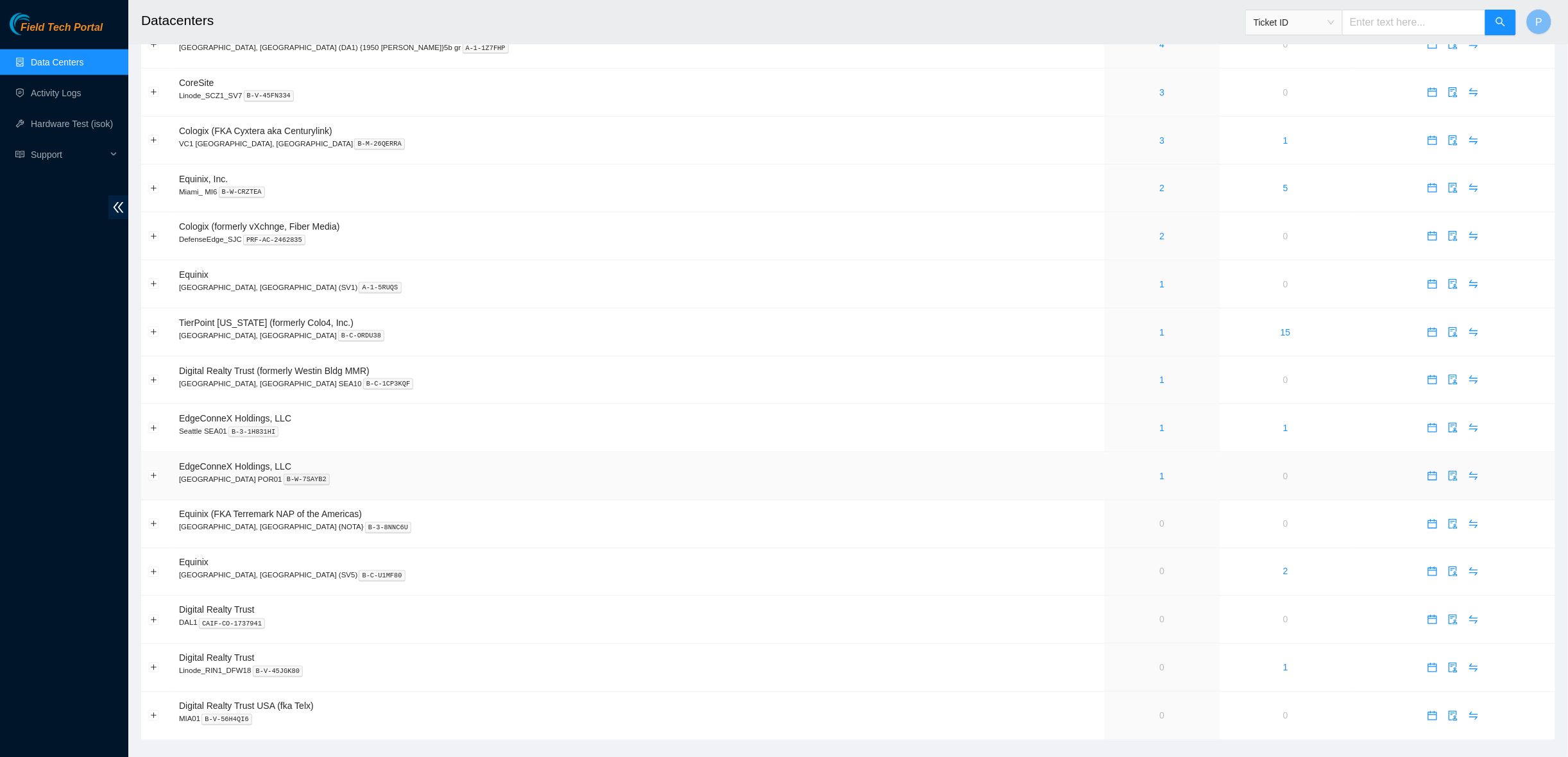
click at [1111, 468] on div "1" at bounding box center [1162, 475] width 102 height 14
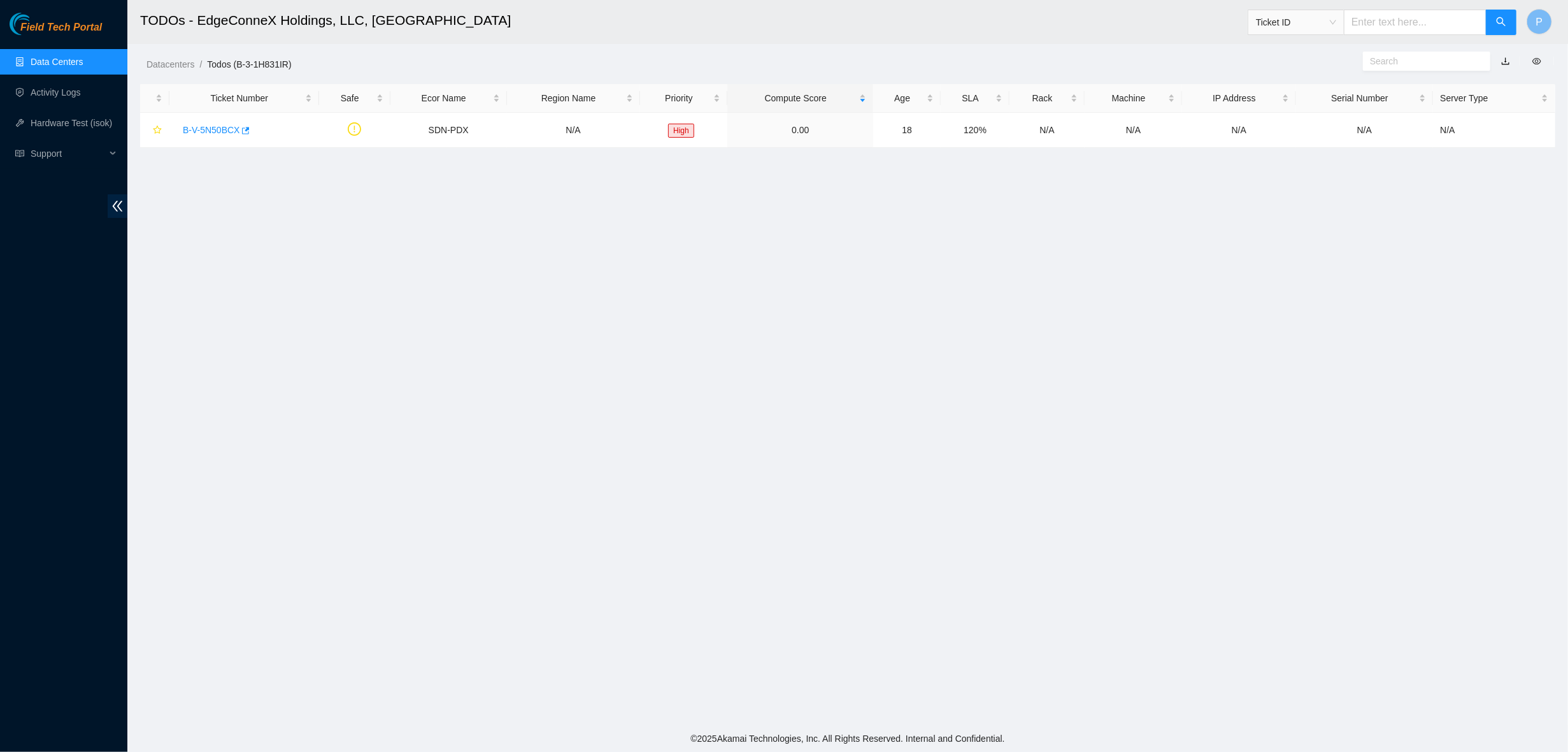
click at [1504, 61] on link "button" at bounding box center [1505, 60] width 9 height 10
click at [48, 57] on link "Data Centers" at bounding box center [57, 61] width 53 height 10
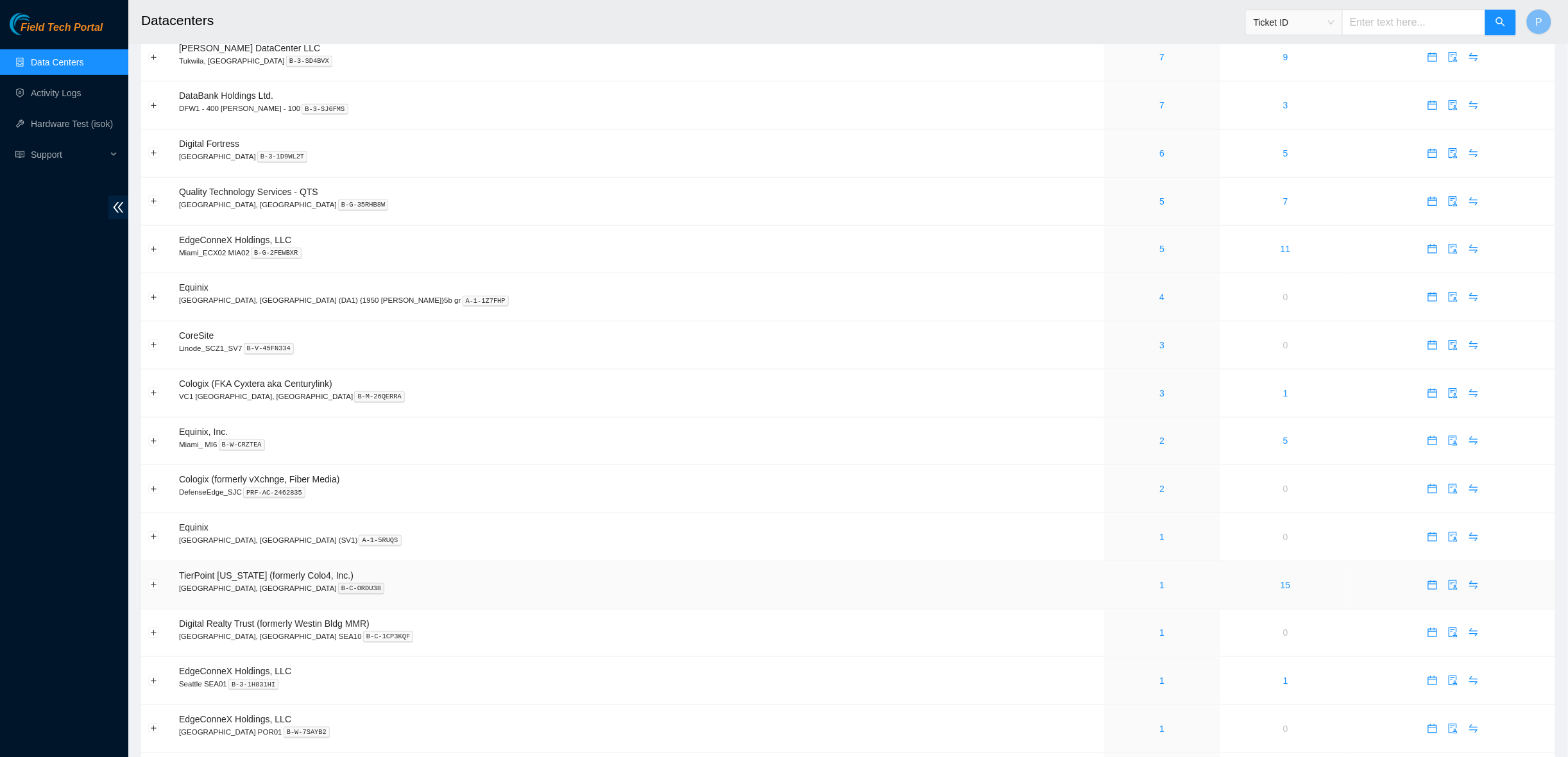
scroll to position [317, 0]
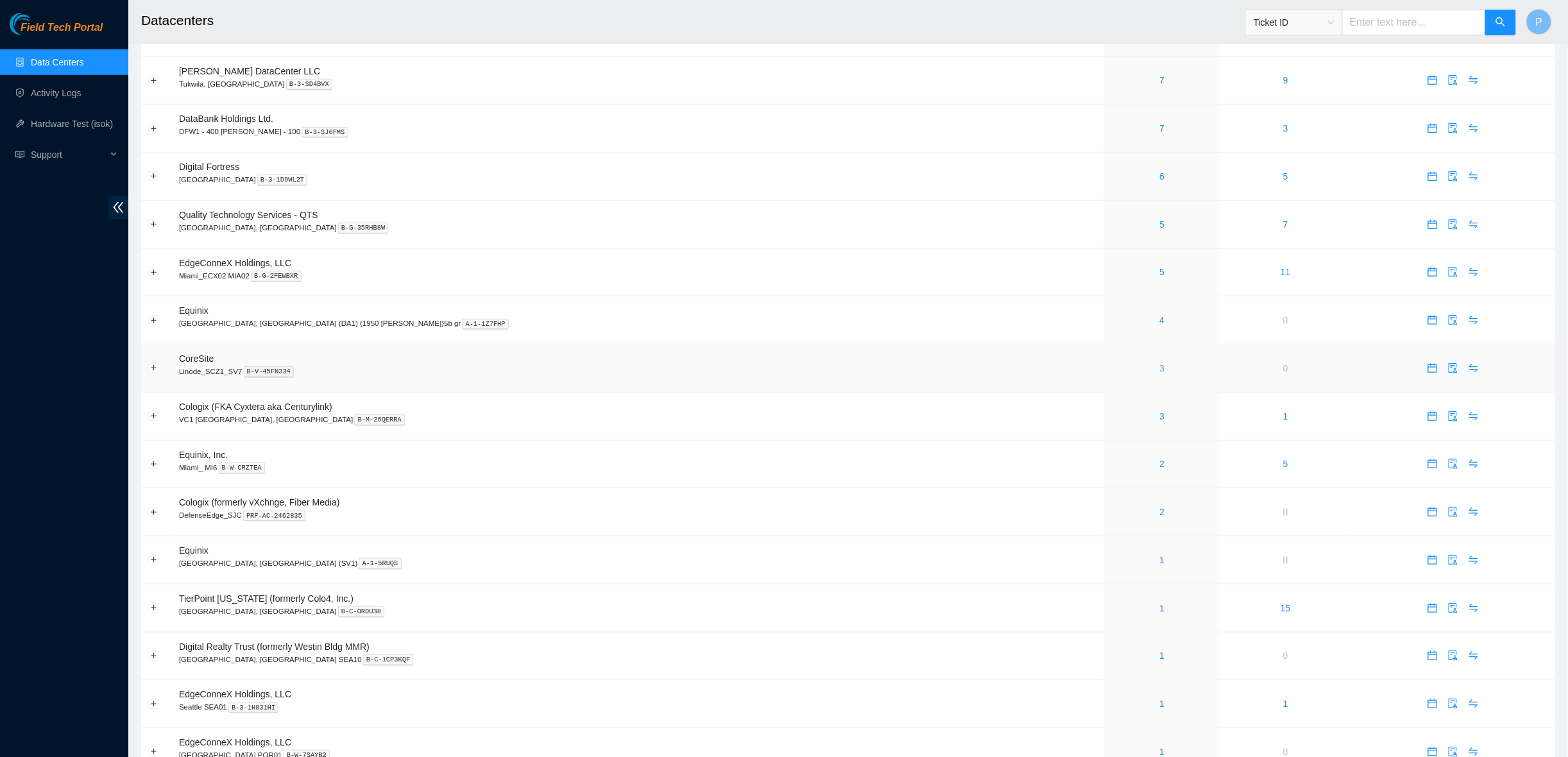
click at [1160, 363] on link "3" at bounding box center [1162, 368] width 5 height 10
